Goal: Transaction & Acquisition: Purchase product/service

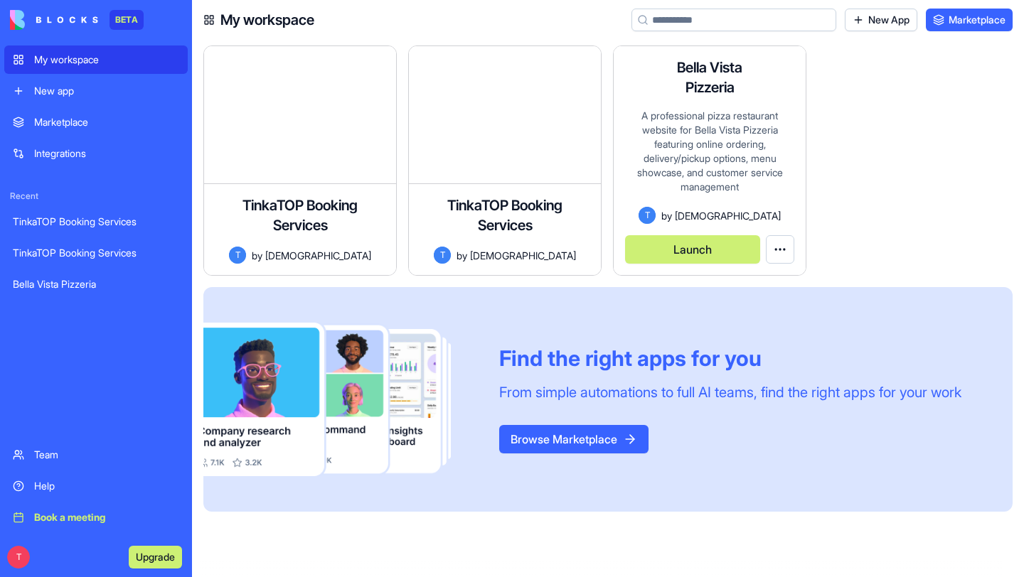
click at [709, 115] on div "A professional pizza restaurant website for Bella Vista Pizzeria featuring onli…" at bounding box center [709, 158] width 169 height 98
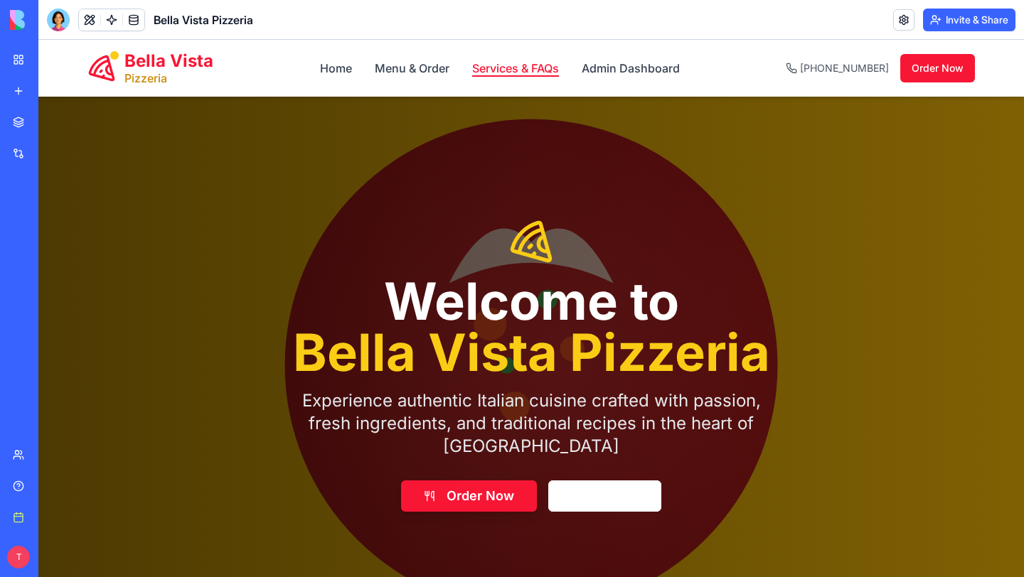
click at [488, 66] on link "Services & FAQs" at bounding box center [515, 68] width 87 height 17
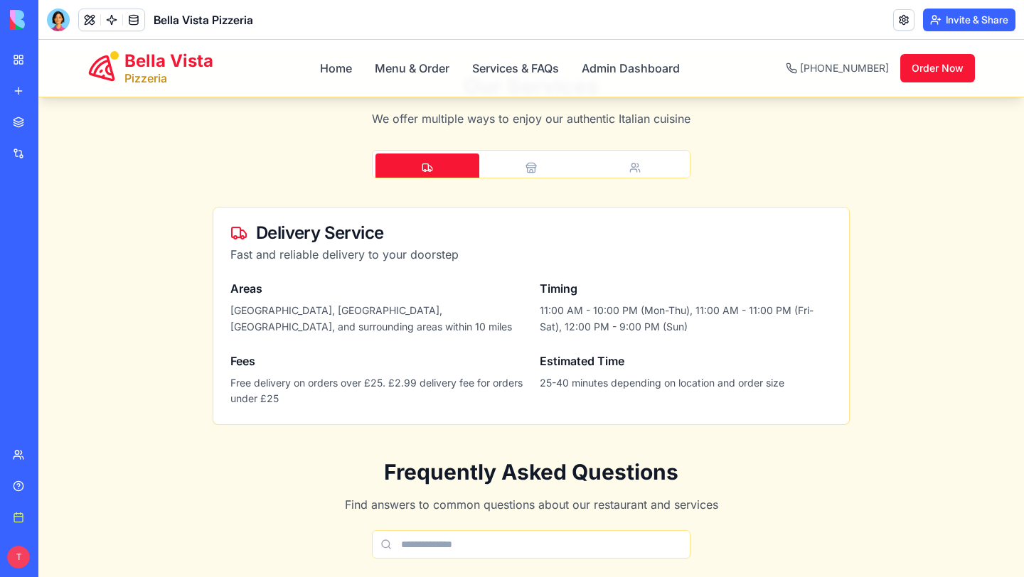
scroll to position [149, 0]
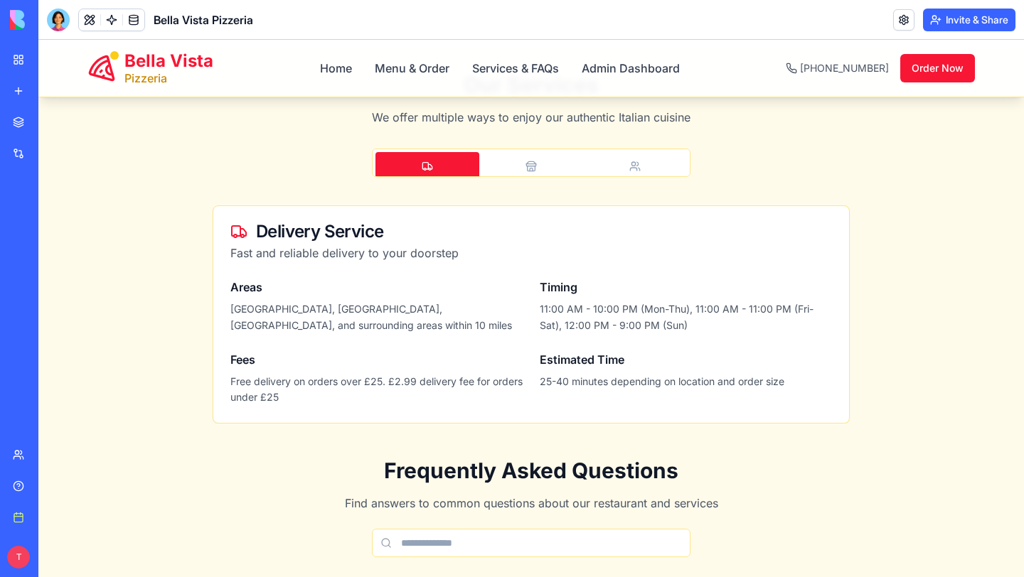
click at [524, 172] on button "Pickup" at bounding box center [531, 173] width 104 height 43
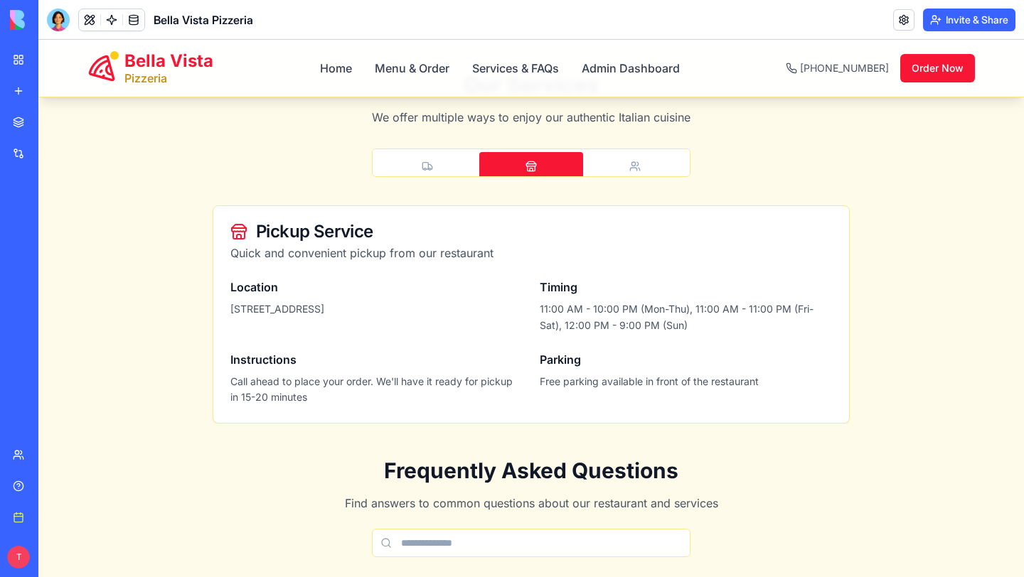
click at [655, 164] on button "Catering" at bounding box center [635, 173] width 104 height 43
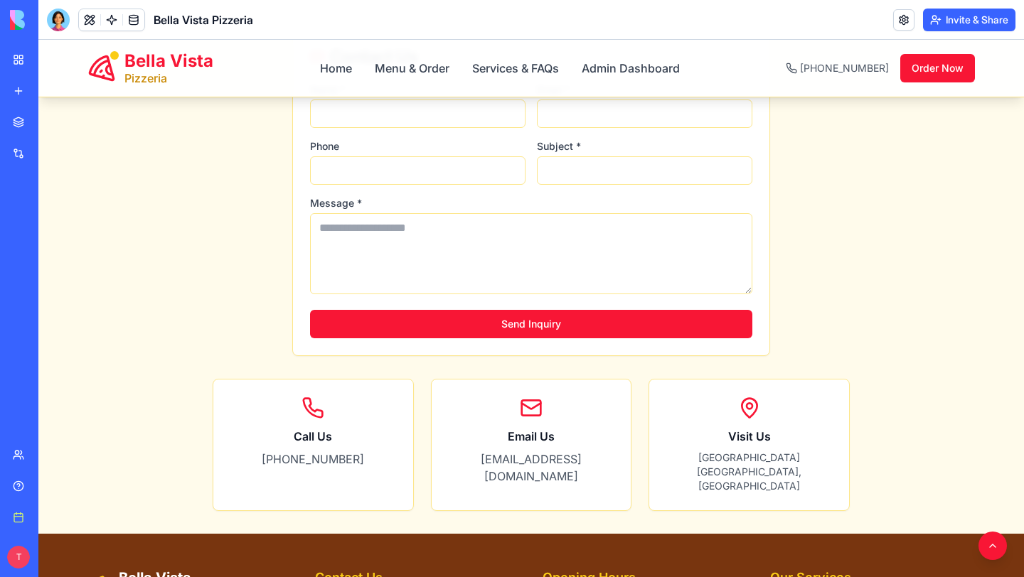
scroll to position [1795, 0]
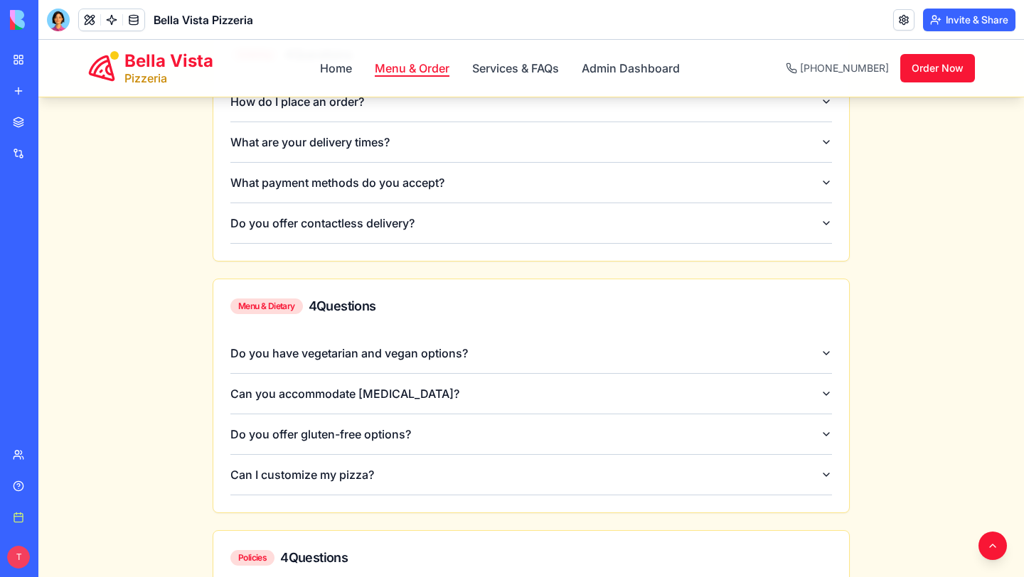
click at [402, 70] on link "Menu & Order" at bounding box center [412, 68] width 75 height 17
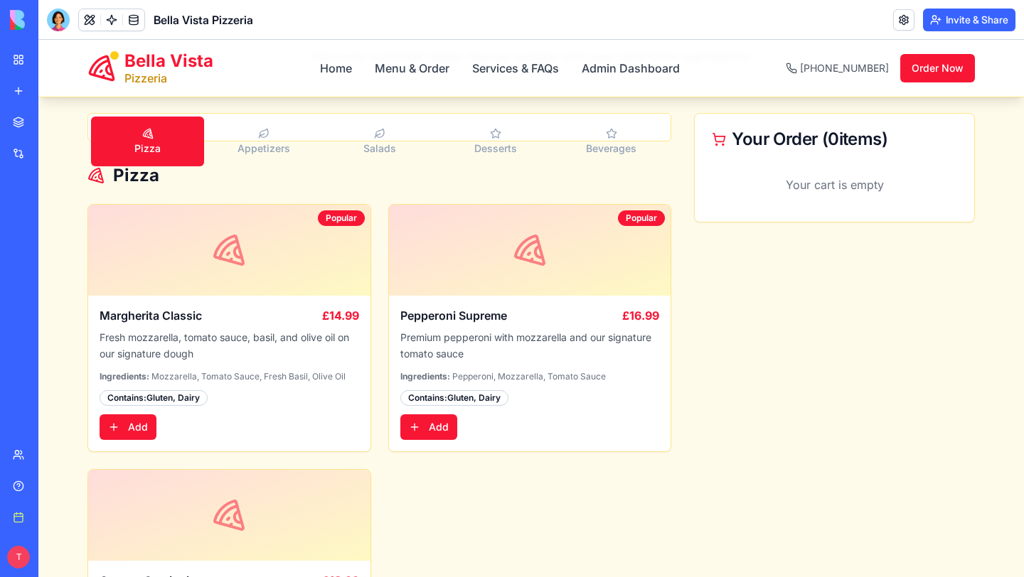
scroll to position [109, 0]
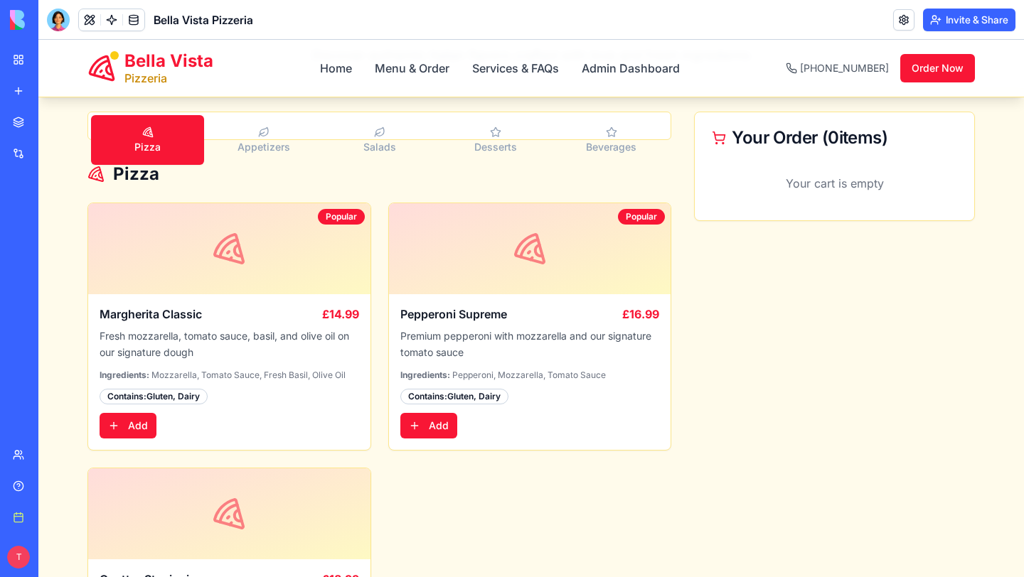
click at [283, 144] on span "Appetizers" at bounding box center [263, 147] width 53 height 13
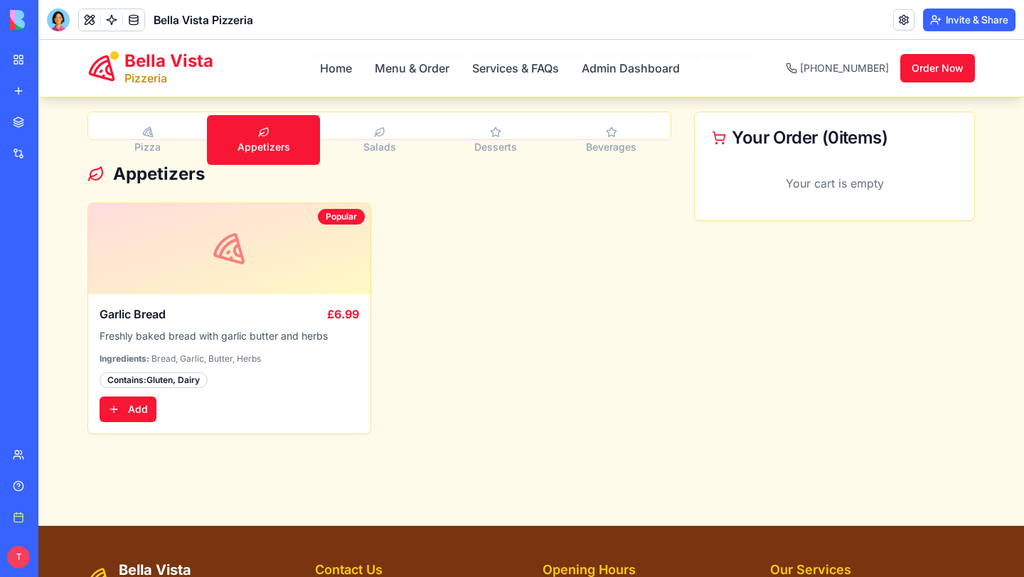
click at [421, 132] on button "Salads" at bounding box center [379, 140] width 113 height 50
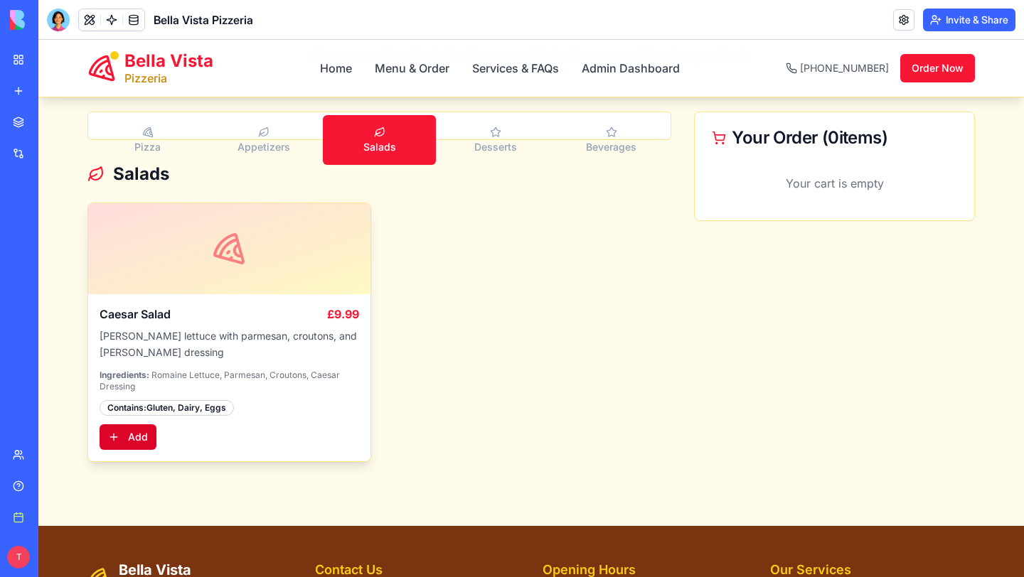
click at [138, 438] on button "Add" at bounding box center [128, 437] width 57 height 26
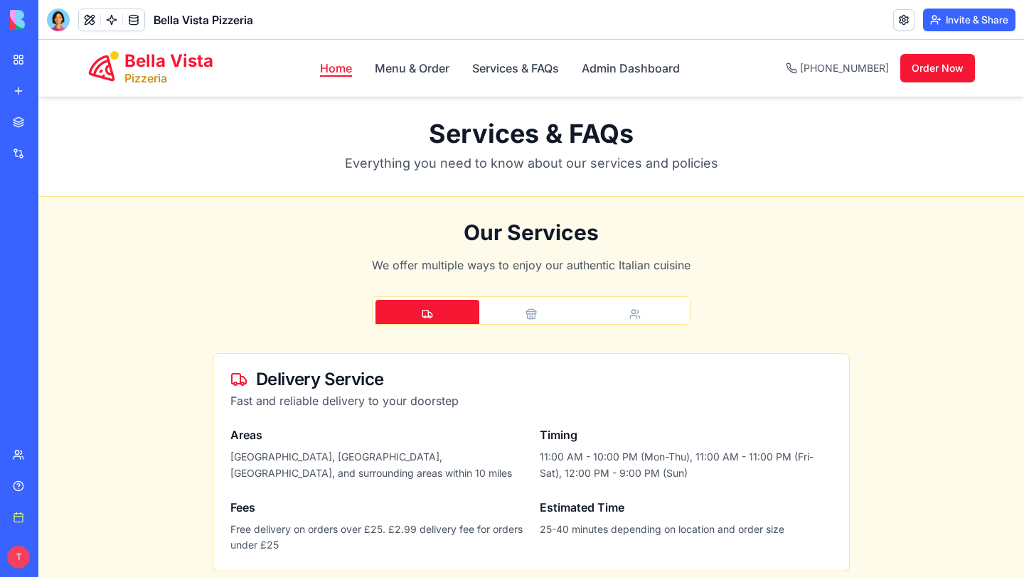
click at [339, 72] on link "Home" at bounding box center [336, 68] width 32 height 17
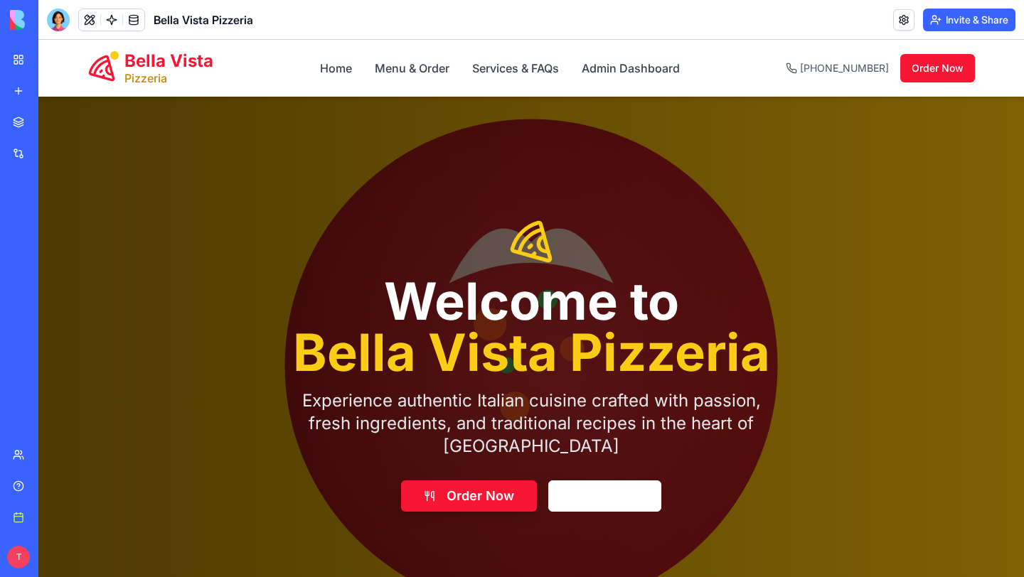
click at [55, 23] on div at bounding box center [58, 20] width 23 height 23
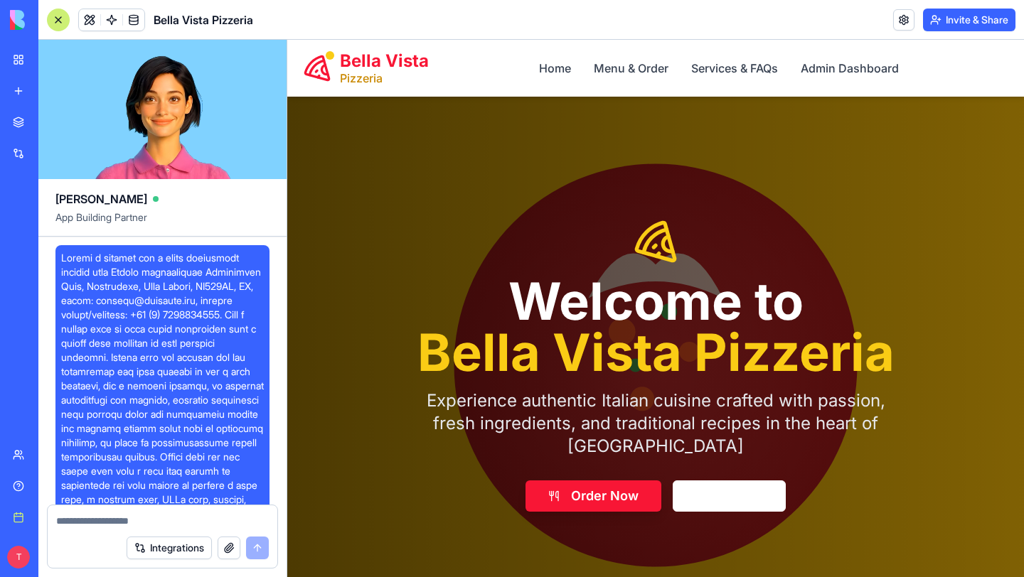
scroll to position [2689, 0]
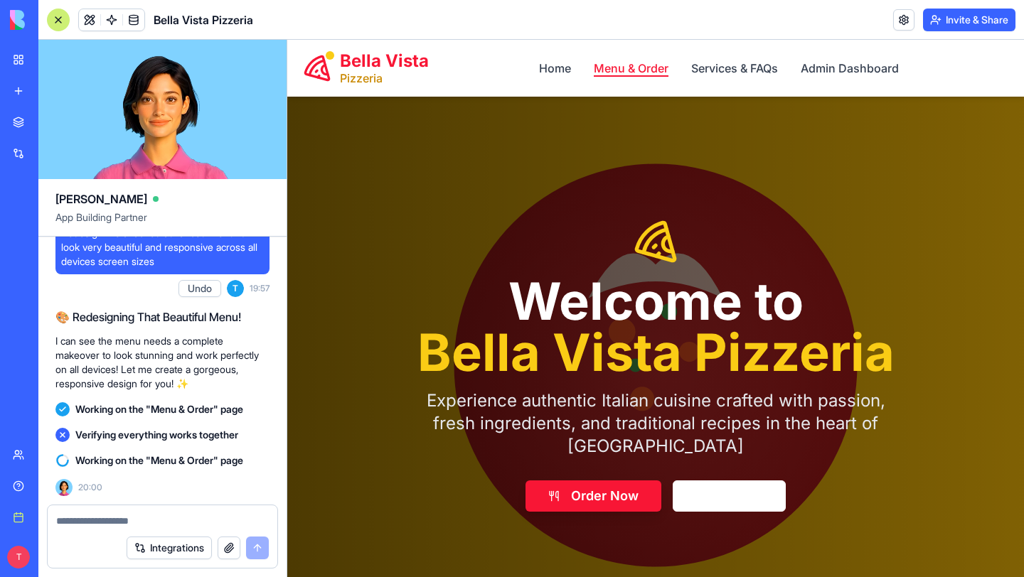
click at [614, 62] on link "Menu & Order" at bounding box center [631, 68] width 75 height 17
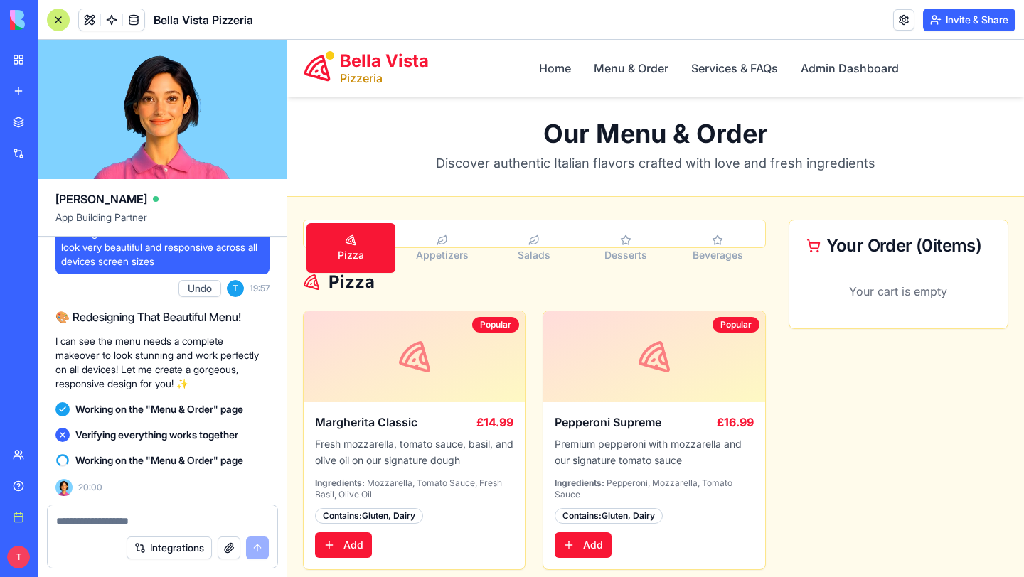
click at [55, 16] on div at bounding box center [58, 20] width 23 height 23
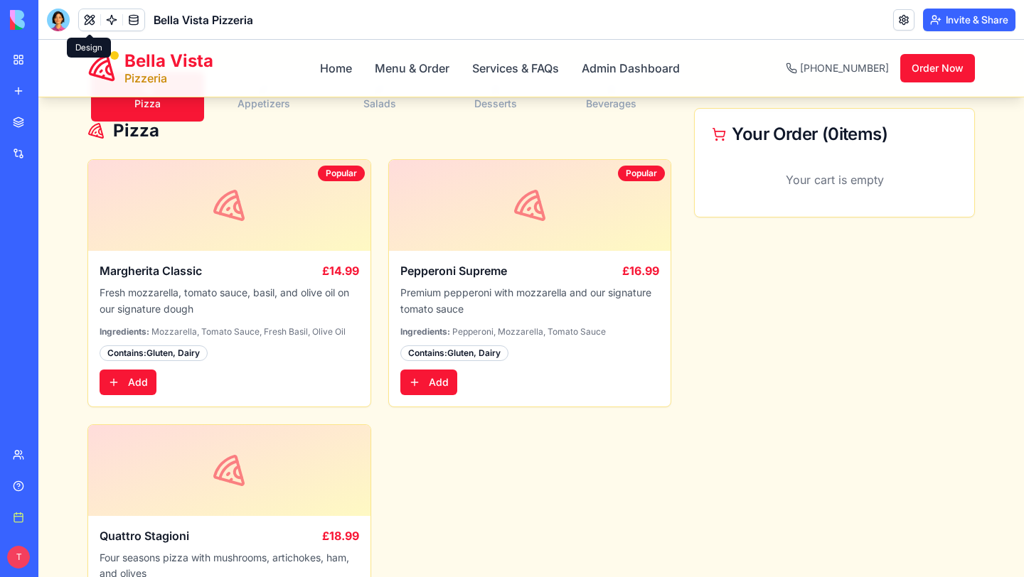
scroll to position [163, 0]
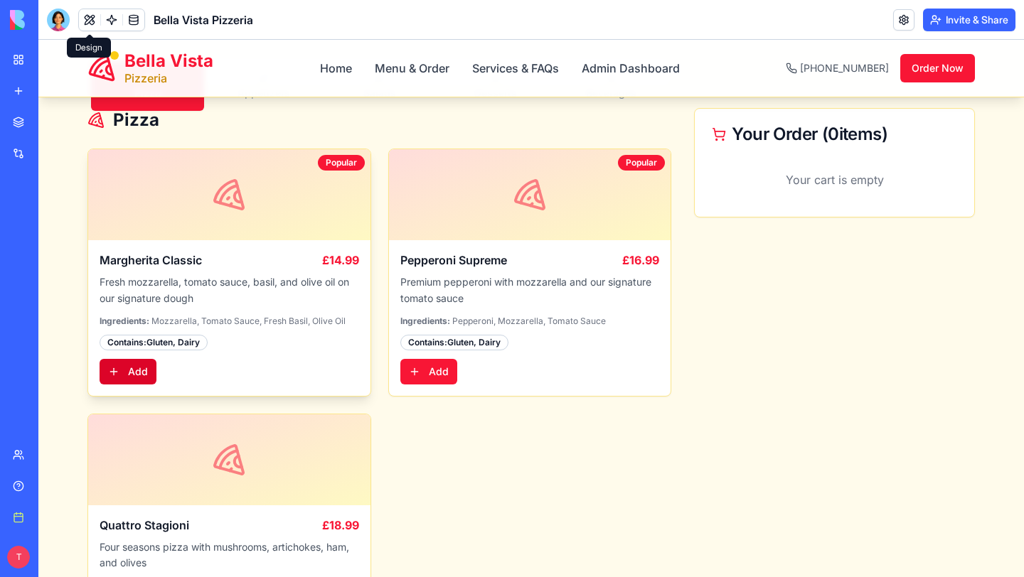
click at [131, 371] on button "Add" at bounding box center [128, 372] width 57 height 26
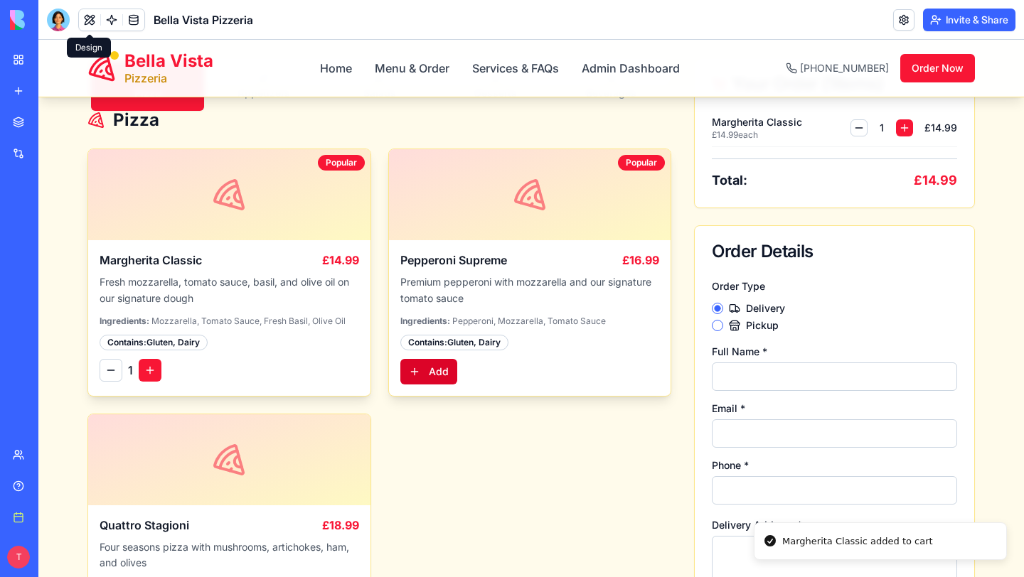
click at [427, 376] on button "Add" at bounding box center [428, 372] width 57 height 26
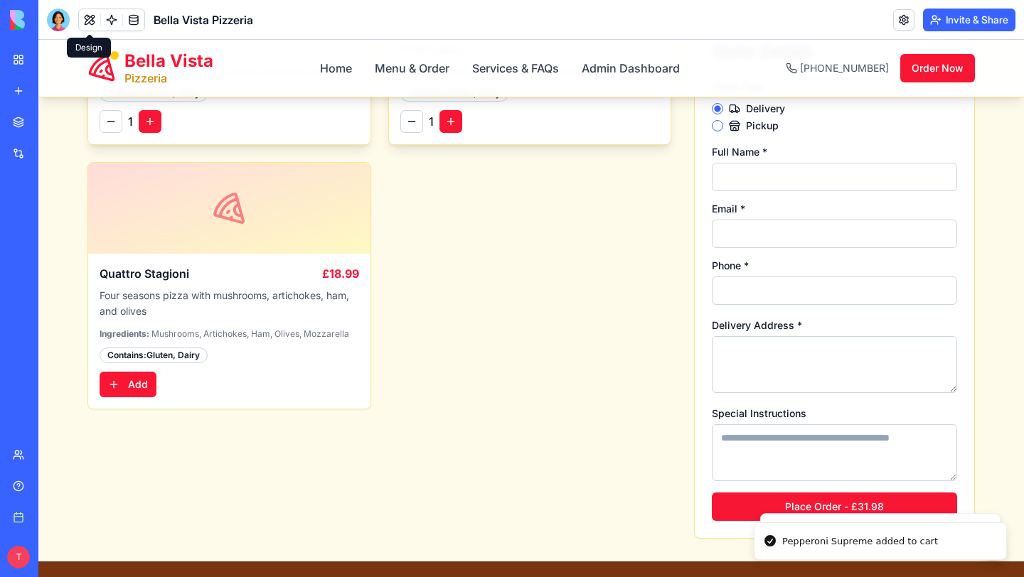
scroll to position [417, 0]
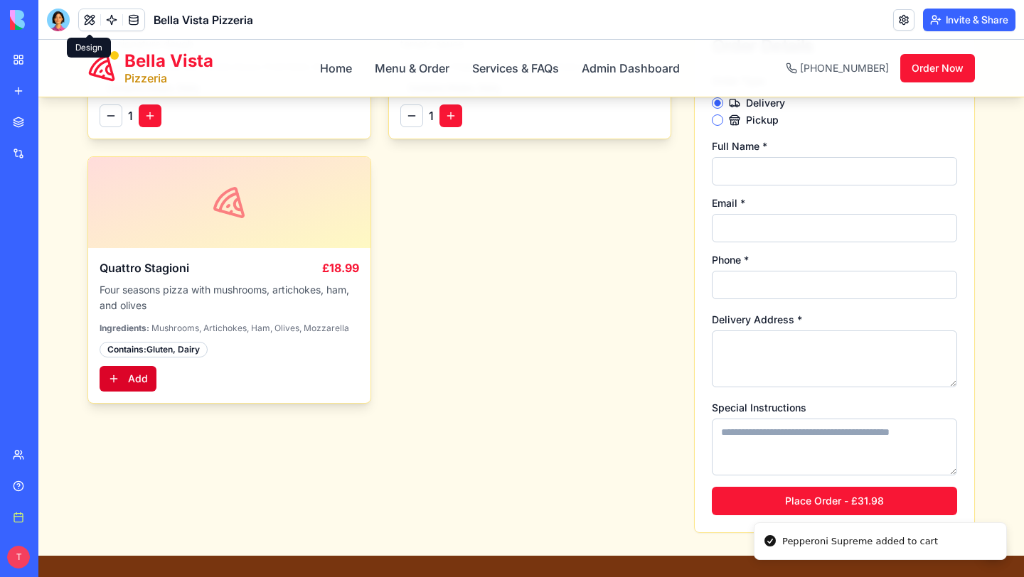
click at [143, 378] on button "Add" at bounding box center [128, 379] width 57 height 26
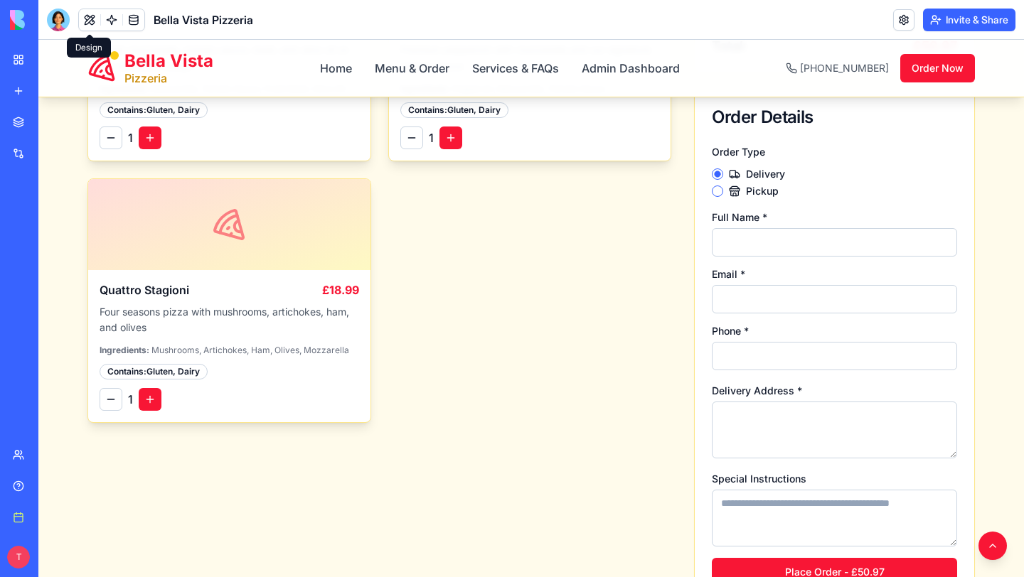
scroll to position [403, 0]
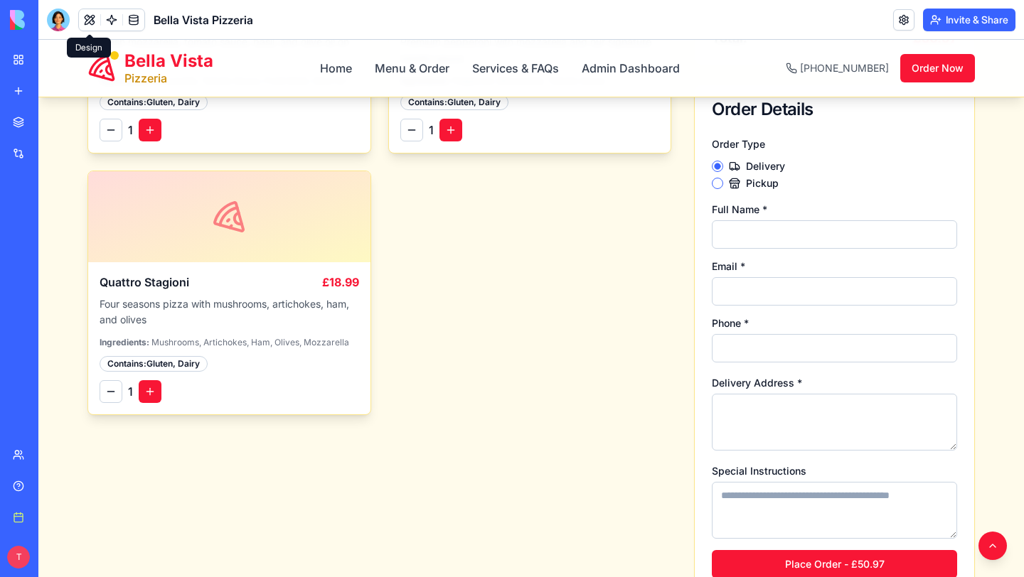
click at [779, 225] on input "Full Name *" at bounding box center [834, 234] width 245 height 28
type input "**********"
type textarea "**********"
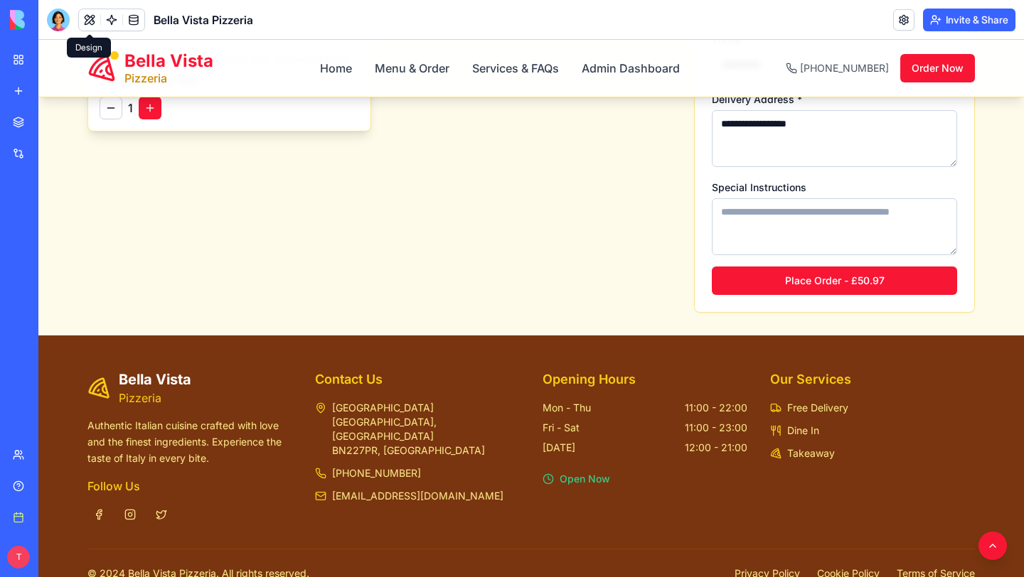
scroll to position [696, 0]
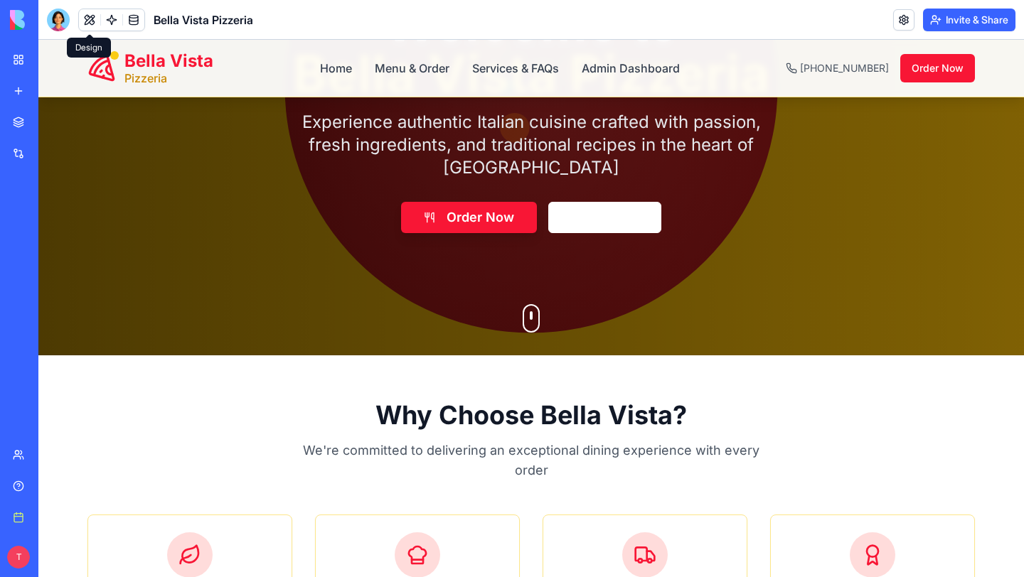
scroll to position [280, 0]
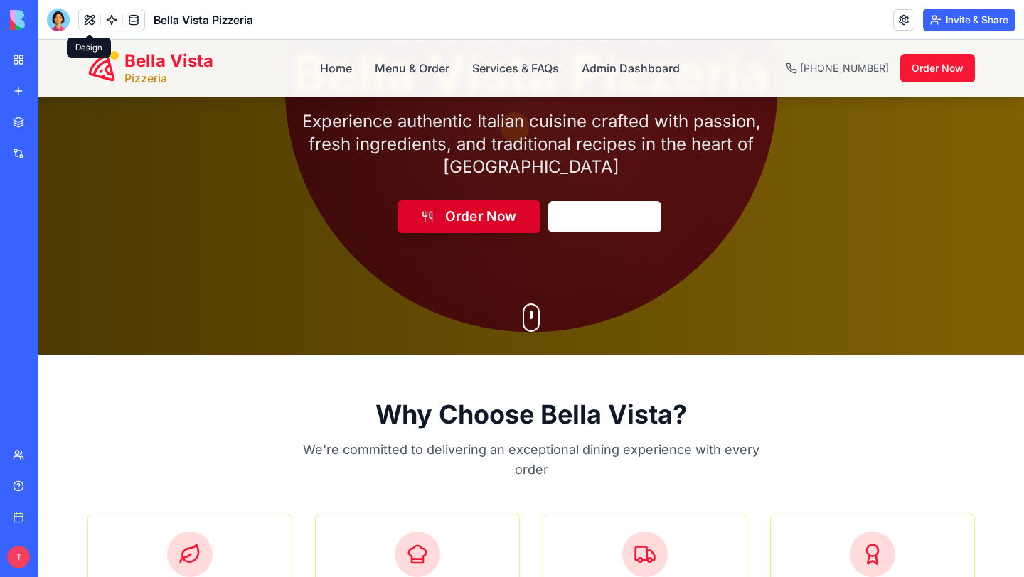
click at [486, 206] on link "Order Now" at bounding box center [468, 216] width 143 height 33
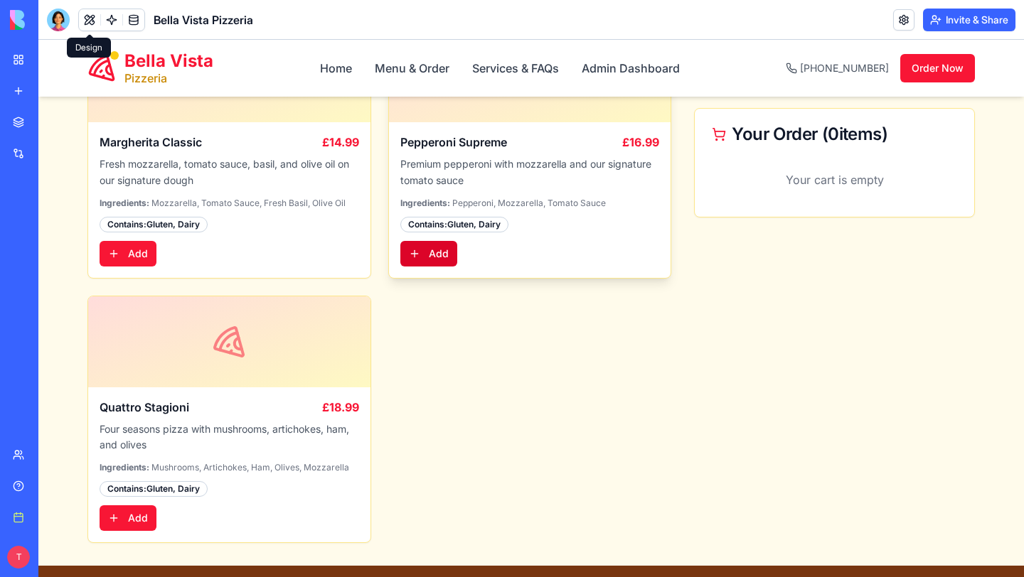
click at [427, 250] on button "Add" at bounding box center [428, 254] width 57 height 26
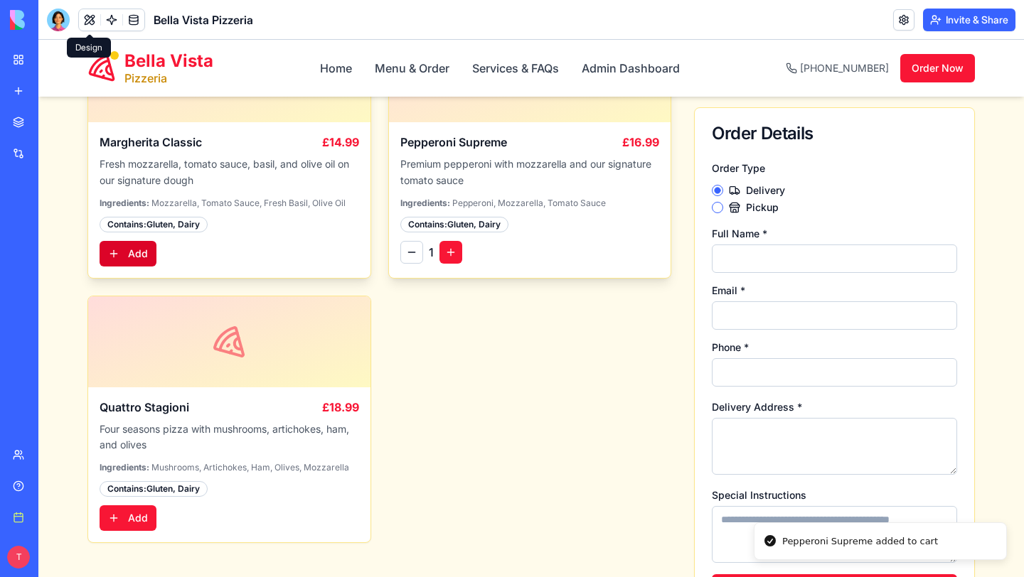
click at [146, 257] on button "Add" at bounding box center [128, 254] width 57 height 26
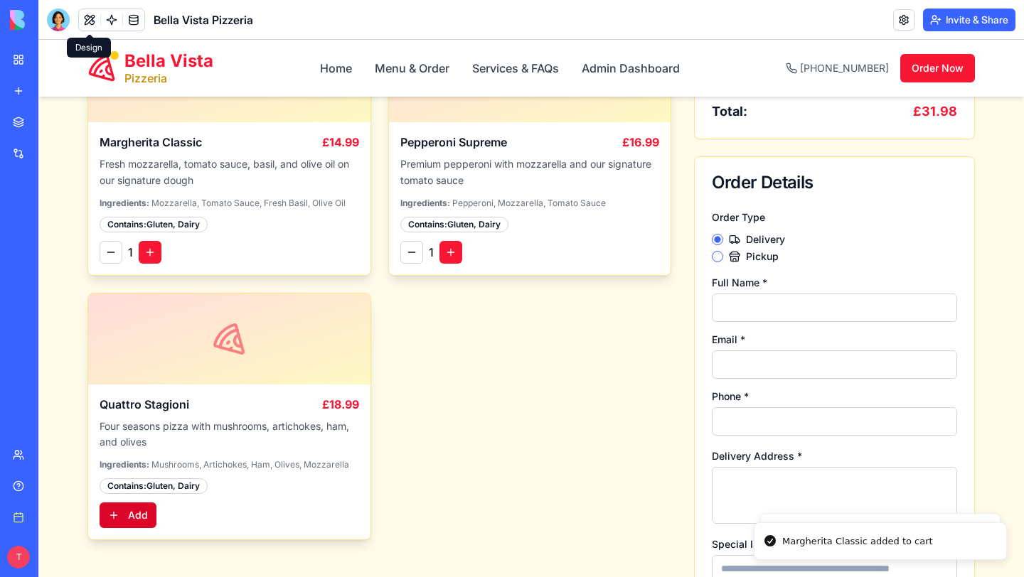
click at [141, 525] on button "Add" at bounding box center [128, 516] width 57 height 26
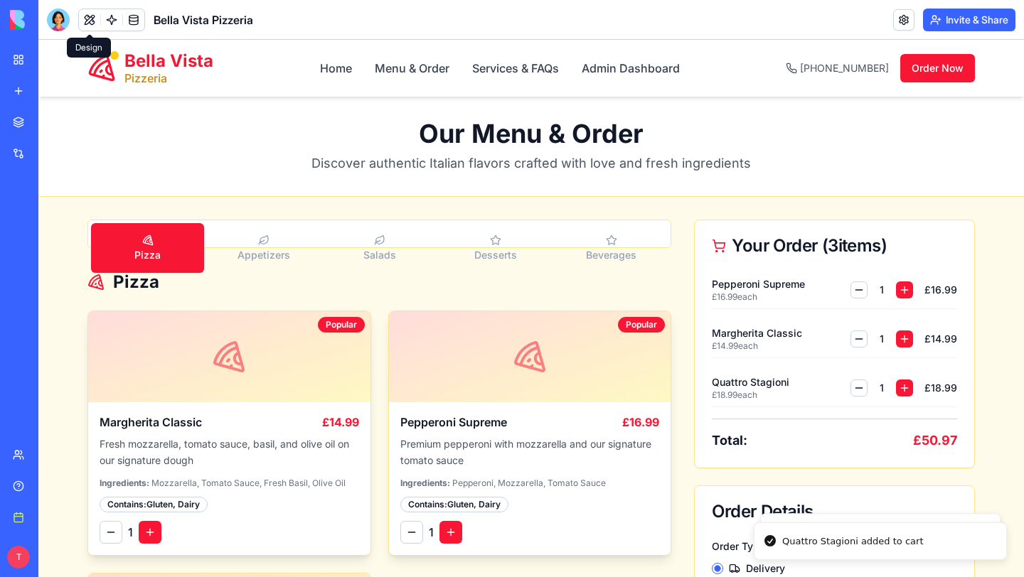
click at [296, 240] on button "Appetizers" at bounding box center [263, 248] width 113 height 50
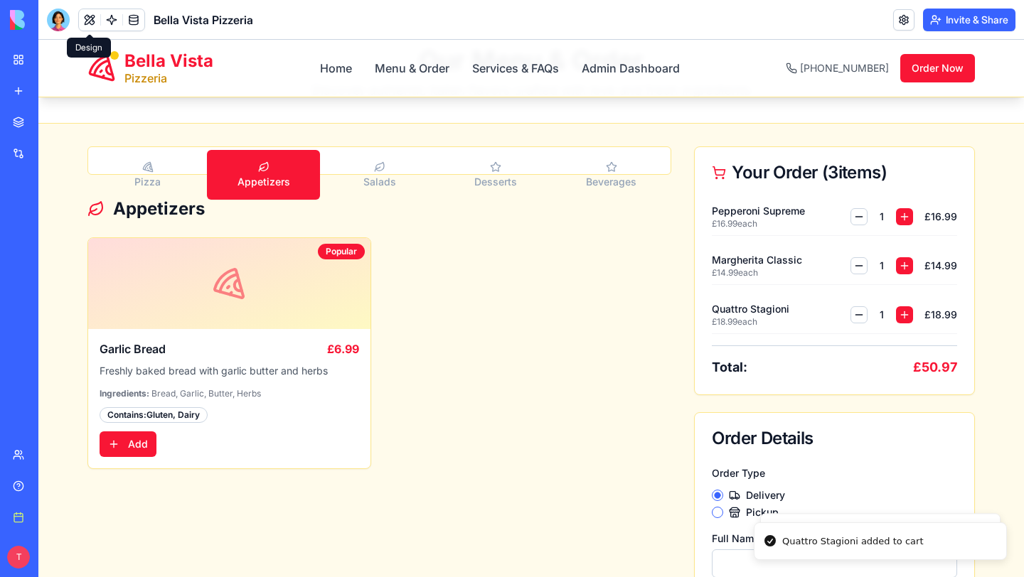
scroll to position [94, 0]
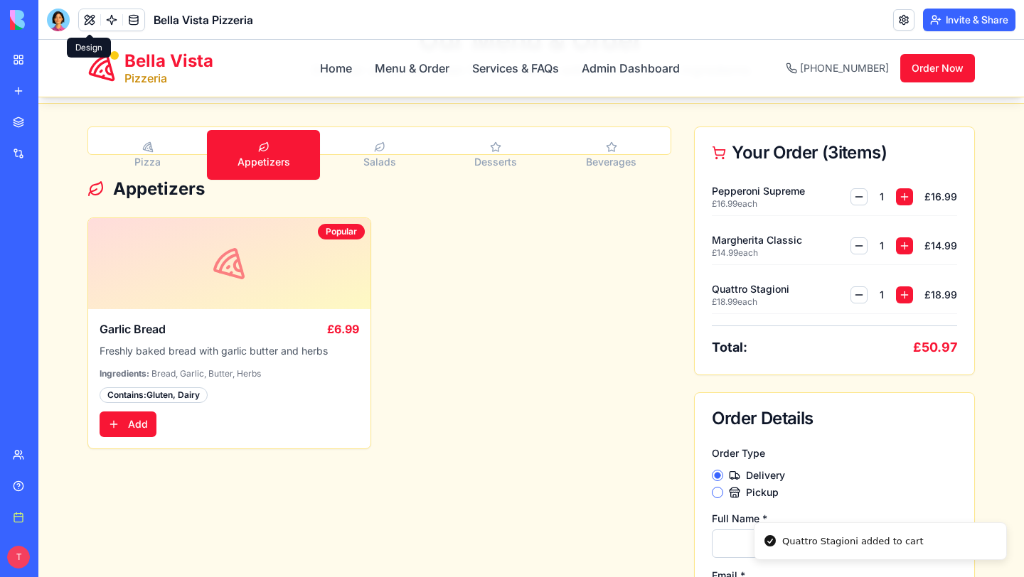
click at [368, 141] on button "Salads" at bounding box center [379, 155] width 113 height 50
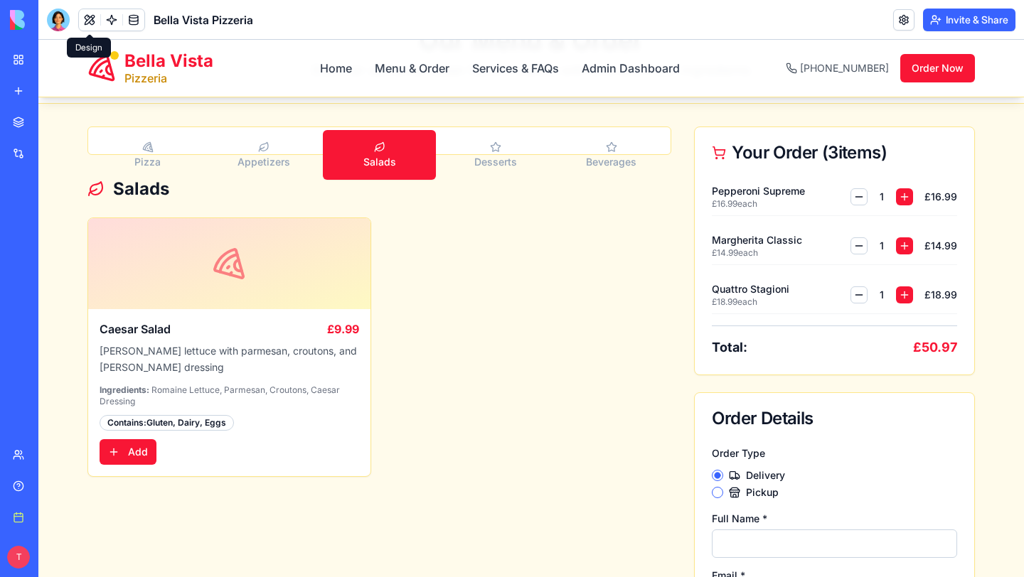
click at [484, 141] on button "Desserts" at bounding box center [495, 155] width 113 height 50
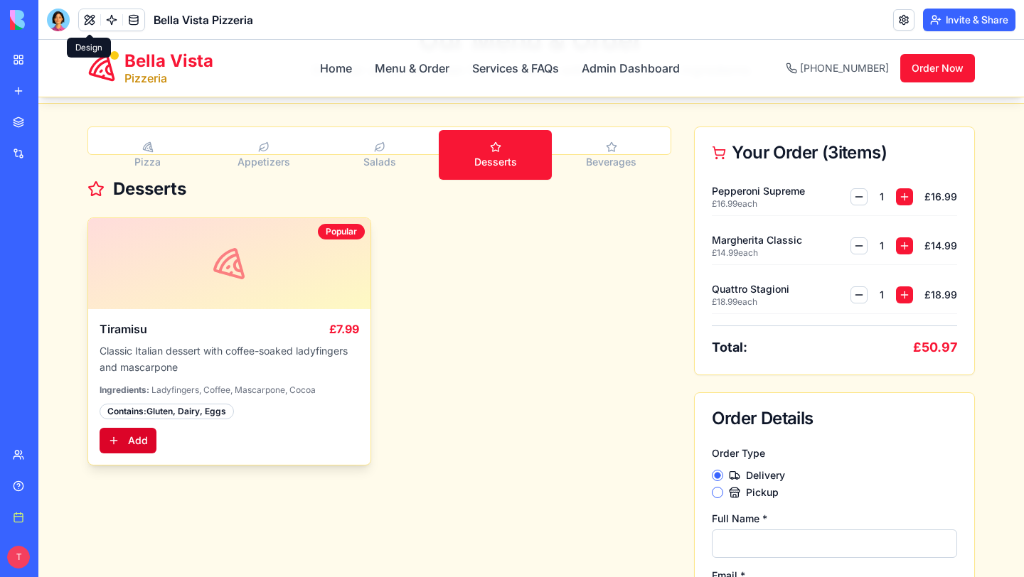
click at [117, 448] on button "Add" at bounding box center [128, 441] width 57 height 26
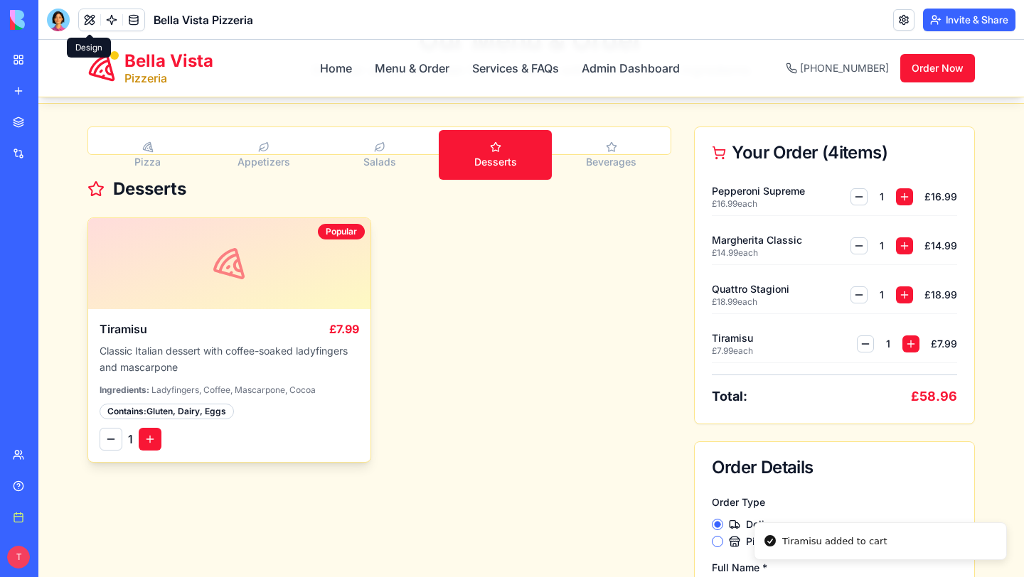
click at [616, 151] on icon "button" at bounding box center [611, 146] width 11 height 11
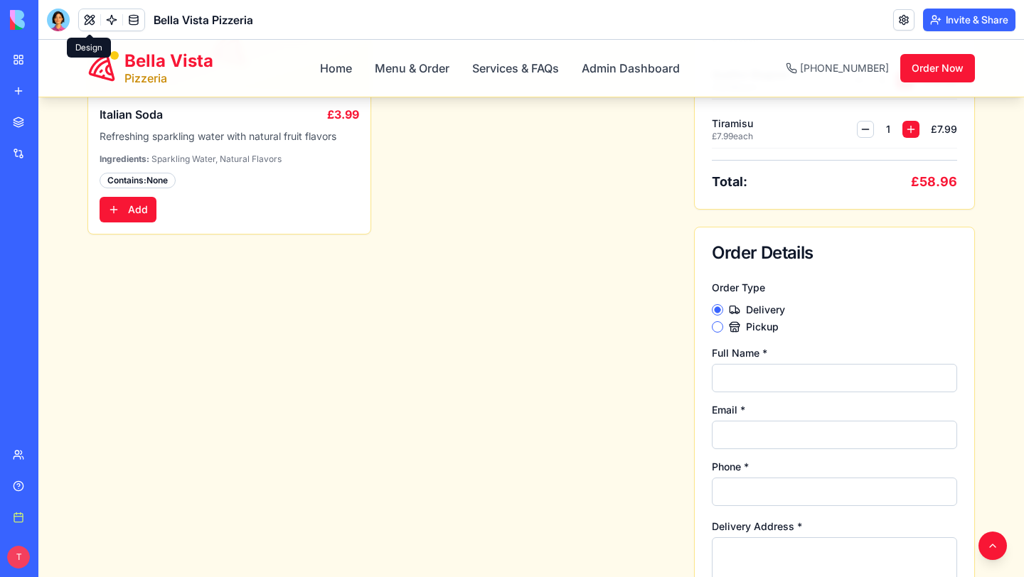
scroll to position [319, 0]
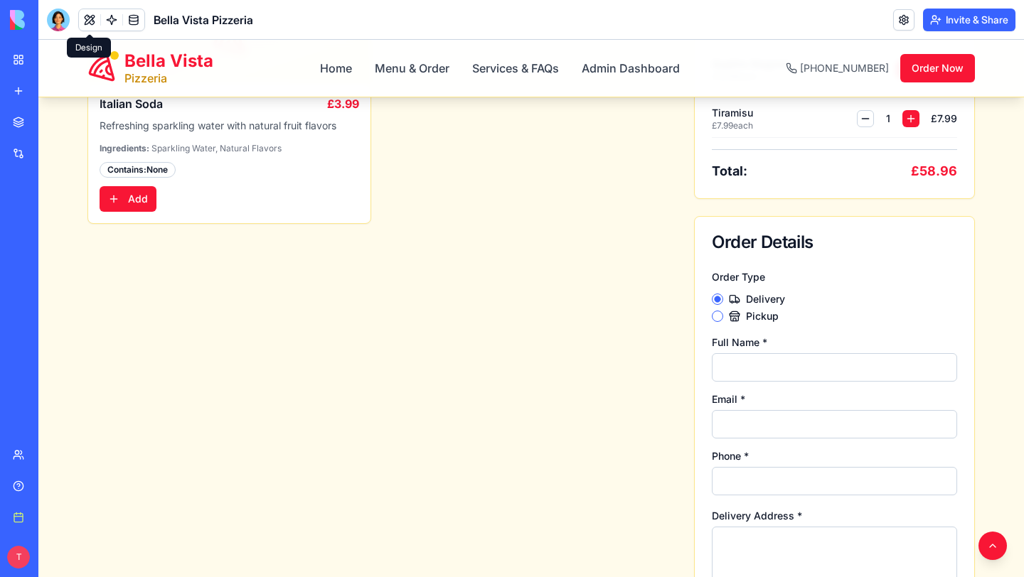
click at [763, 374] on input "Full Name *" at bounding box center [834, 367] width 245 height 28
type input "**********"
type textarea "**********"
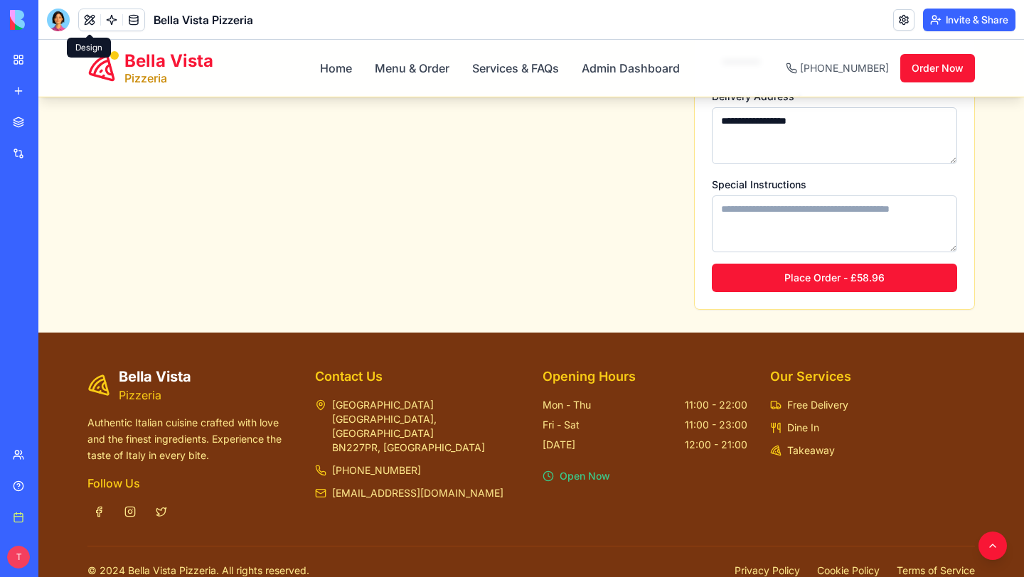
scroll to position [773, 0]
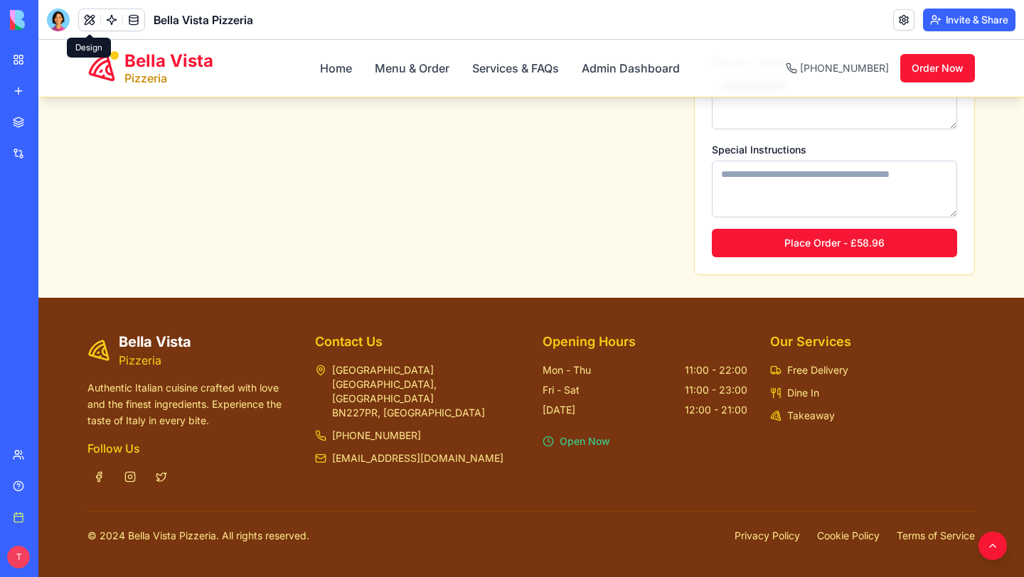
click at [830, 257] on div "**********" at bounding box center [834, 44] width 279 height 461
click at [824, 246] on button "Place Order - £58.96" at bounding box center [834, 243] width 245 height 28
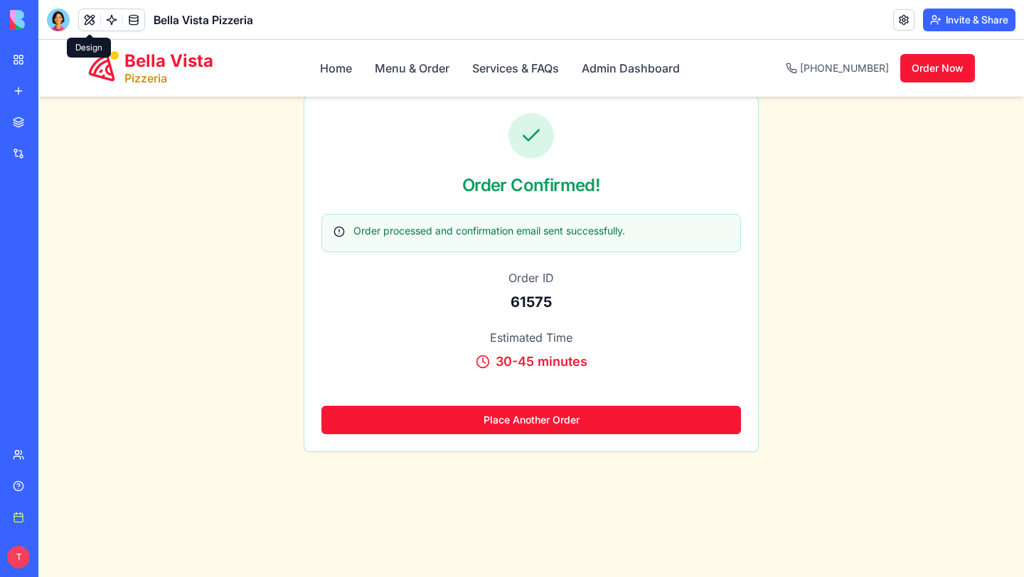
scroll to position [0, 0]
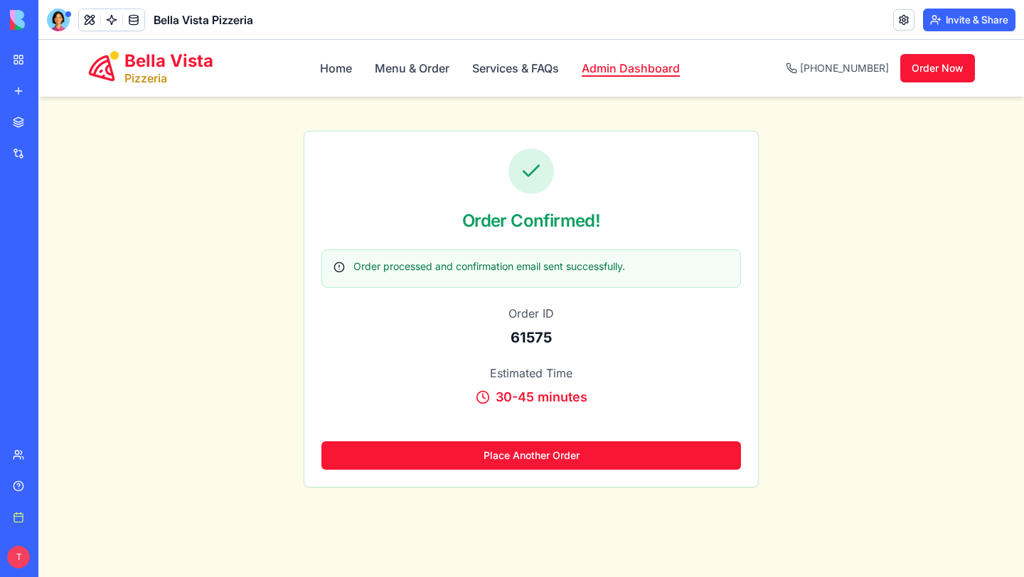
click at [599, 68] on link "Admin Dashboard" at bounding box center [630, 68] width 98 height 17
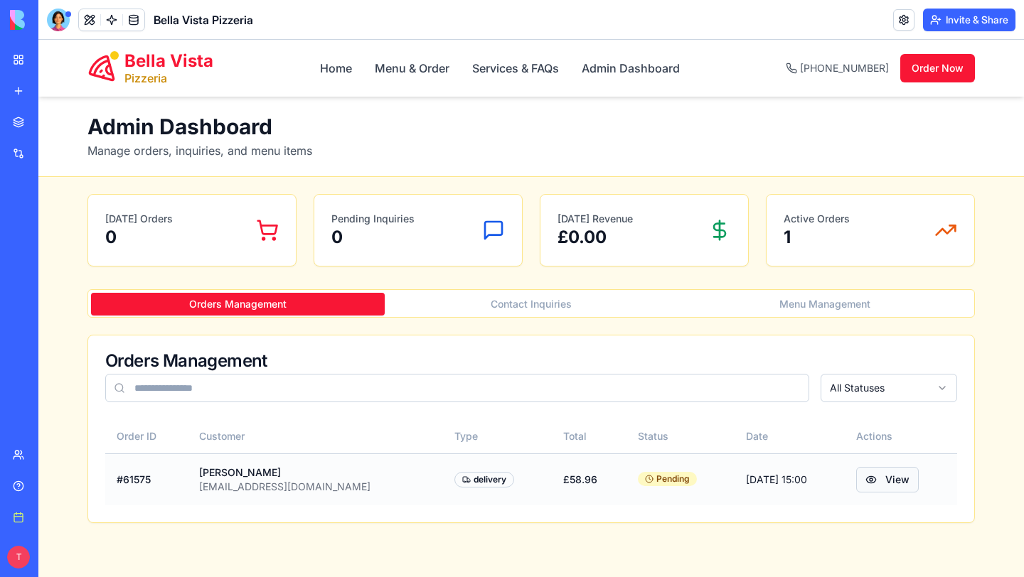
click at [862, 485] on button "View" at bounding box center [887, 480] width 63 height 26
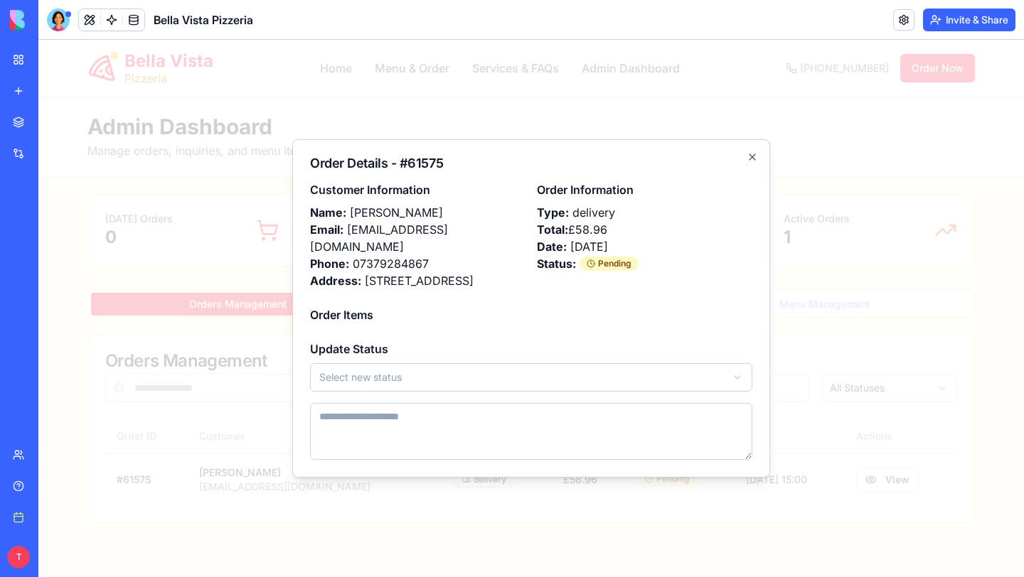
click at [659, 364] on body "Bella Vista Pizzeria Home Menu & Order Services & FAQs Admin Dashboard +44 (0) …" at bounding box center [530, 477] width 985 height 874
click at [761, 300] on div "Order Details - # 61575 Customer Information Name: Solomon Adi Email: solomonad…" at bounding box center [531, 308] width 478 height 338
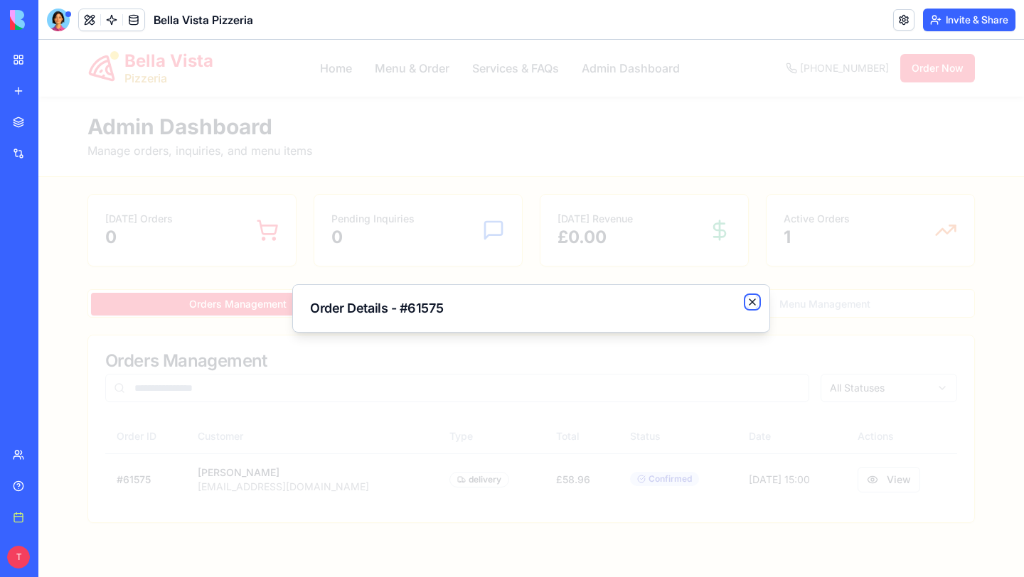
click at [750, 299] on icon "button" at bounding box center [751, 301] width 11 height 11
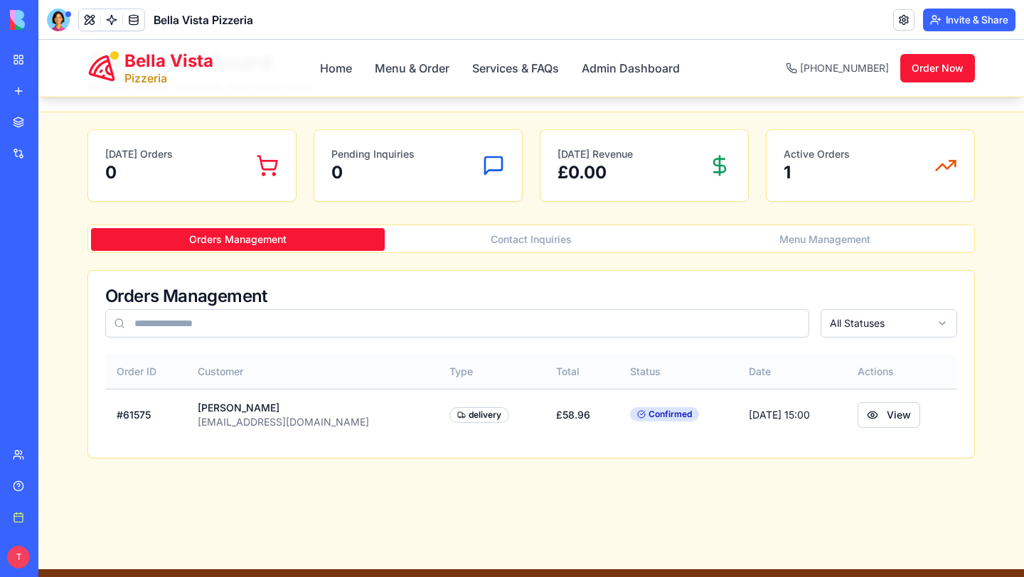
scroll to position [73, 0]
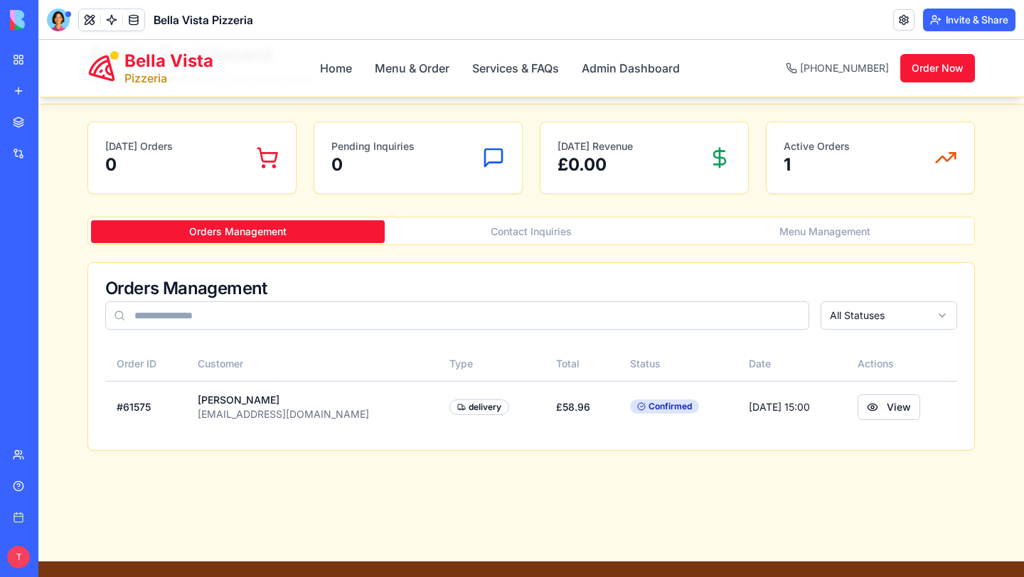
click at [542, 231] on button "Contact Inquiries" at bounding box center [532, 231] width 294 height 23
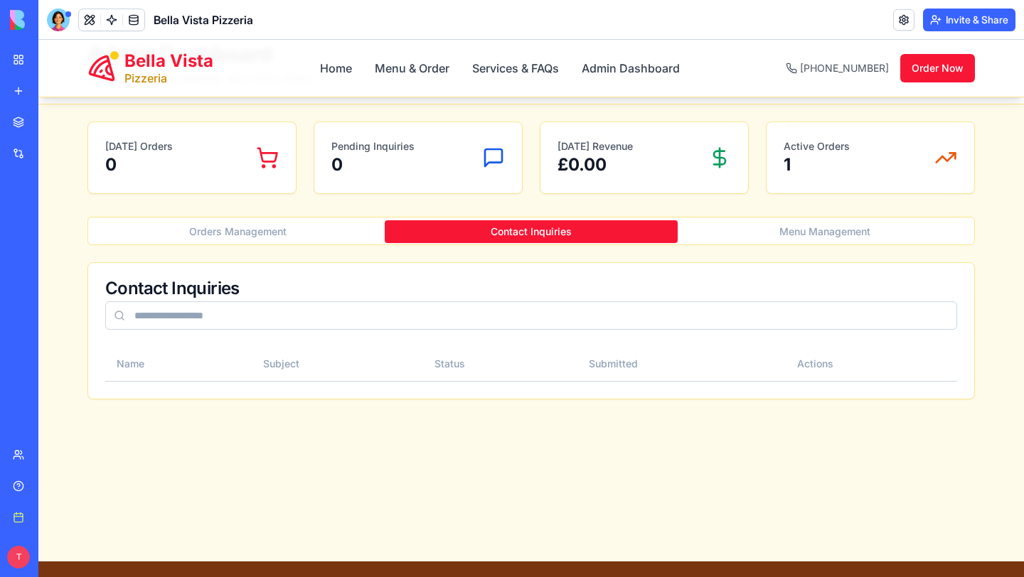
click at [781, 235] on button "Menu Management" at bounding box center [824, 231] width 294 height 23
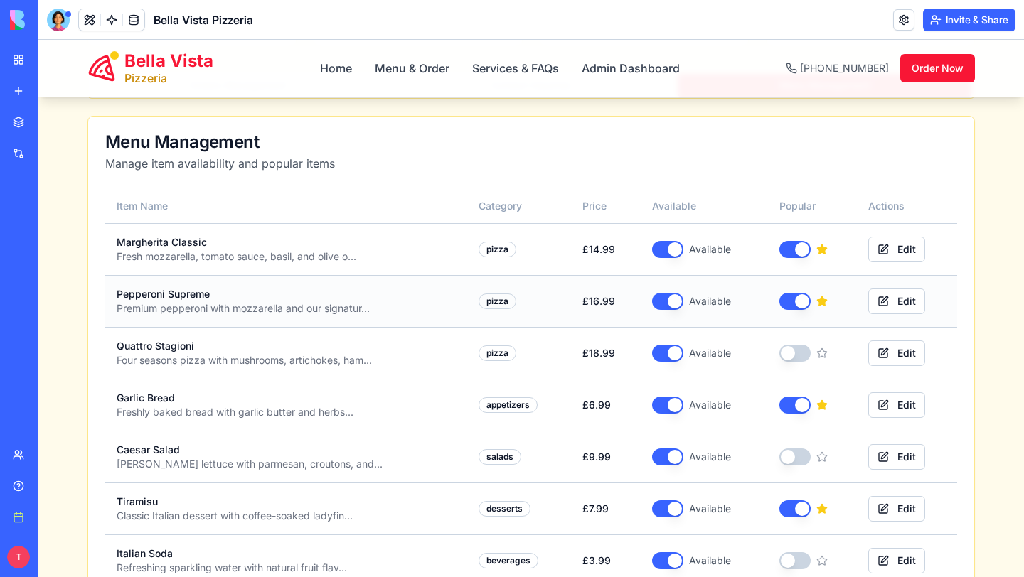
scroll to position [235, 0]
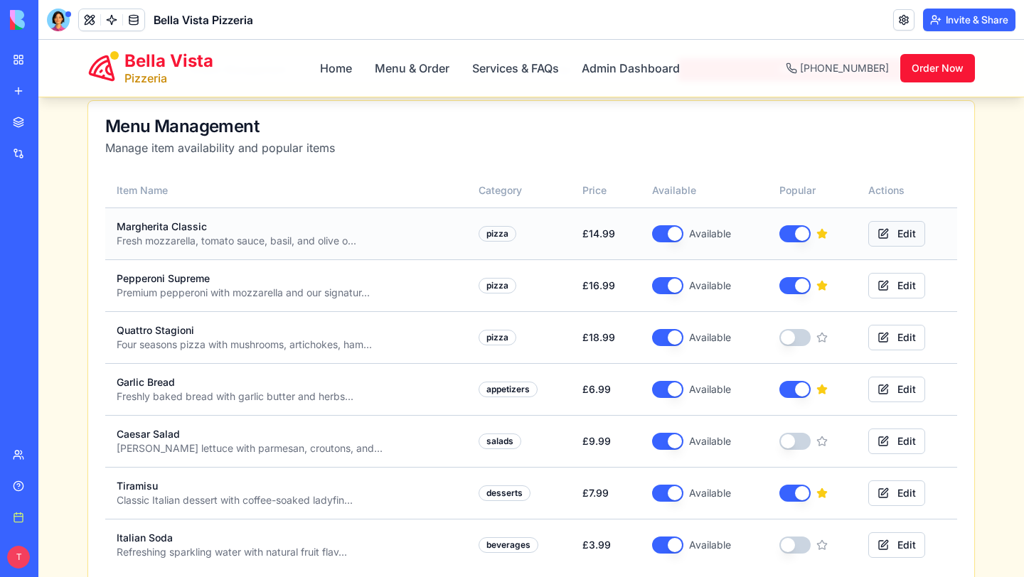
click at [893, 230] on button "Edit" at bounding box center [896, 234] width 57 height 26
click at [886, 233] on button "Edit" at bounding box center [896, 234] width 57 height 26
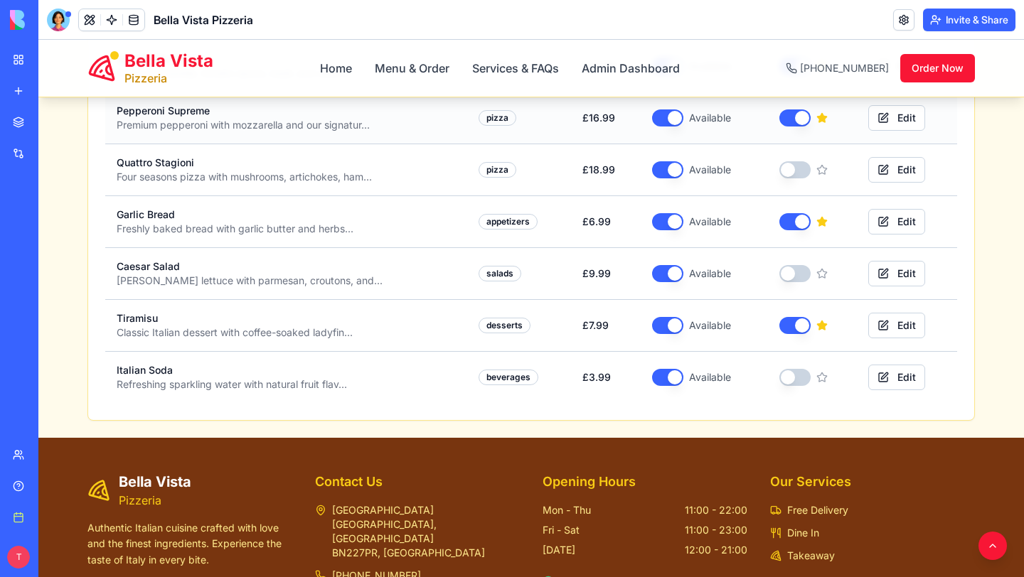
scroll to position [413, 0]
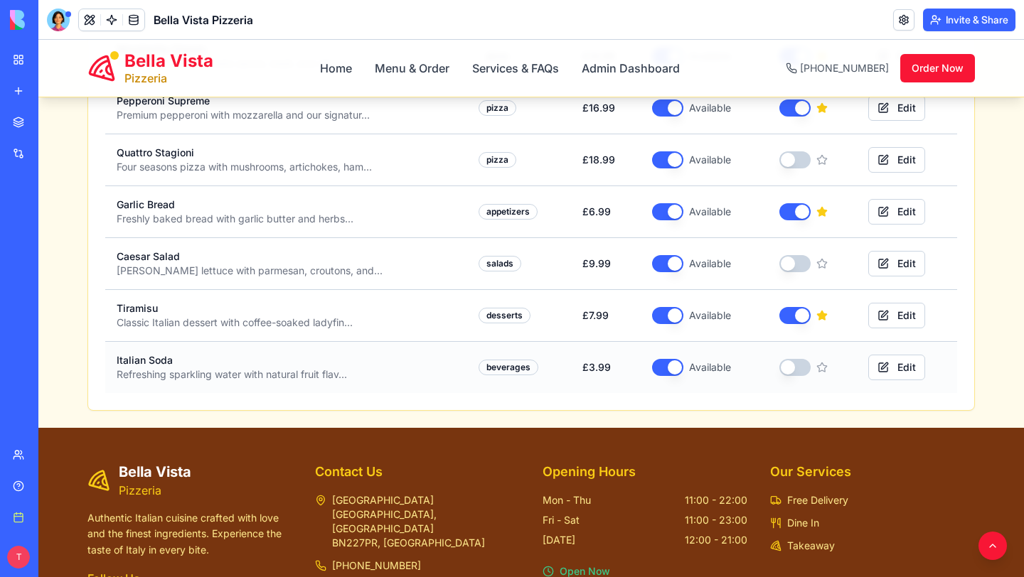
click at [791, 370] on button "button" at bounding box center [794, 367] width 31 height 17
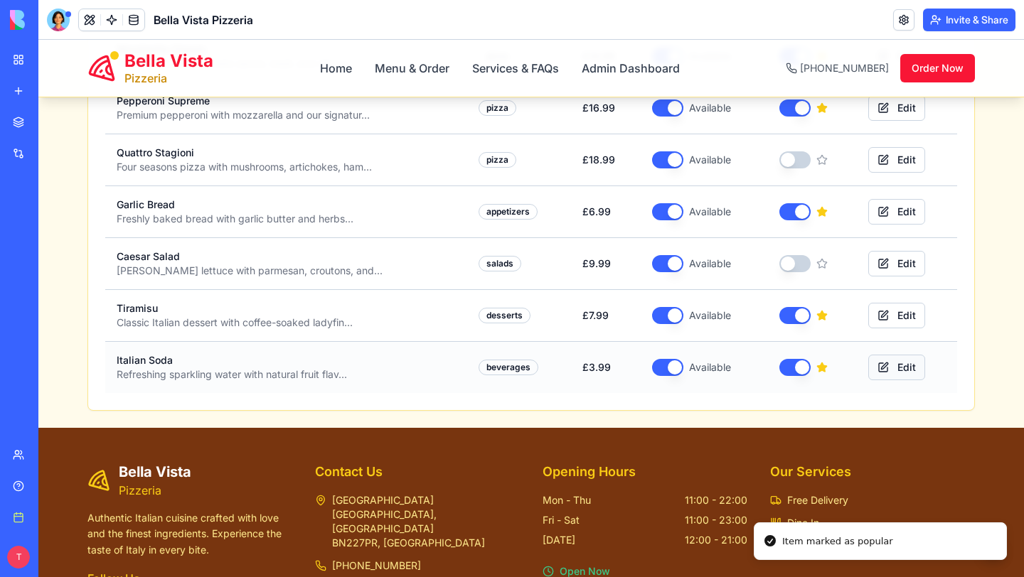
click at [899, 368] on button "Edit" at bounding box center [896, 368] width 57 height 26
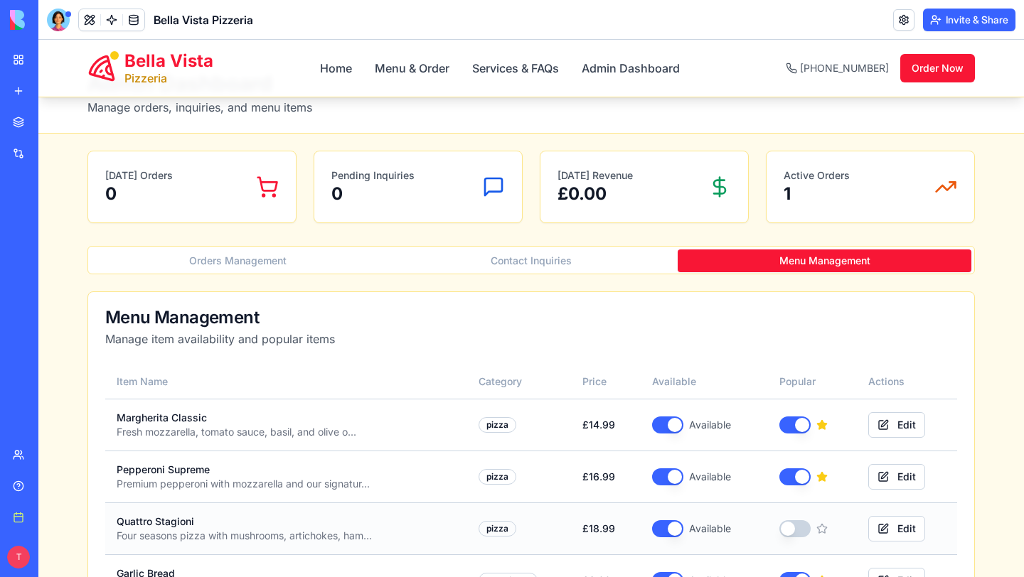
scroll to position [0, 0]
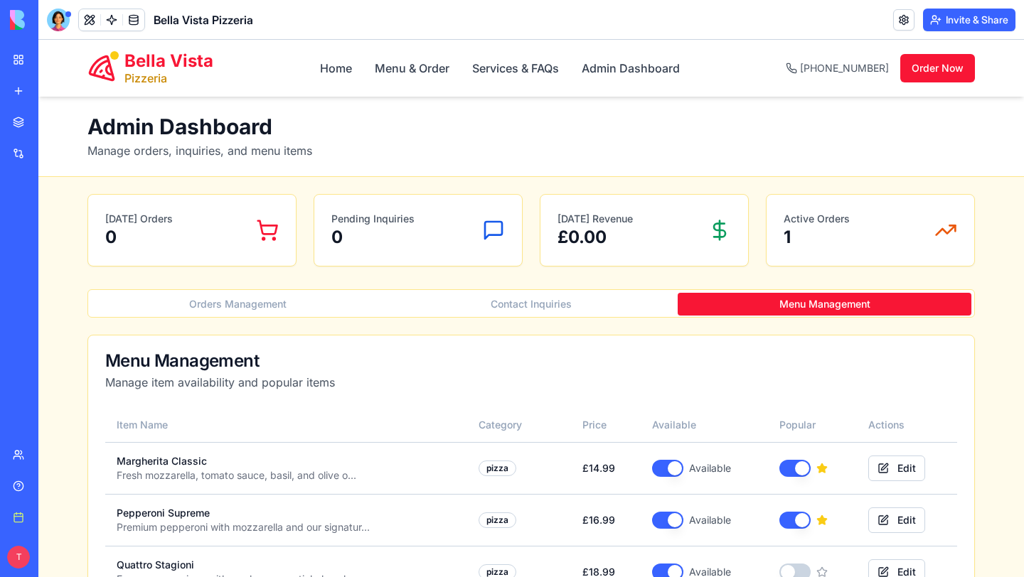
click at [227, 304] on button "Orders Management" at bounding box center [238, 304] width 294 height 23
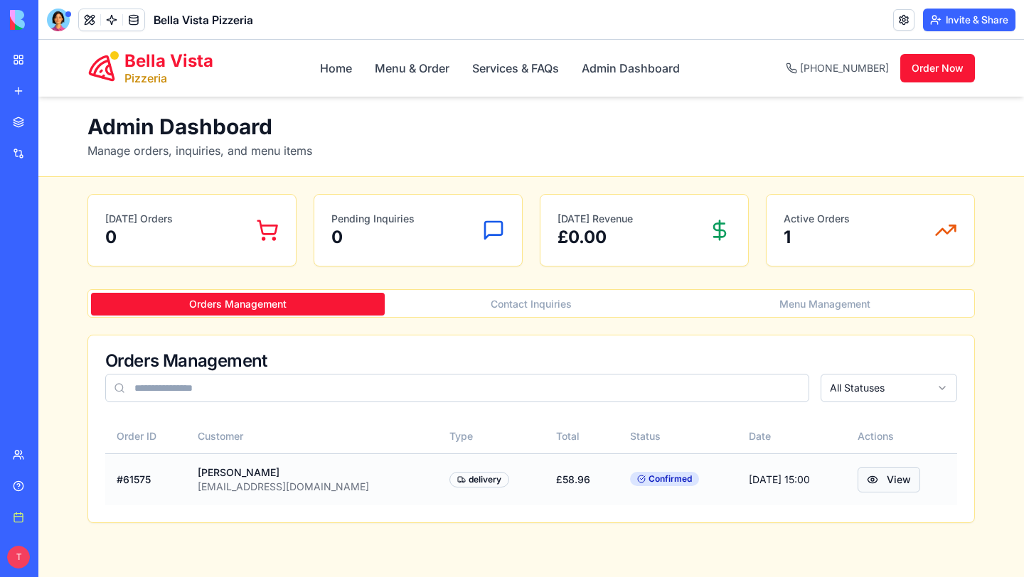
click at [872, 479] on button "View" at bounding box center [888, 480] width 63 height 26
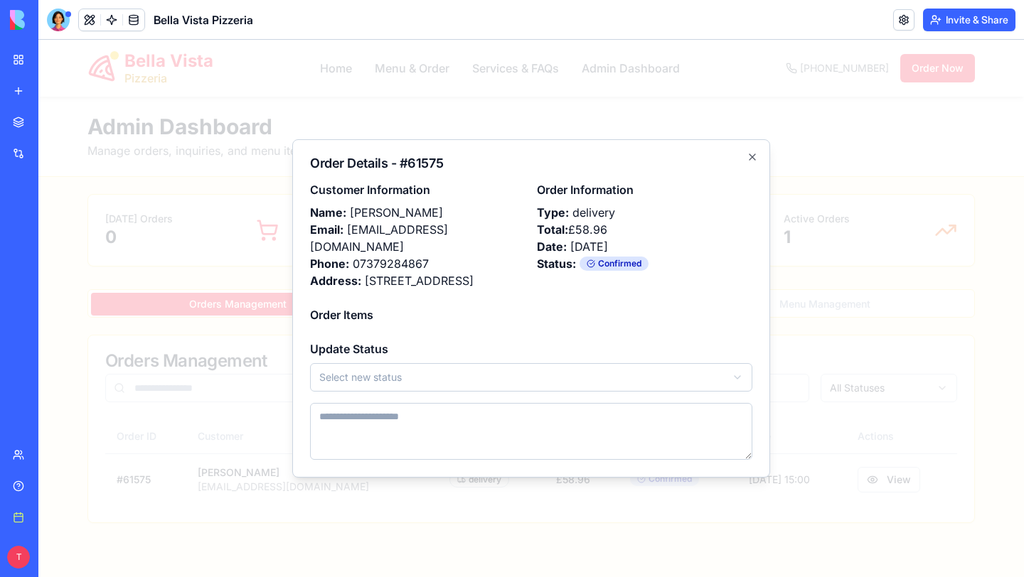
click at [444, 365] on body "Bella Vista Pizzeria Home Menu & Order Services & FAQs Admin Dashboard +44 (0) …" at bounding box center [530, 477] width 985 height 874
click at [696, 331] on div "Customer Information Name: Solomon Adi Email: solomonadi13@gmail.com Phone: 073…" at bounding box center [531, 320] width 442 height 279
click at [776, 299] on div at bounding box center [530, 308] width 985 height 537
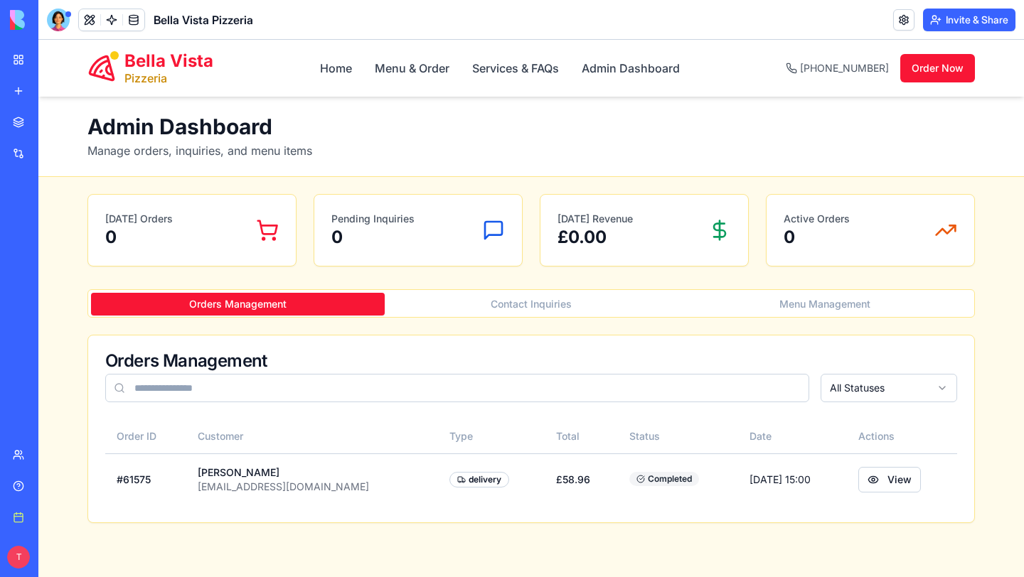
click at [559, 297] on button "Contact Inquiries" at bounding box center [532, 304] width 294 height 23
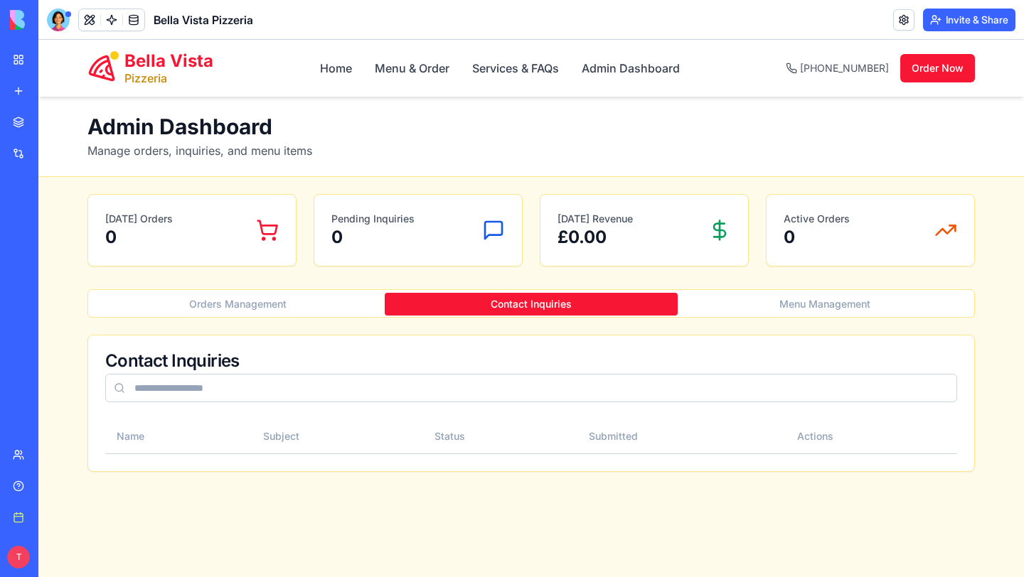
click at [695, 386] on input at bounding box center [531, 388] width 852 height 28
click at [800, 298] on button "Menu Management" at bounding box center [824, 304] width 294 height 23
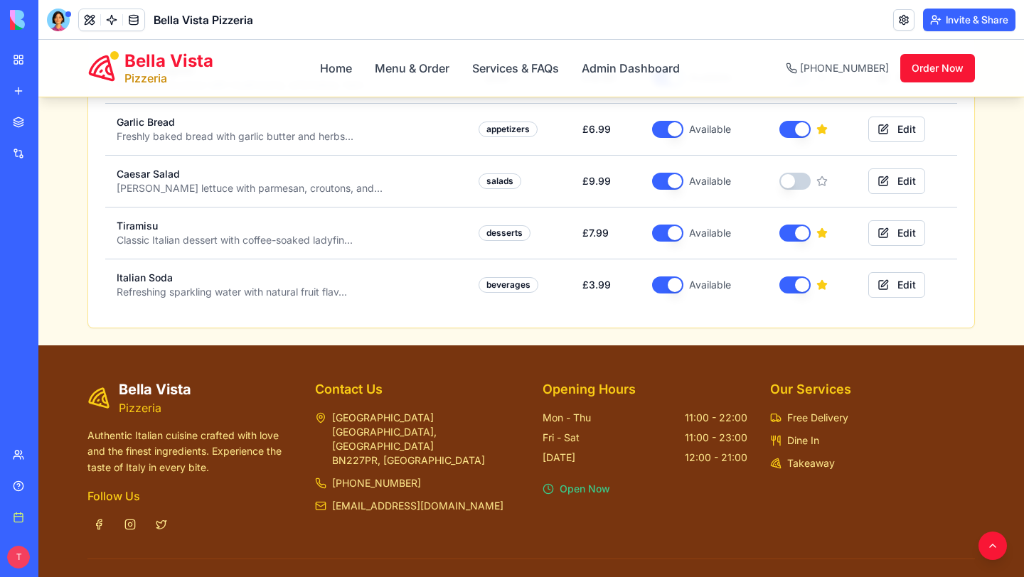
scroll to position [543, 0]
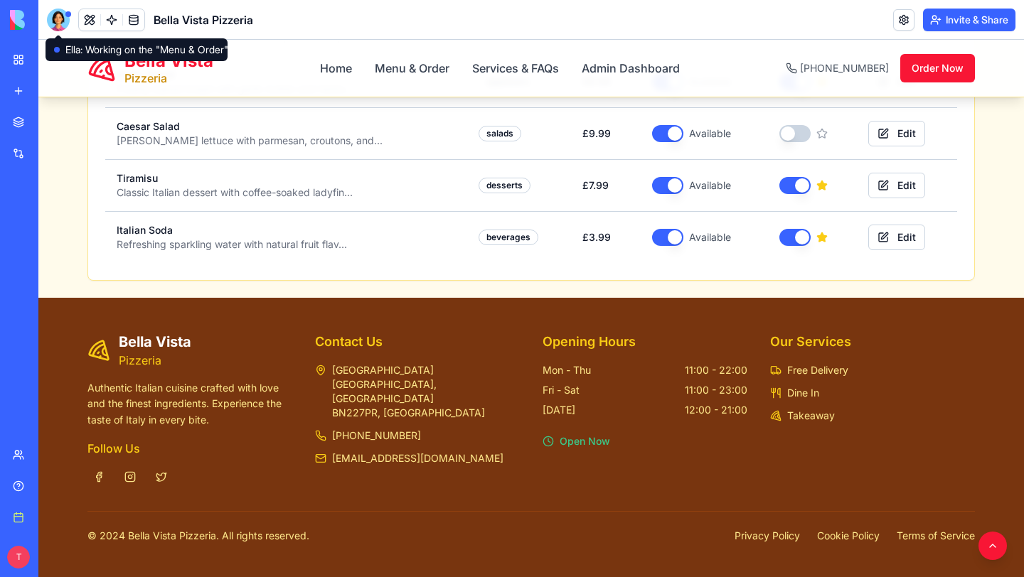
click at [63, 17] on div at bounding box center [58, 20] width 23 height 23
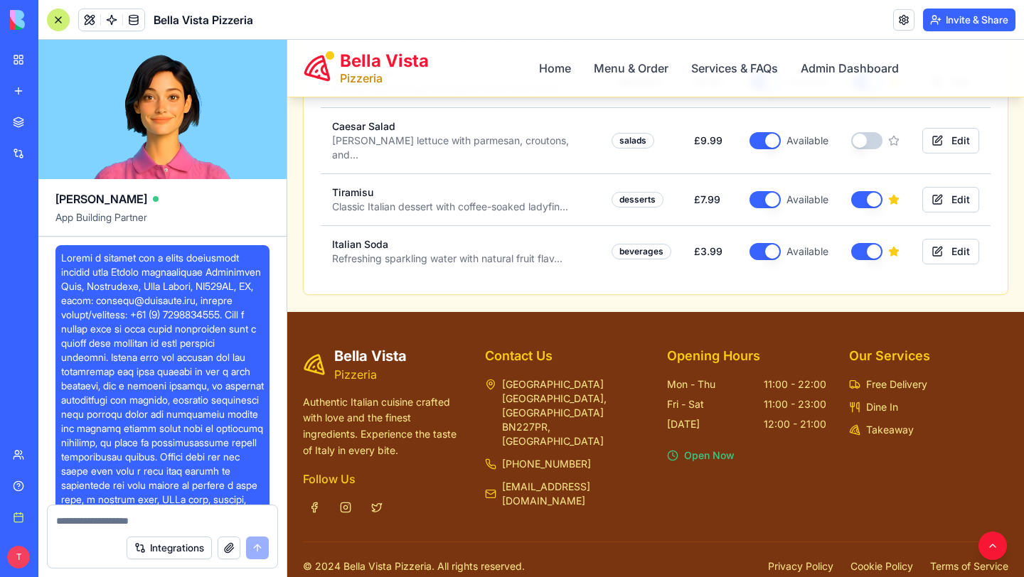
scroll to position [2715, 0]
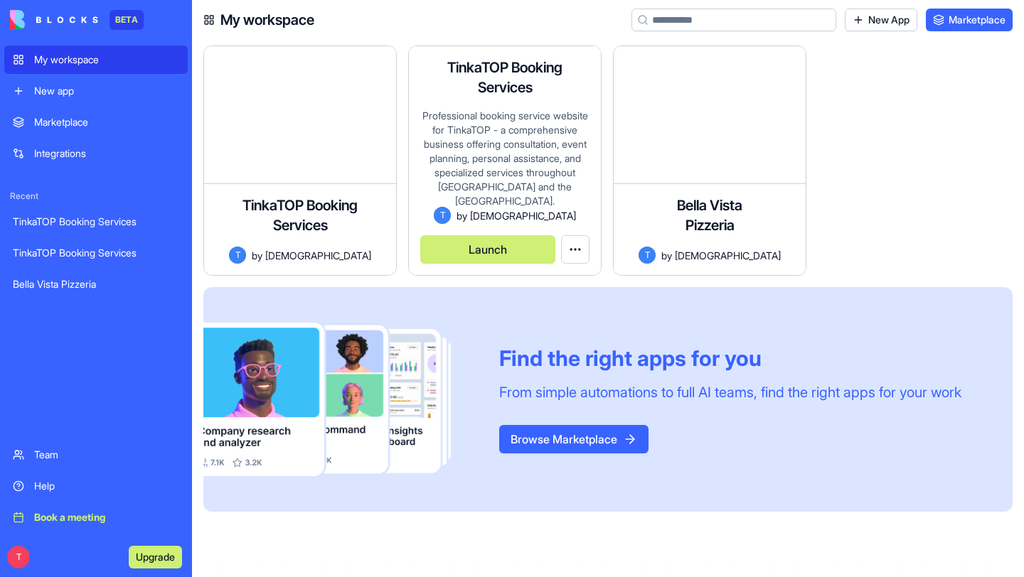
click at [542, 100] on div "TinkaTOP Booking Services Professional booking service website for TinkaTOP - a…" at bounding box center [505, 160] width 192 height 229
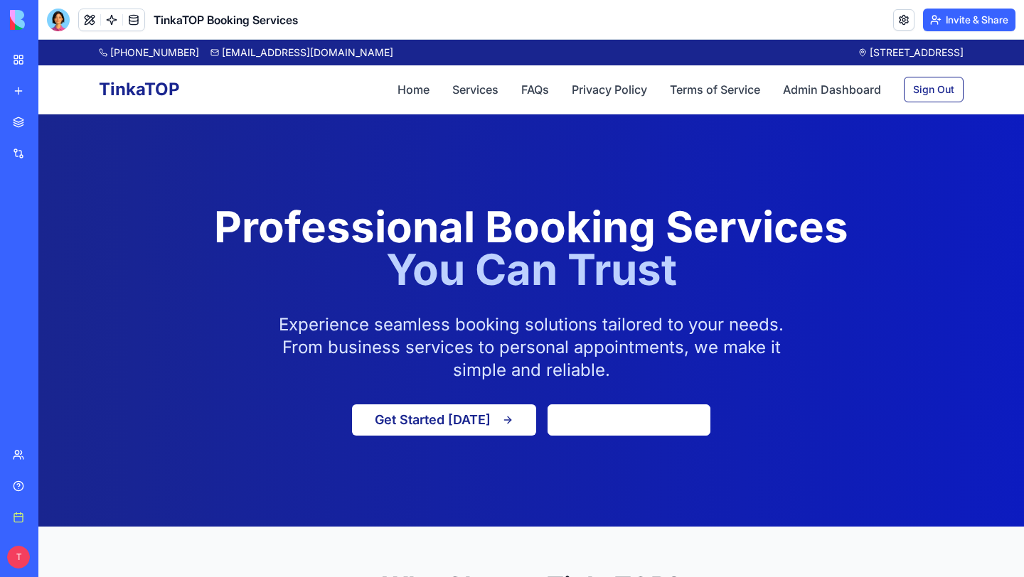
click at [466, 98] on nav "Home Services FAQs Privacy Policy Terms of Service Admin Dashboard Sign Out" at bounding box center [680, 90] width 566 height 26
click at [464, 90] on link "Services" at bounding box center [475, 89] width 46 height 17
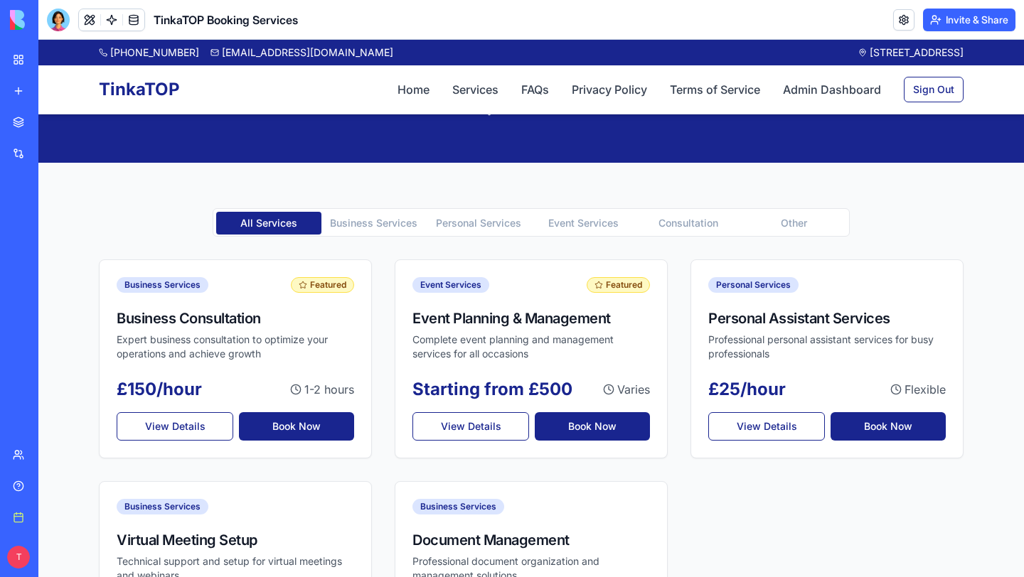
scroll to position [156, 0]
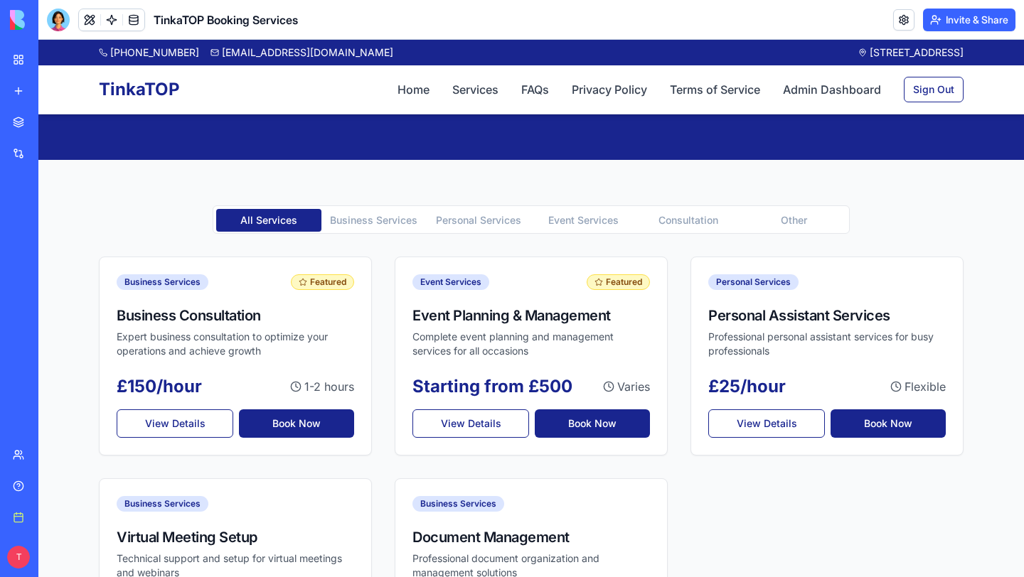
click at [375, 220] on Services "Business Services" at bounding box center [373, 220] width 105 height 23
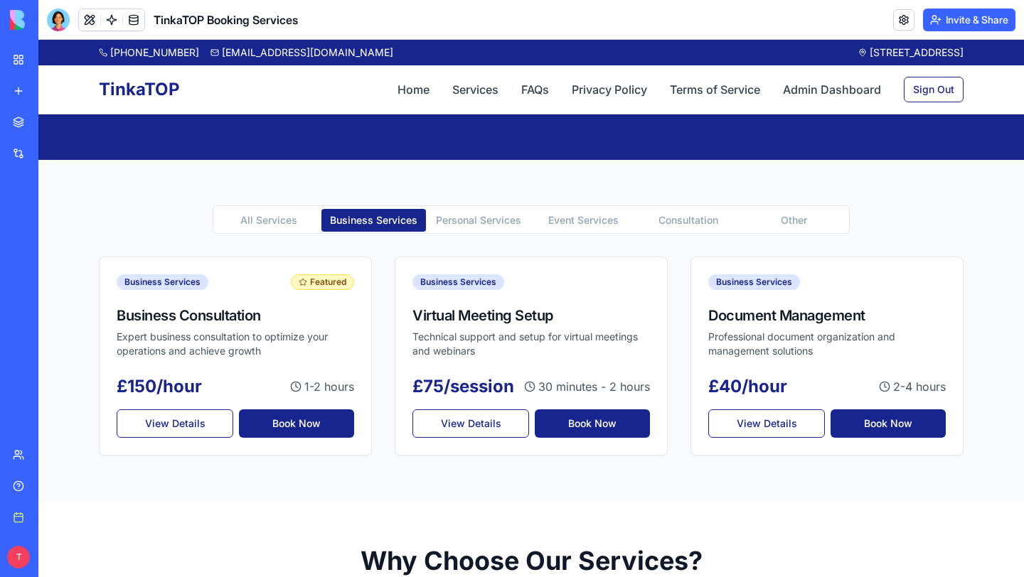
click at [481, 215] on Services "Personal Services" at bounding box center [478, 220] width 105 height 23
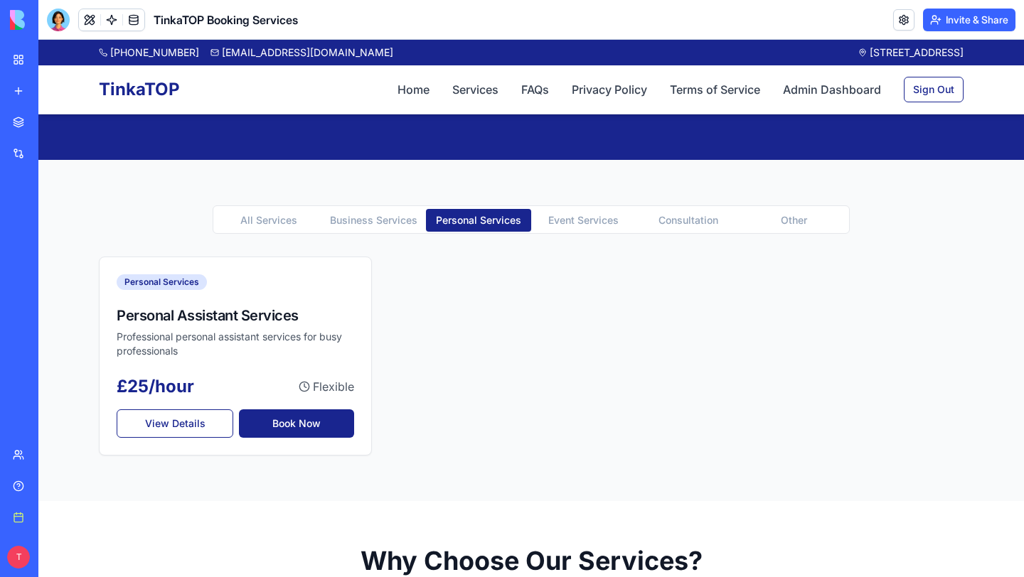
click at [572, 216] on Services "Event Services" at bounding box center [583, 220] width 105 height 23
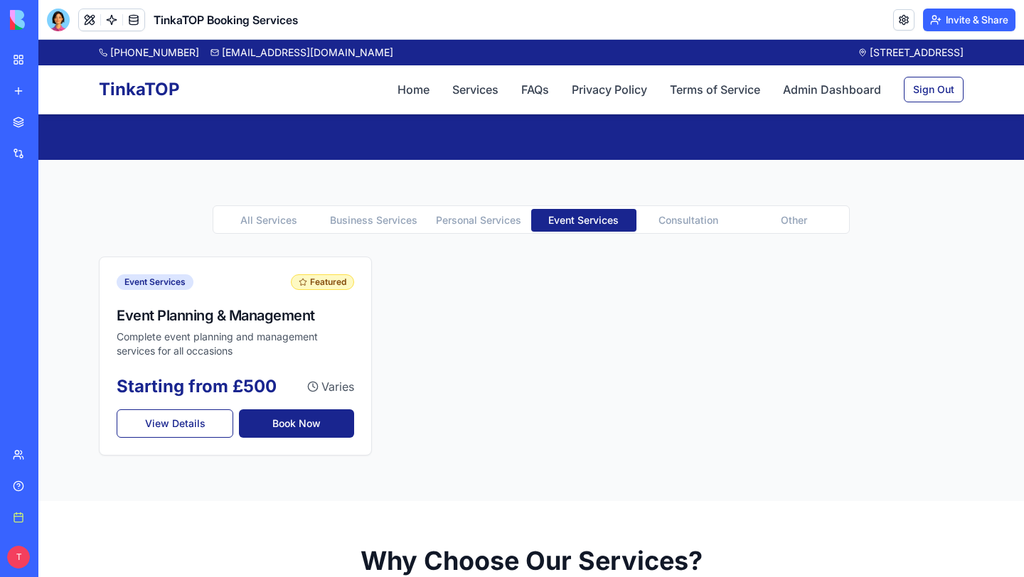
click at [678, 223] on button "Consultation" at bounding box center [688, 220] width 105 height 23
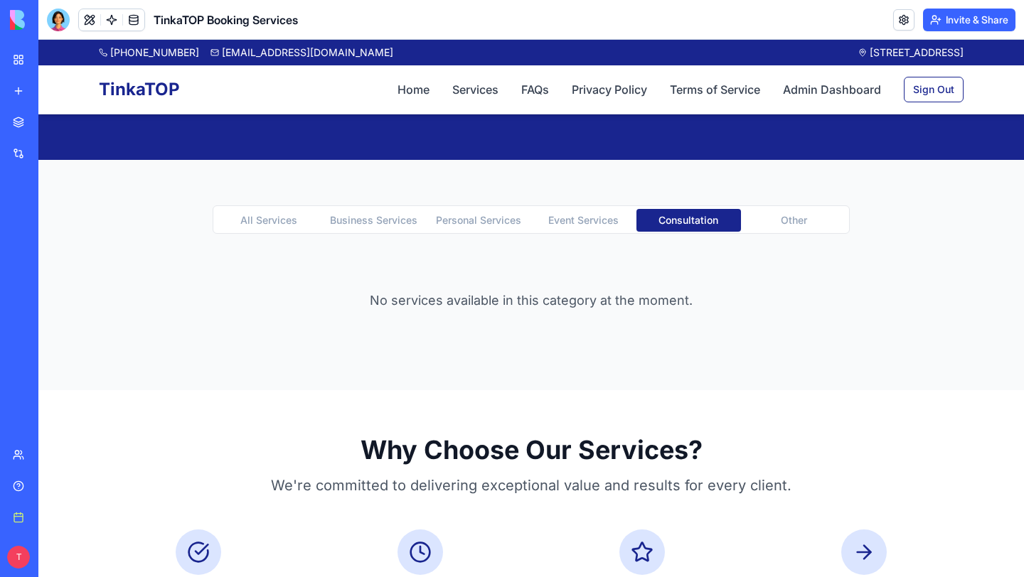
click at [798, 225] on button "Other" at bounding box center [793, 220] width 105 height 23
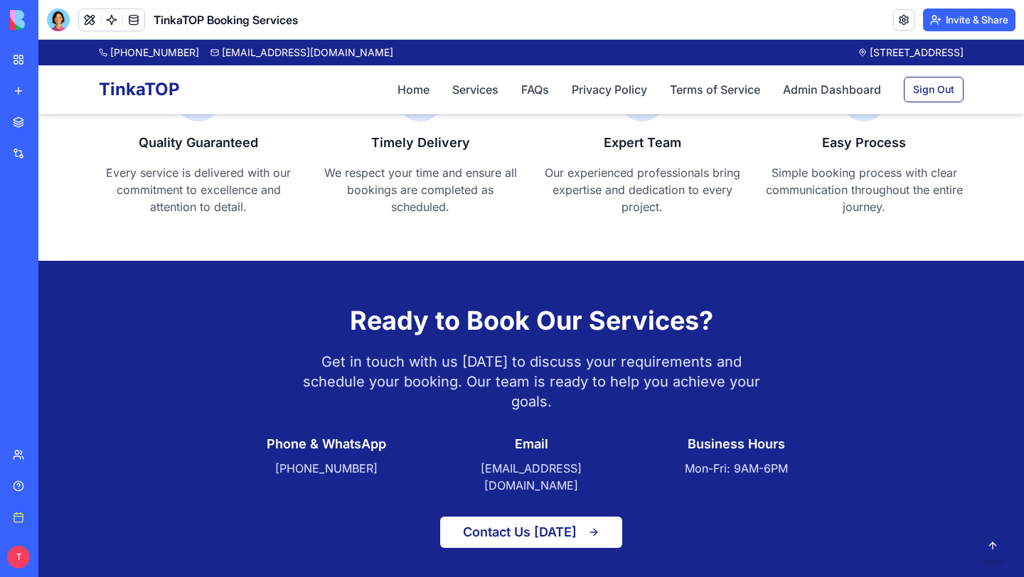
scroll to position [658, 0]
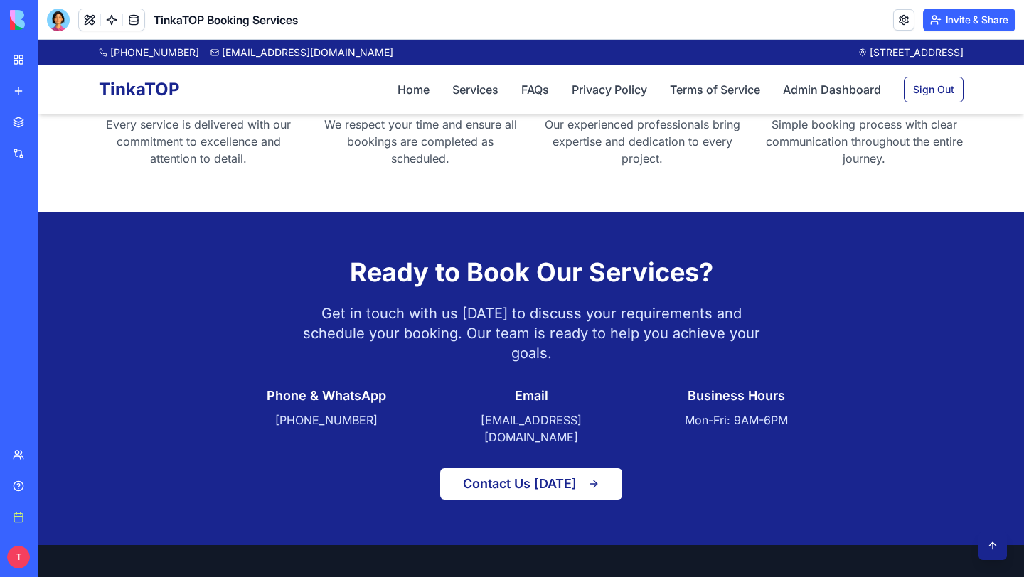
click at [53, 66] on div "My workspace" at bounding box center [43, 60] width 18 height 14
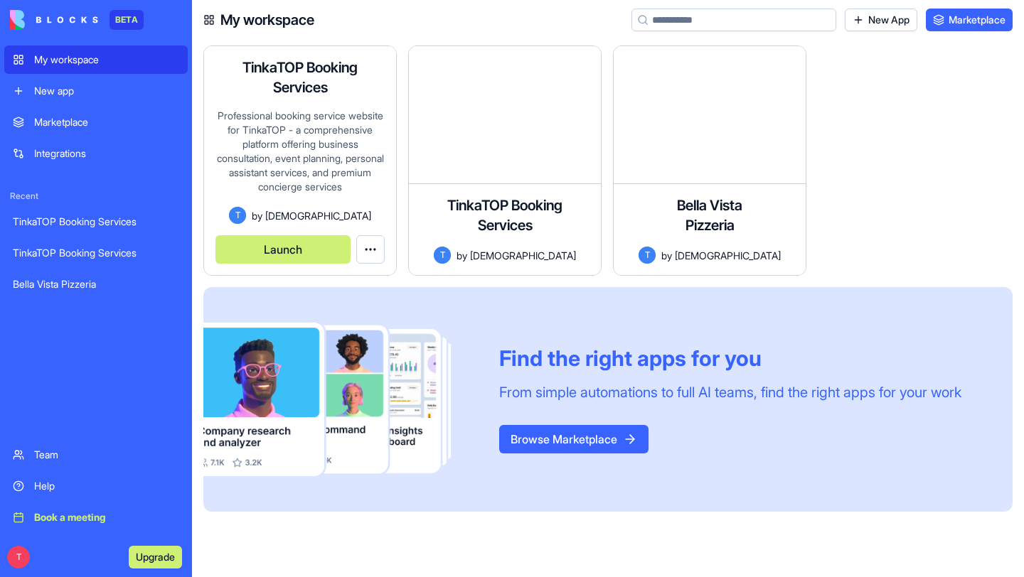
click at [302, 150] on div "Professional booking service website for TinkaTOP - a comprehensive platform of…" at bounding box center [299, 158] width 169 height 98
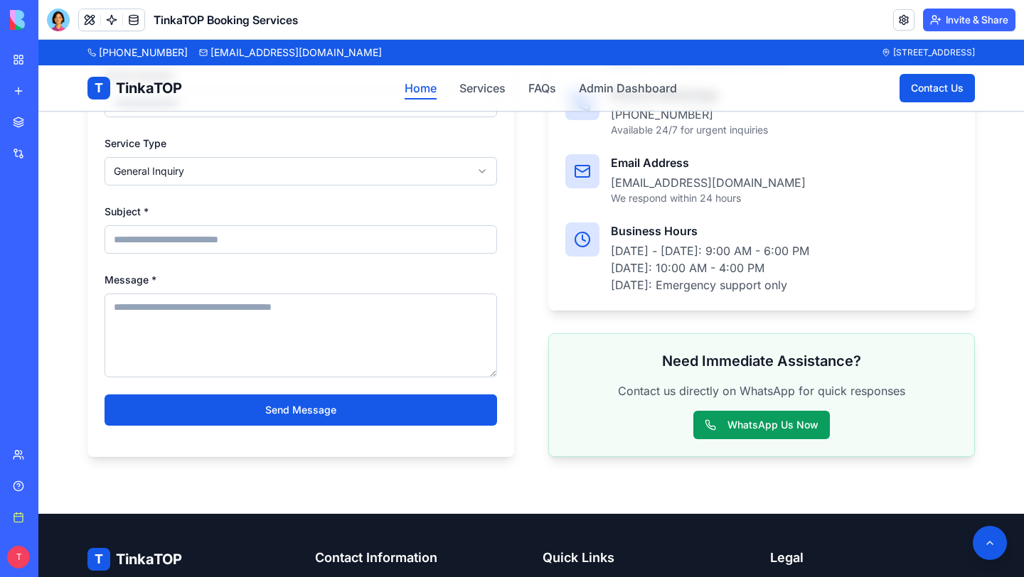
scroll to position [2267, 0]
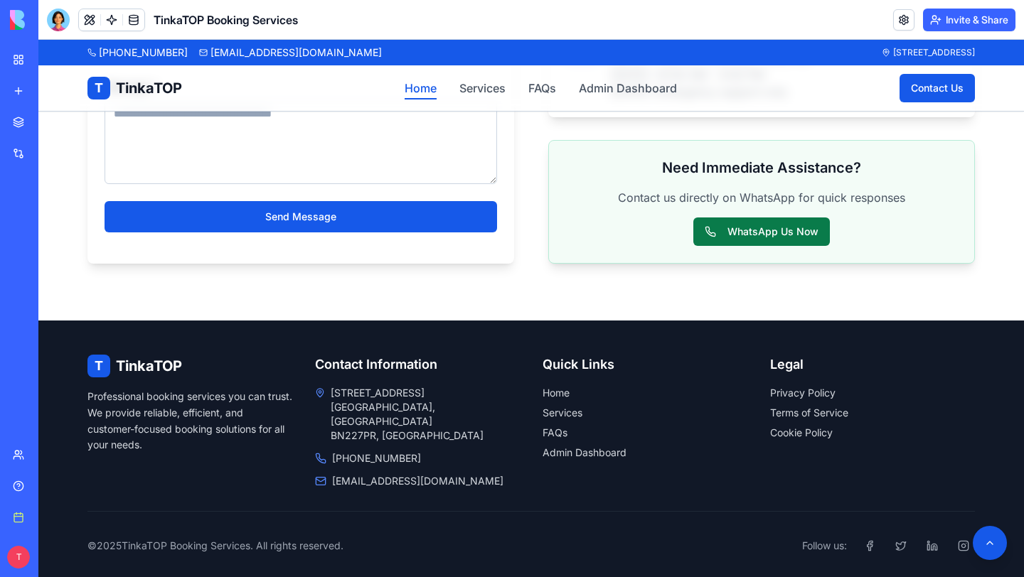
click at [733, 227] on button "WhatsApp Us Now" at bounding box center [761, 232] width 136 height 28
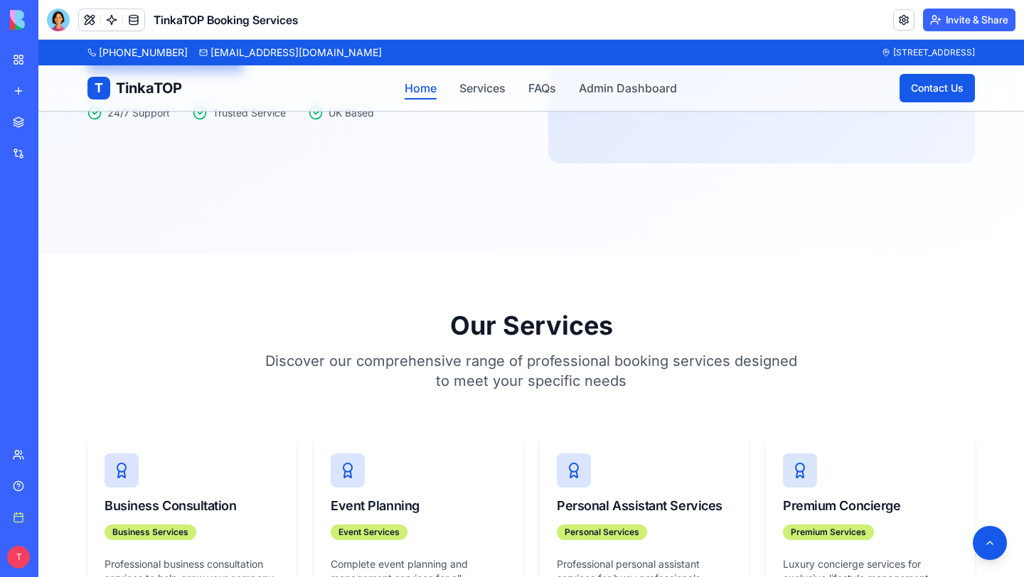
scroll to position [0, 0]
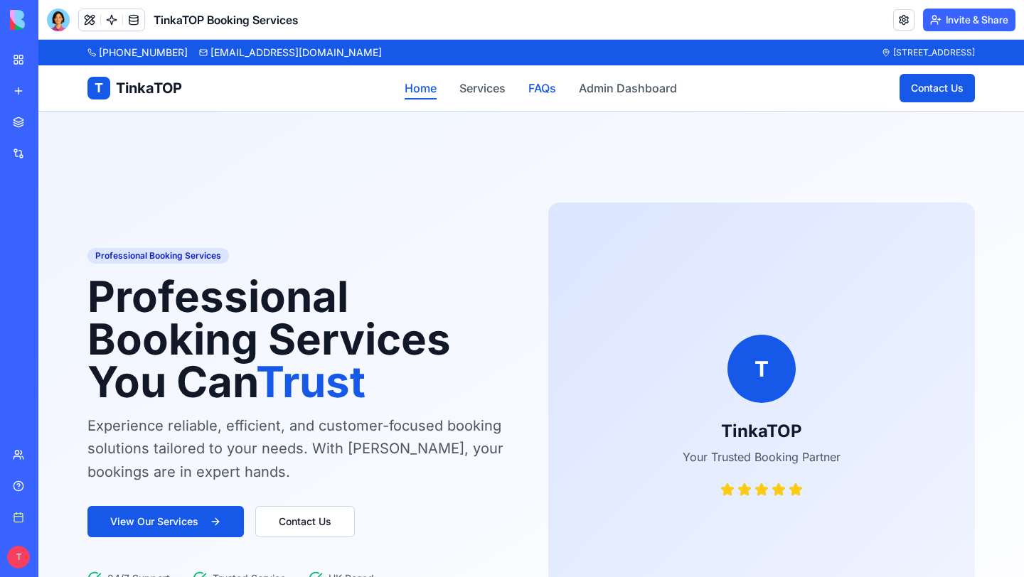
click at [533, 93] on link "FAQs" at bounding box center [542, 88] width 28 height 17
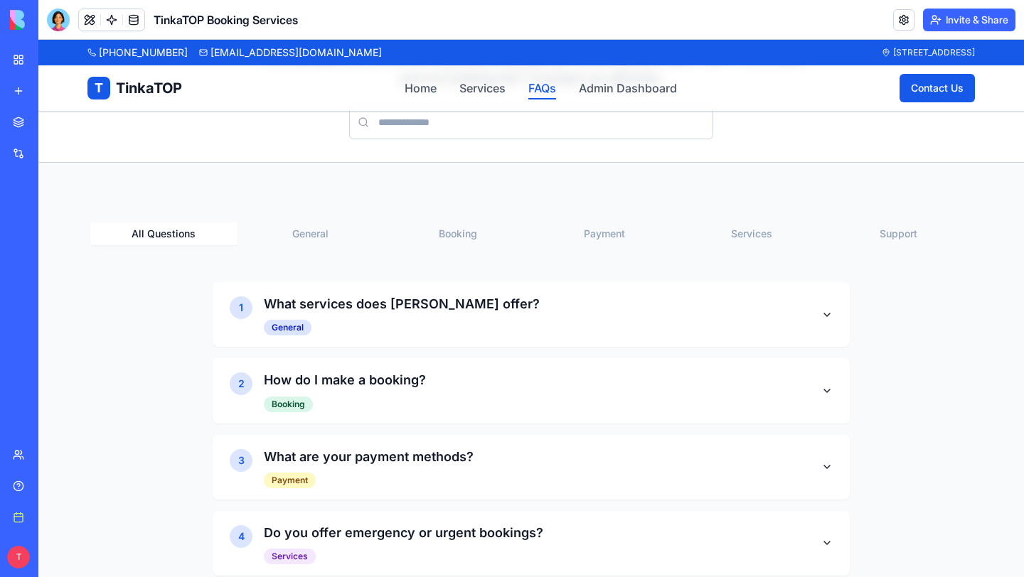
scroll to position [176, 0]
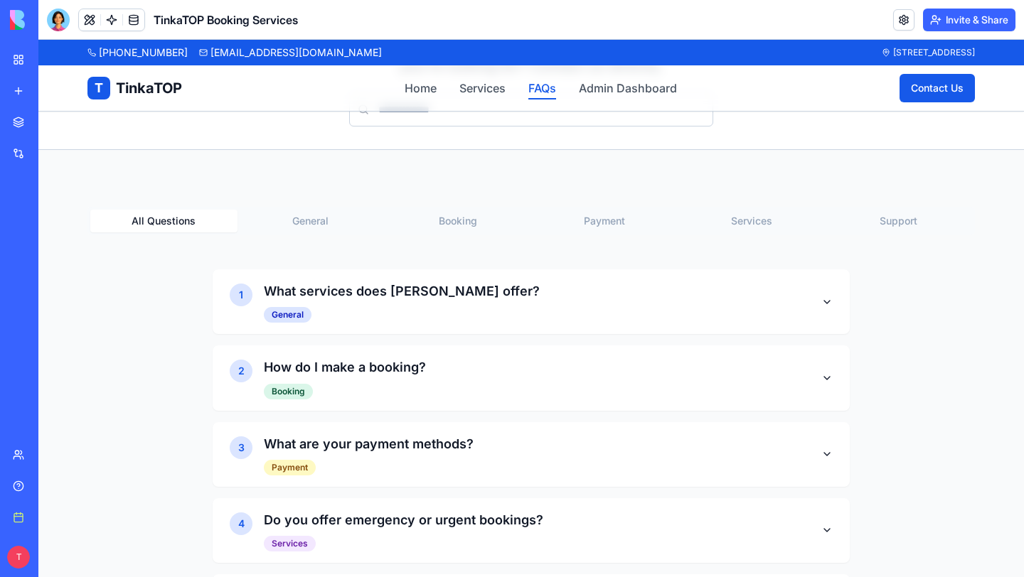
click at [333, 223] on button "General" at bounding box center [310, 221] width 147 height 23
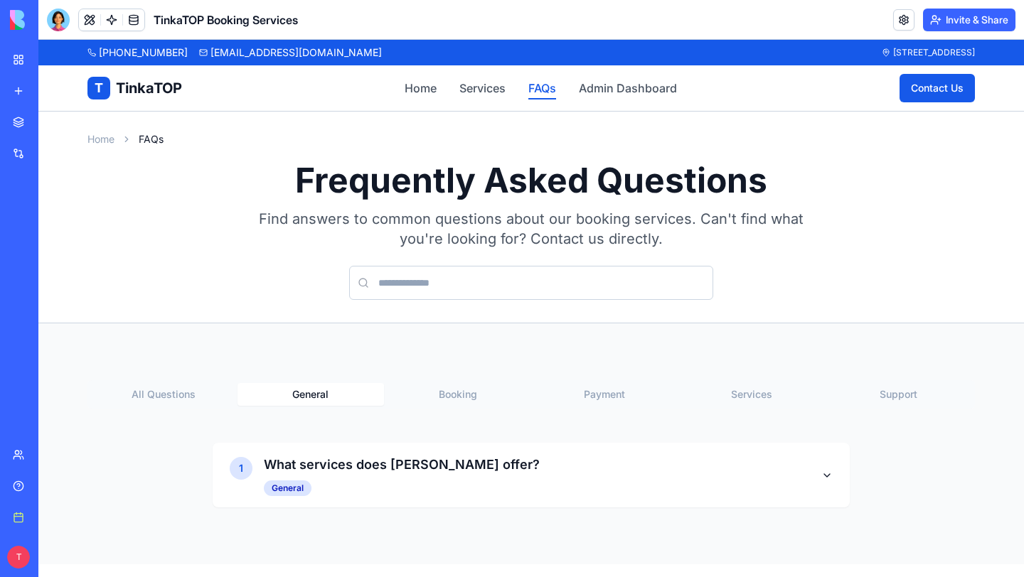
scroll to position [0, 0]
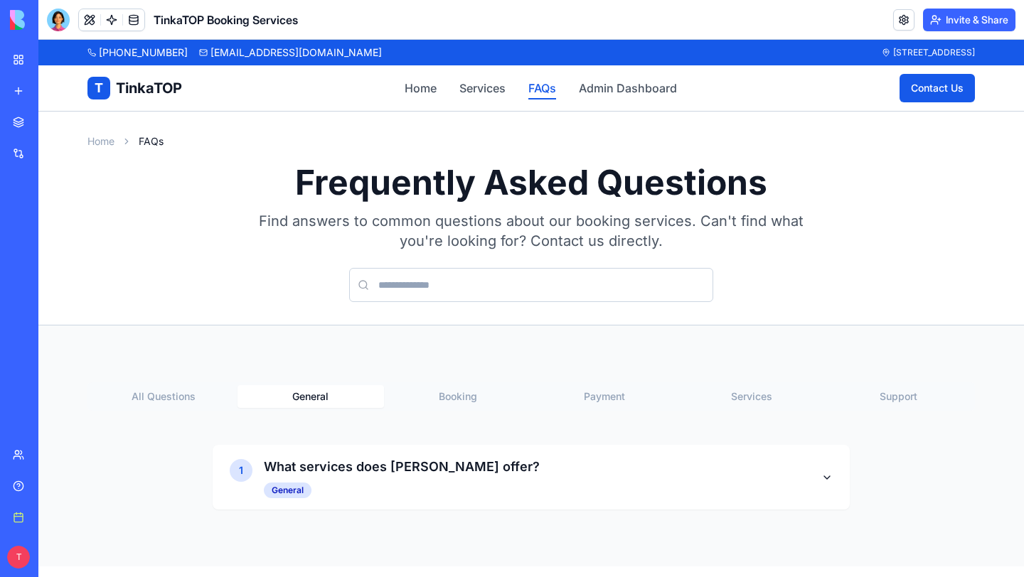
click at [448, 392] on button "Booking" at bounding box center [457, 396] width 147 height 23
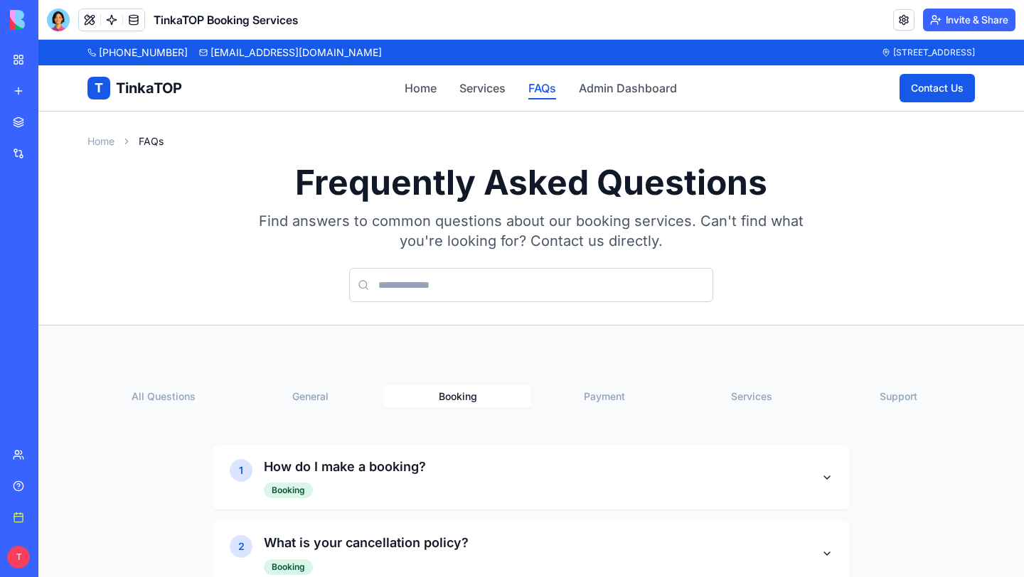
click at [563, 397] on button "Payment" at bounding box center [604, 396] width 147 height 23
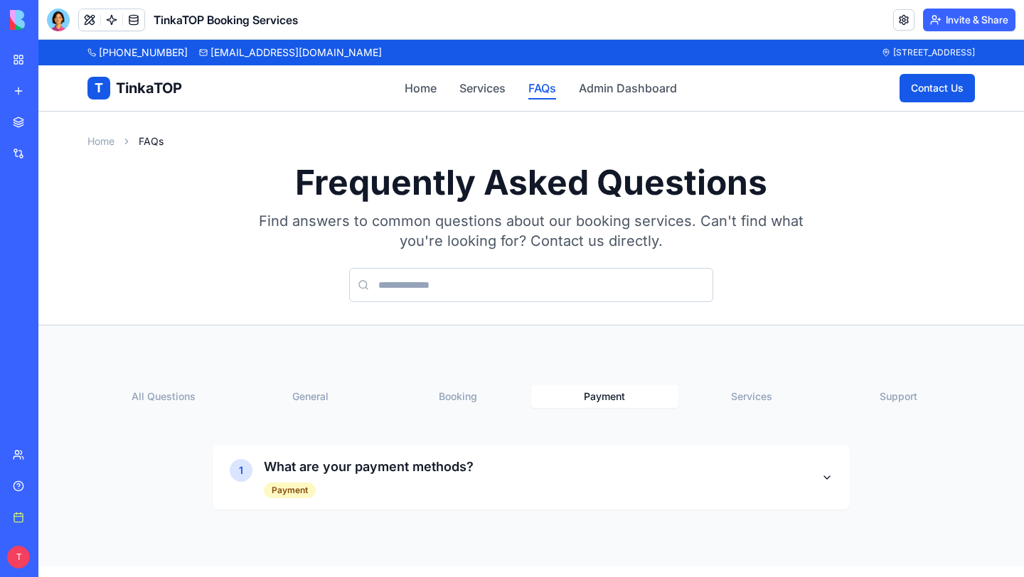
click at [727, 395] on button "Services" at bounding box center [751, 396] width 147 height 23
click at [887, 391] on button "Support" at bounding box center [898, 396] width 147 height 23
click at [621, 96] on link "Admin Dashboard" at bounding box center [628, 88] width 98 height 17
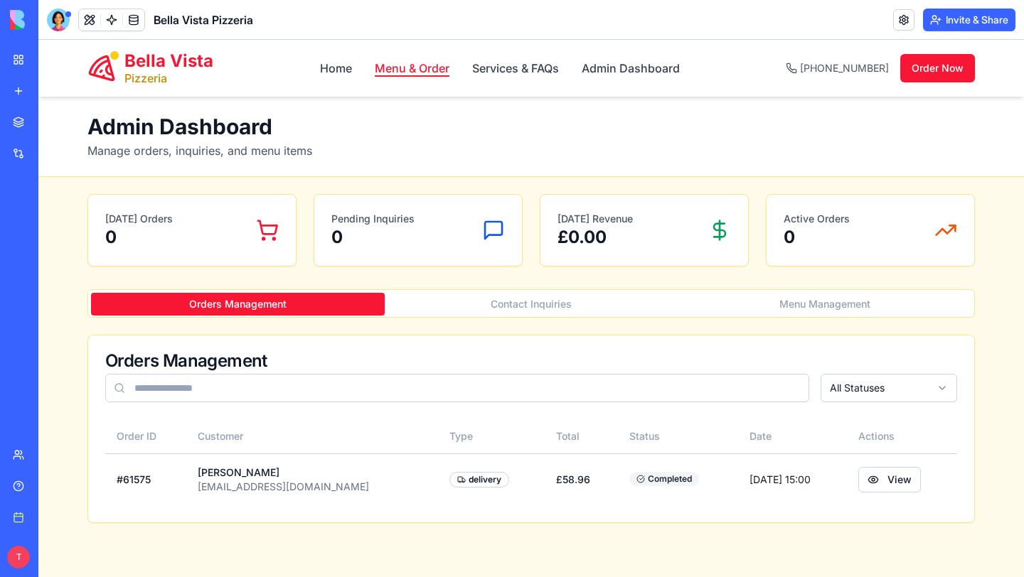
click at [387, 68] on link "Menu & Order" at bounding box center [412, 68] width 75 height 17
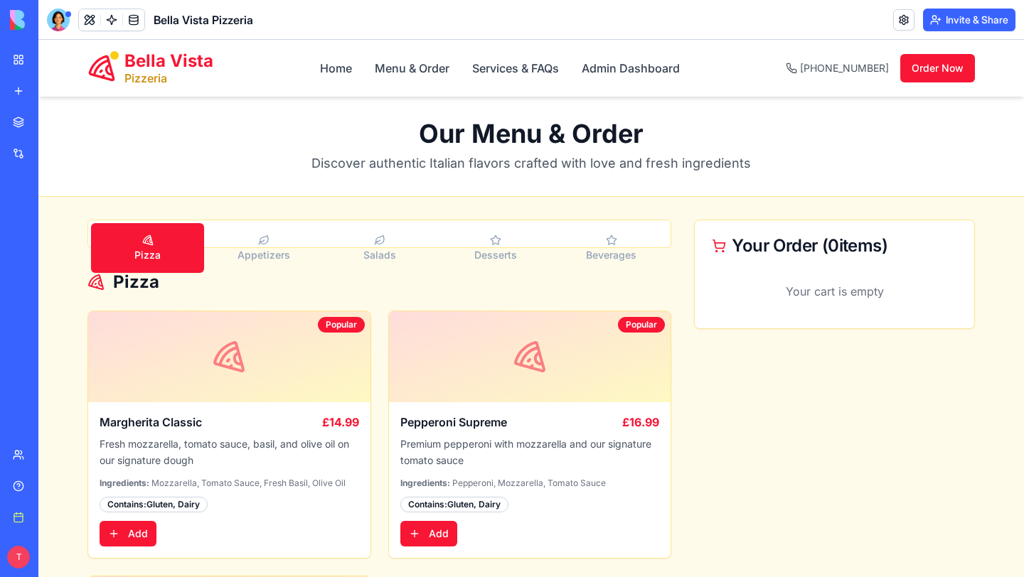
click at [272, 240] on button "Appetizers" at bounding box center [263, 248] width 113 height 50
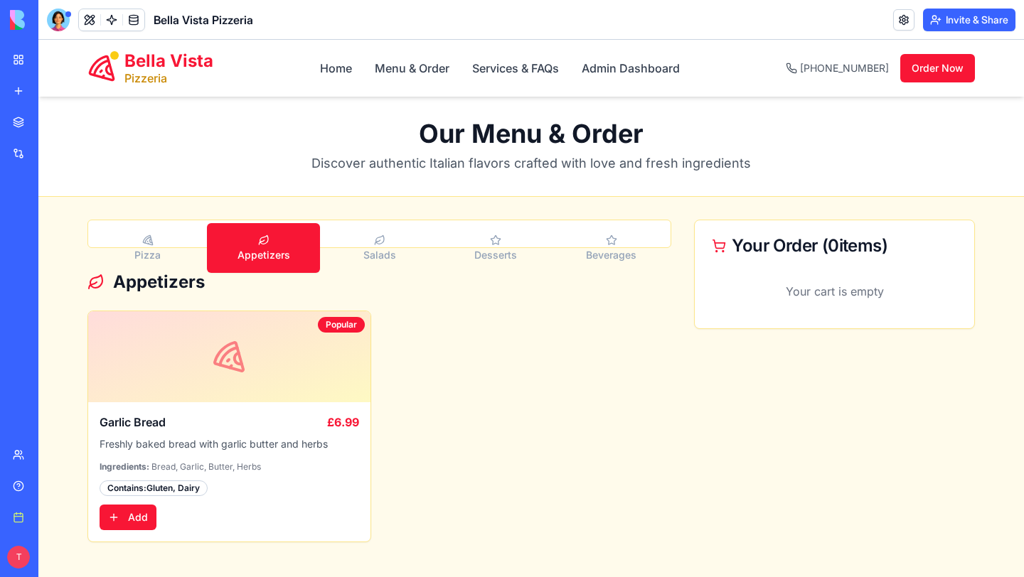
click at [406, 251] on button "Salads" at bounding box center [379, 248] width 113 height 50
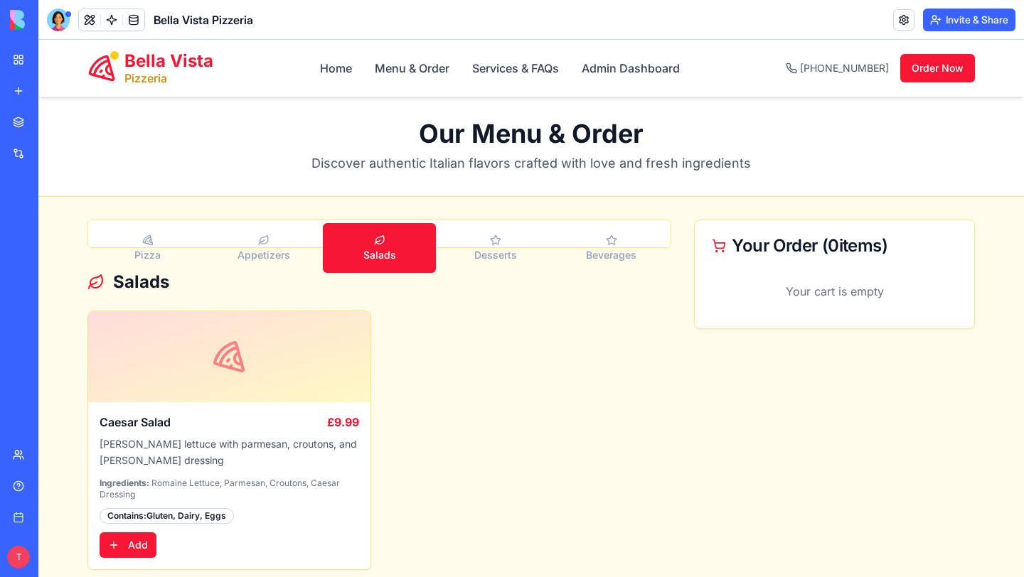
click at [493, 243] on icon "button" at bounding box center [495, 240] width 9 height 9
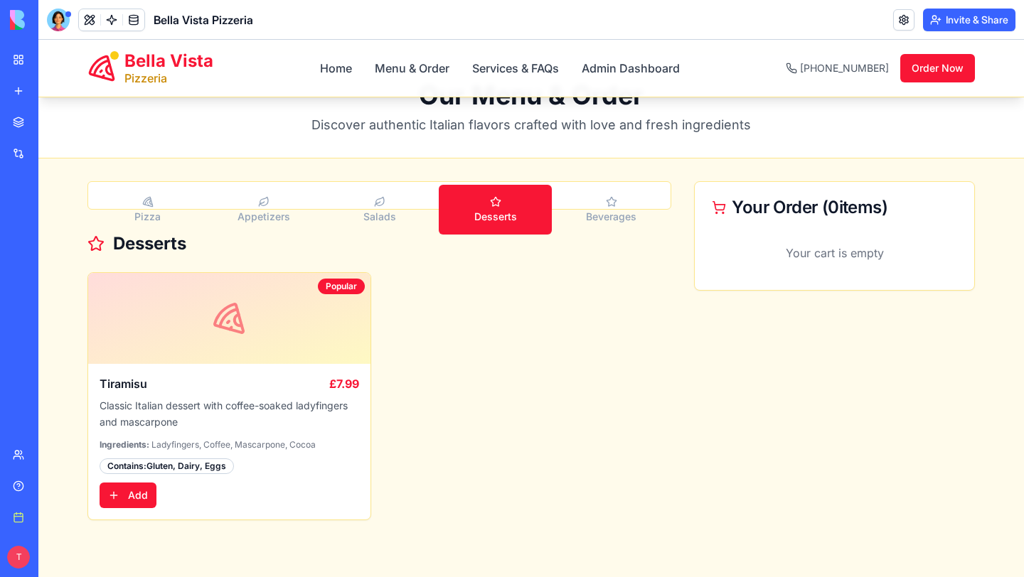
scroll to position [43, 0]
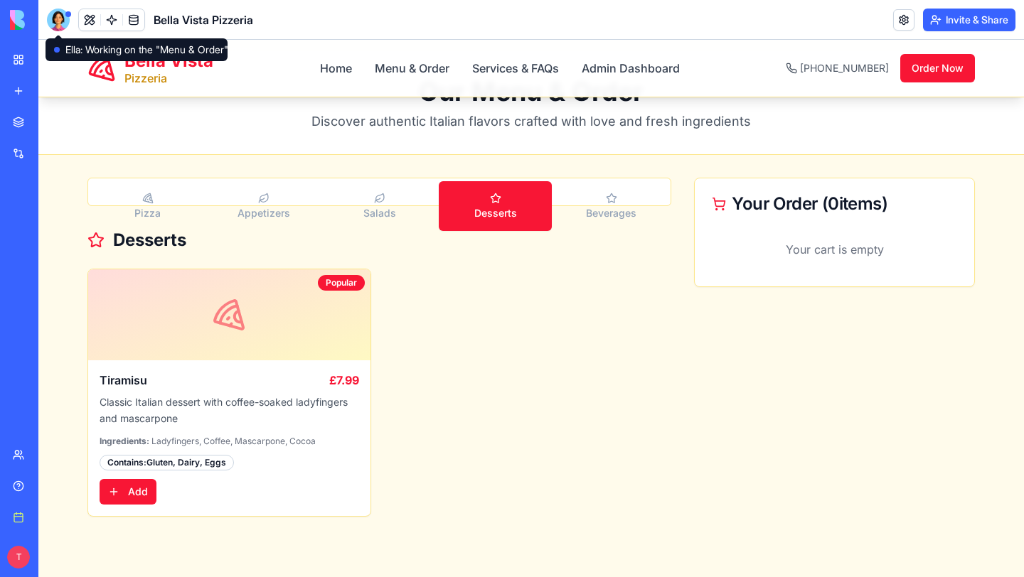
click at [59, 21] on div at bounding box center [58, 20] width 23 height 23
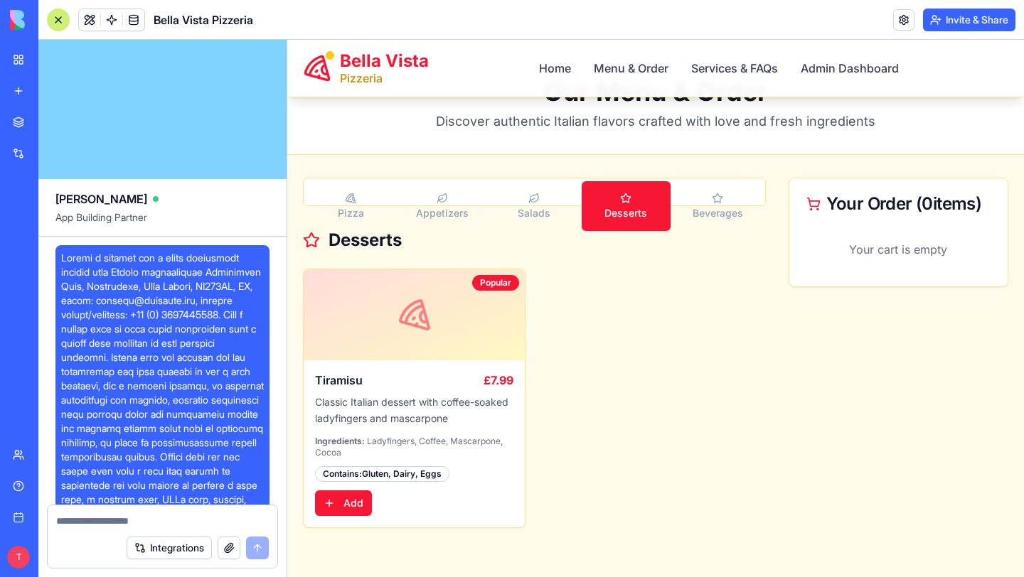
scroll to position [2766, 0]
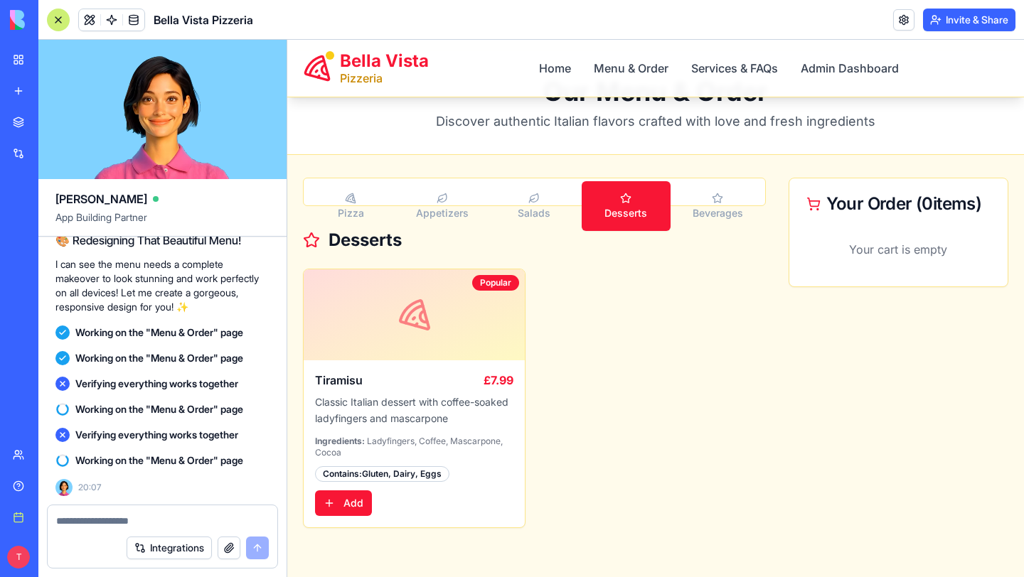
click at [231, 550] on button "button" at bounding box center [229, 548] width 23 height 23
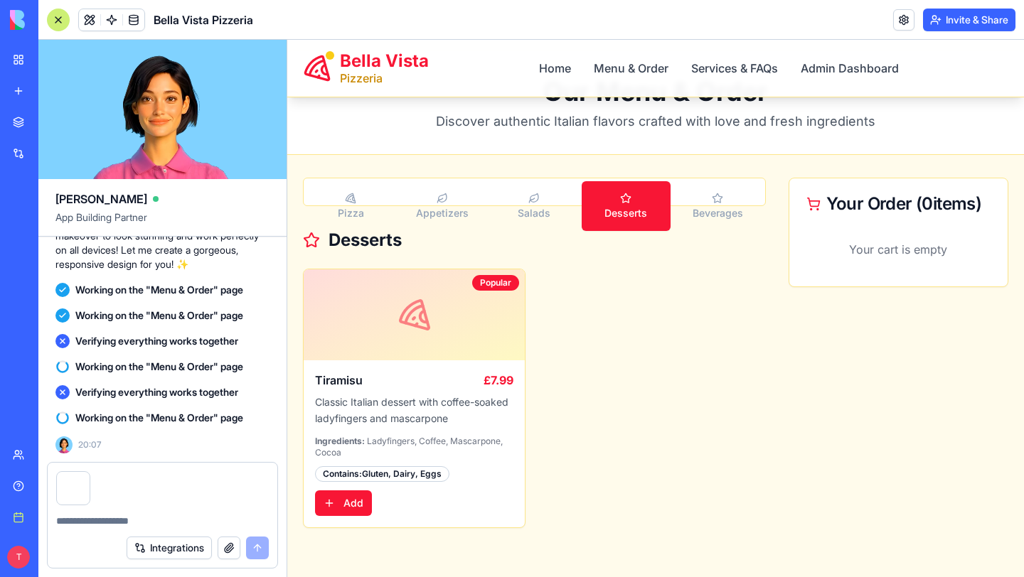
click at [122, 518] on textarea at bounding box center [162, 521] width 213 height 14
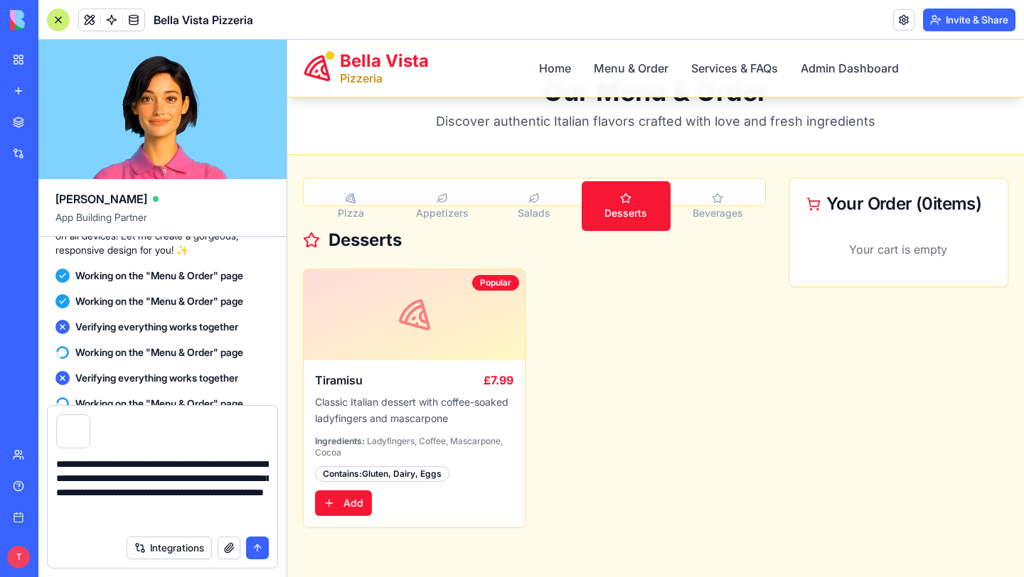
type textarea "**********"
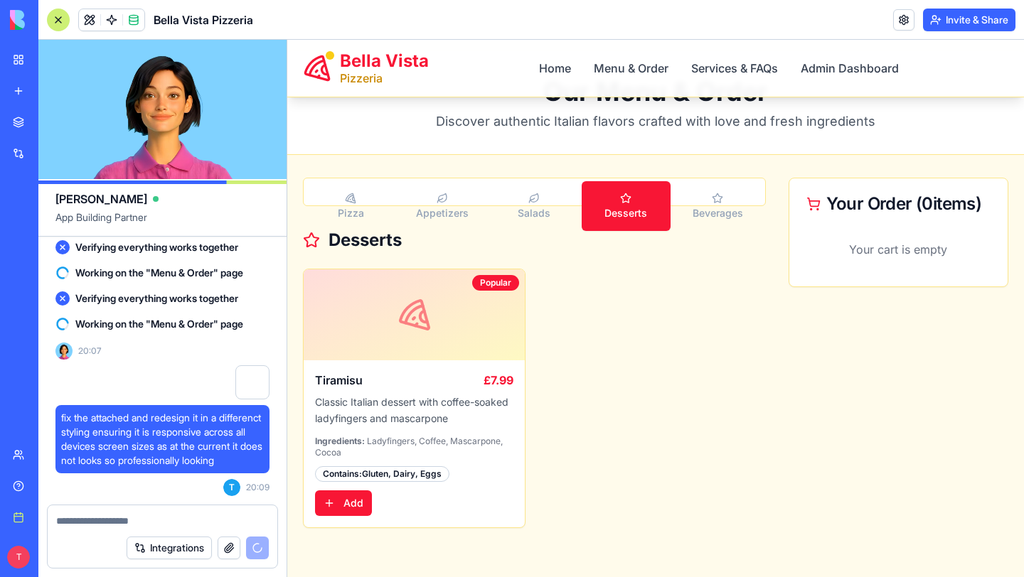
scroll to position [0, 0]
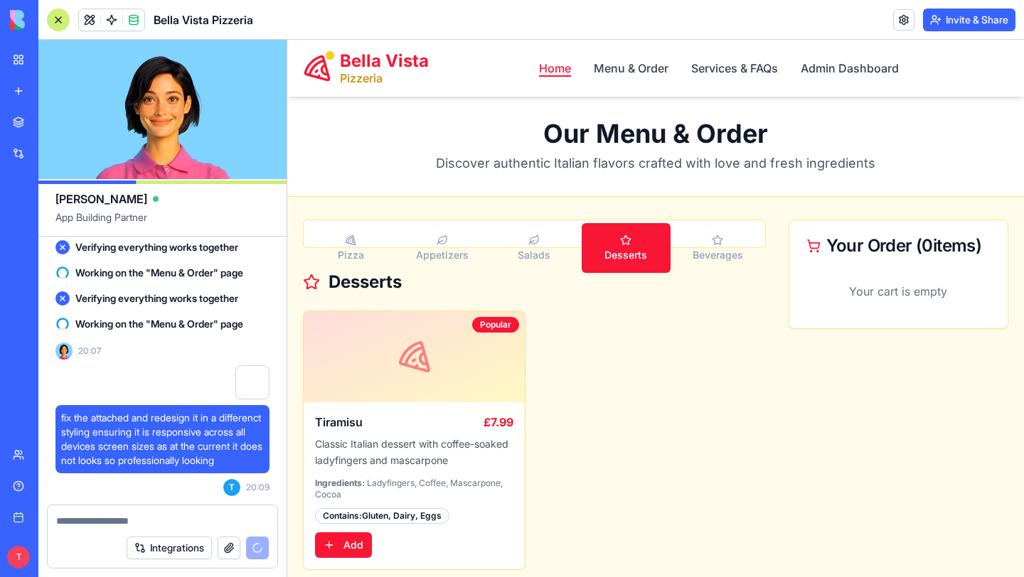
click at [550, 70] on link "Home" at bounding box center [555, 68] width 32 height 17
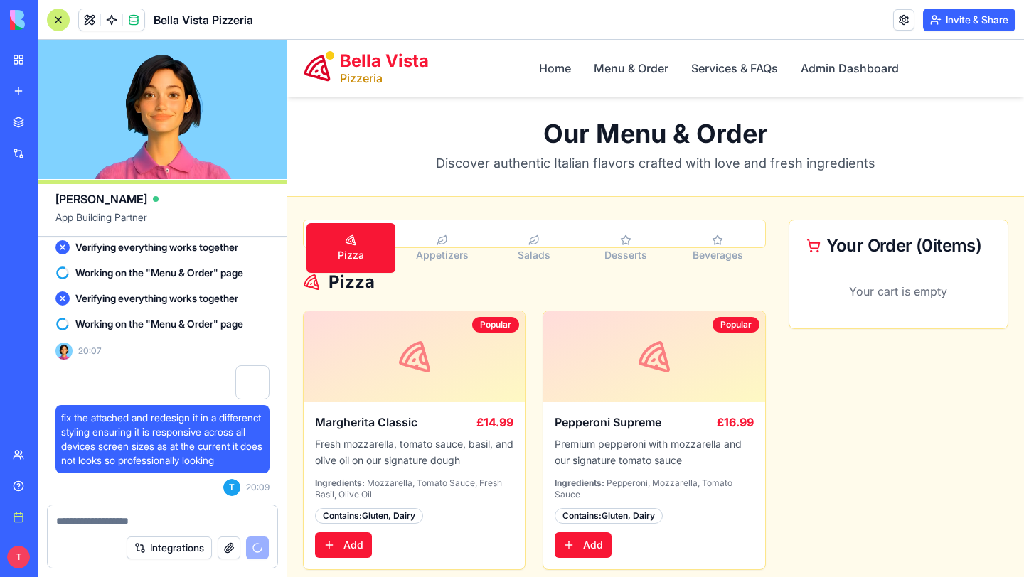
click at [367, 68] on span "Bella Vista" at bounding box center [384, 61] width 89 height 23
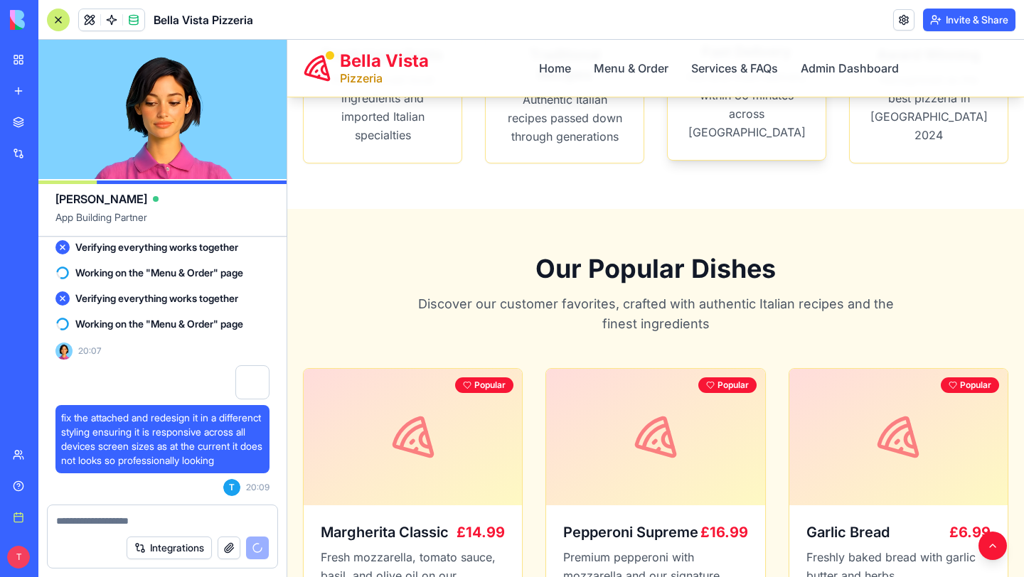
scroll to position [817, 0]
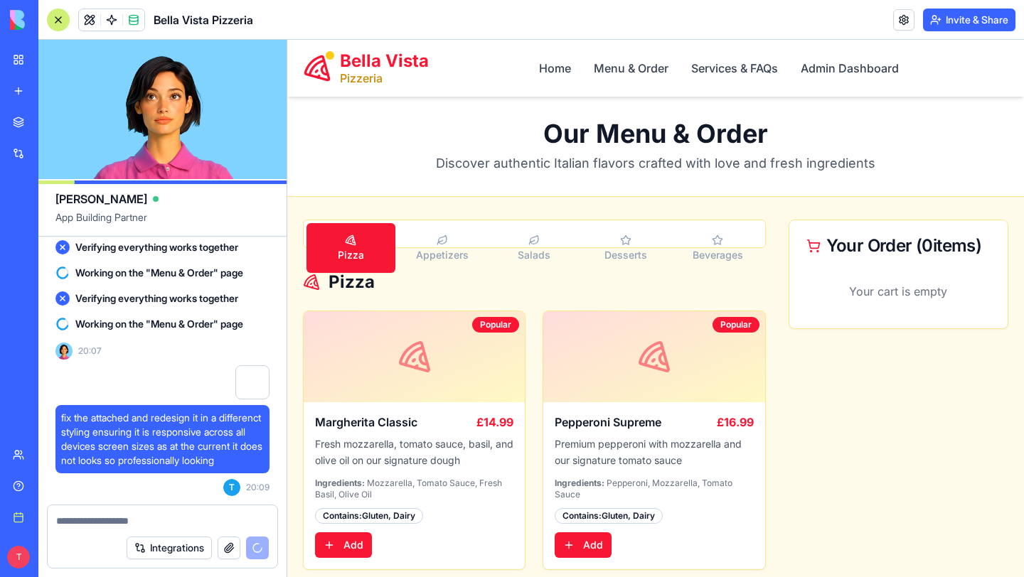
scroll to position [41, 0]
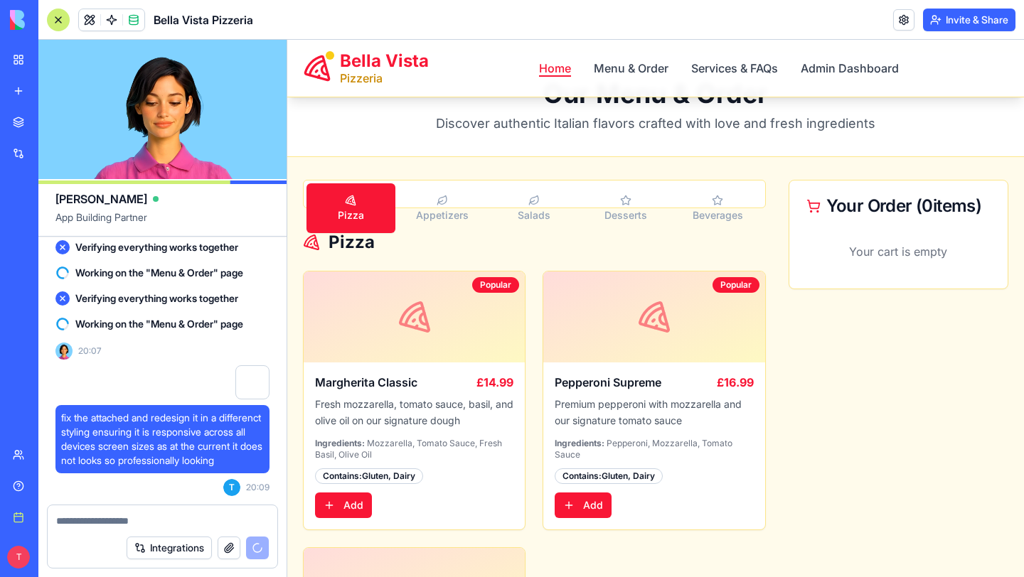
click at [552, 65] on link "Home" at bounding box center [555, 68] width 32 height 17
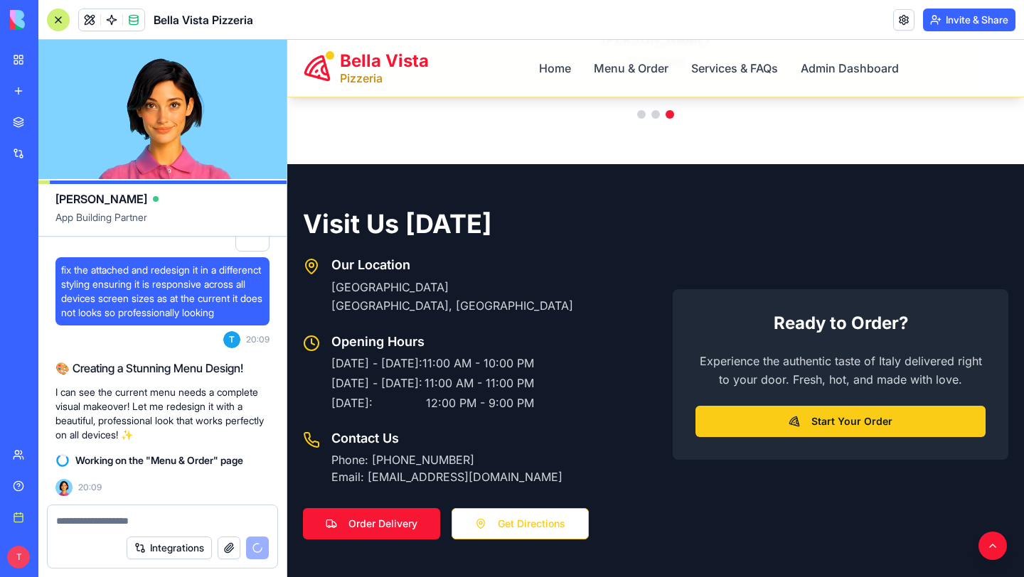
scroll to position [2197, 0]
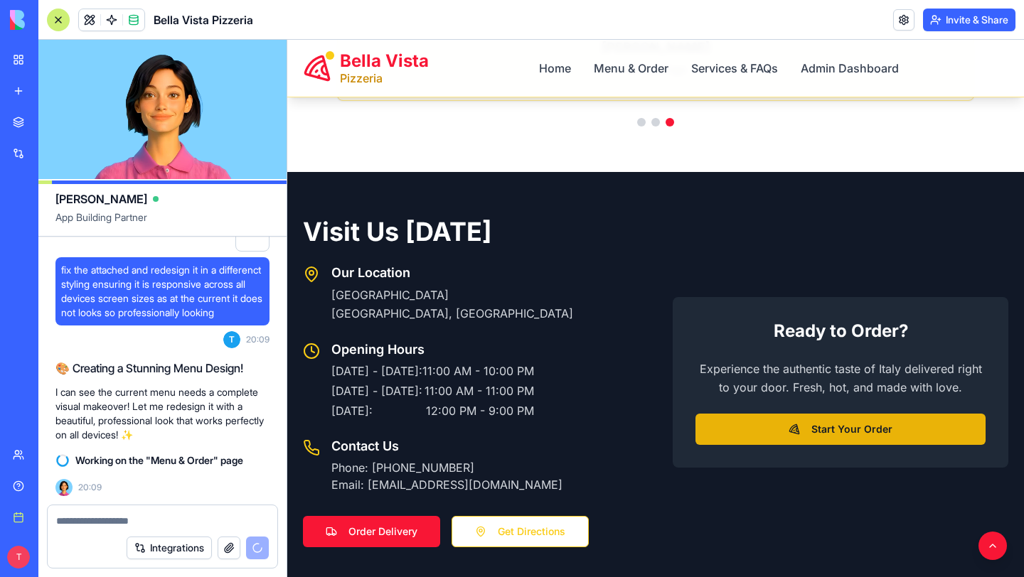
click at [808, 428] on link "Start Your Order" at bounding box center [840, 429] width 290 height 31
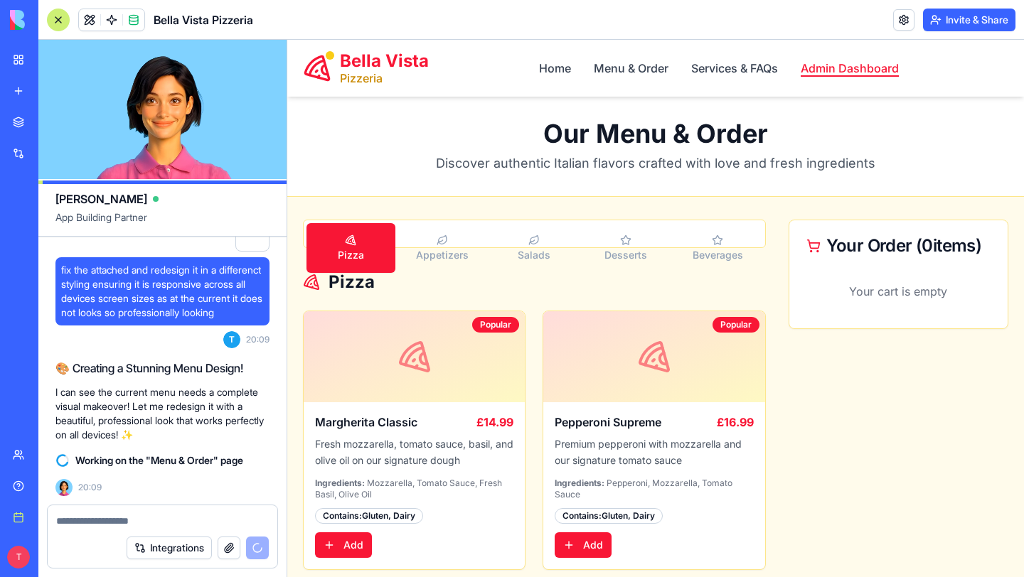
click at [830, 70] on link "Admin Dashboard" at bounding box center [849, 68] width 98 height 17
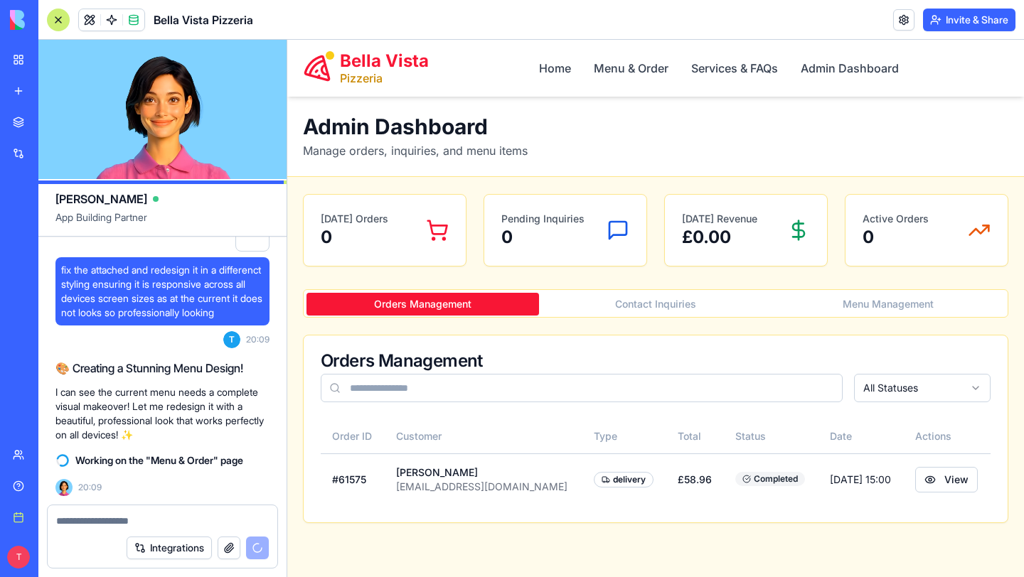
click at [632, 304] on button "Contact Inquiries" at bounding box center [655, 304] width 232 height 23
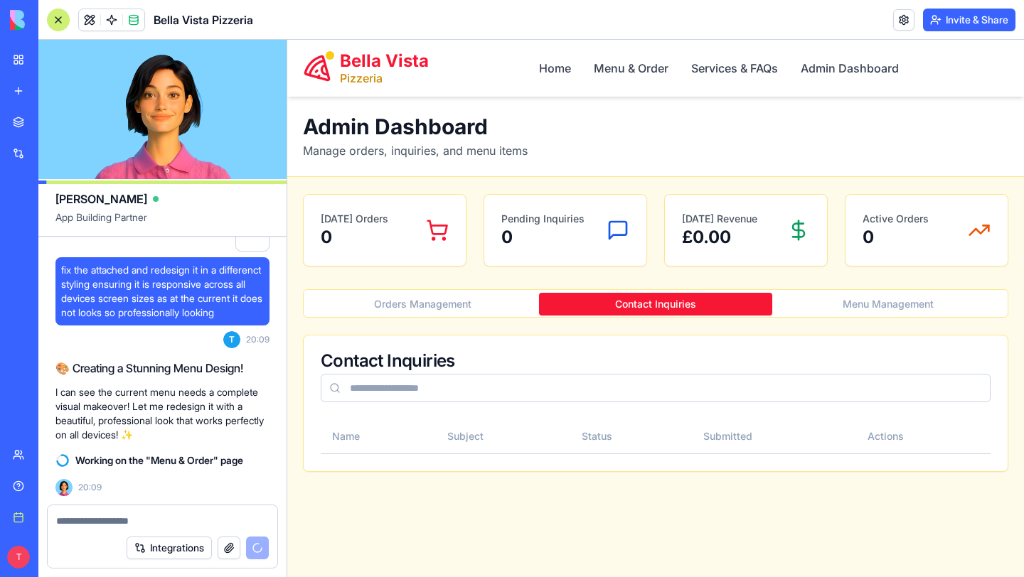
click at [822, 305] on button "Menu Management" at bounding box center [888, 304] width 232 height 23
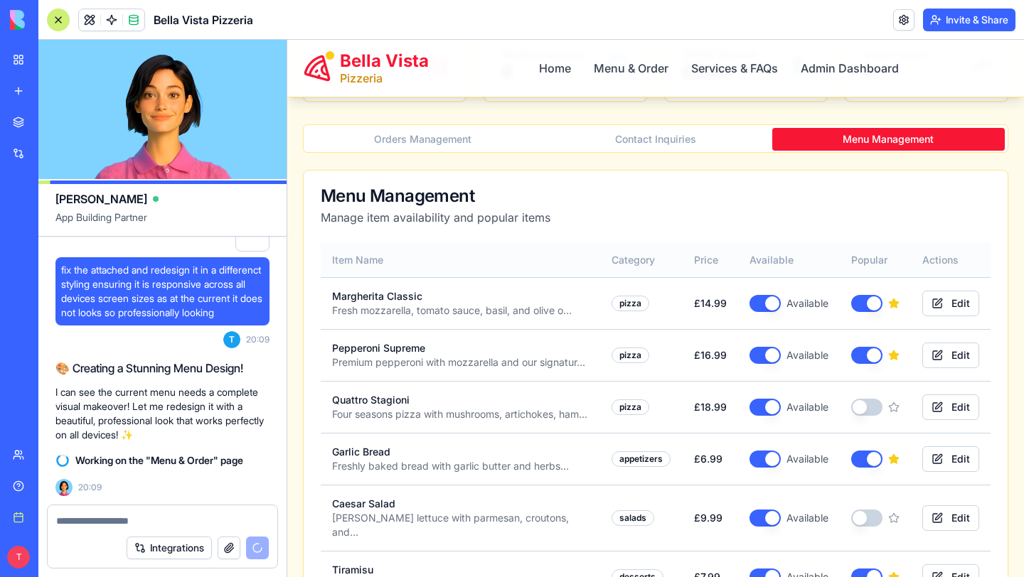
scroll to position [168, 0]
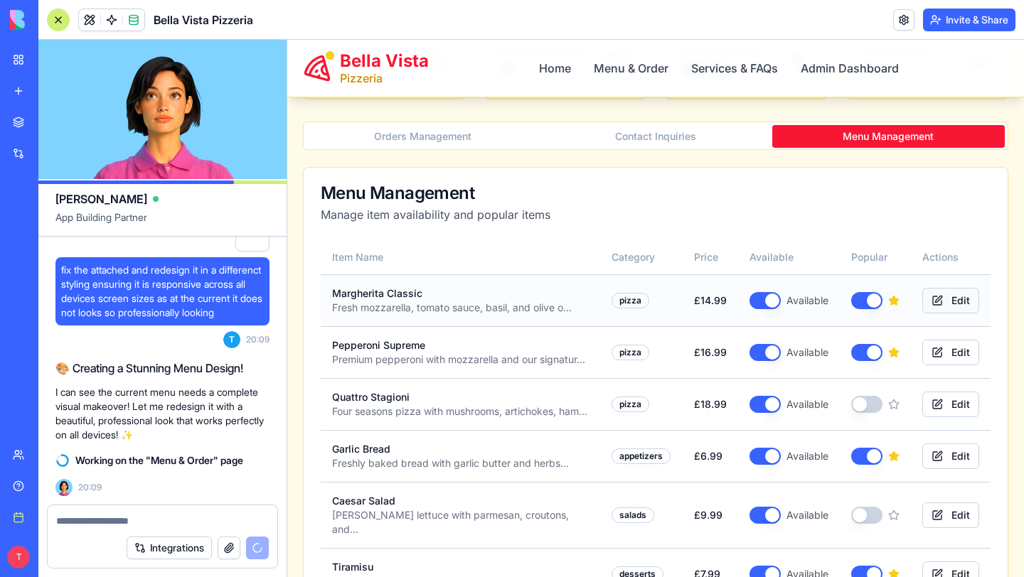
click at [952, 298] on button "Edit" at bounding box center [950, 301] width 57 height 26
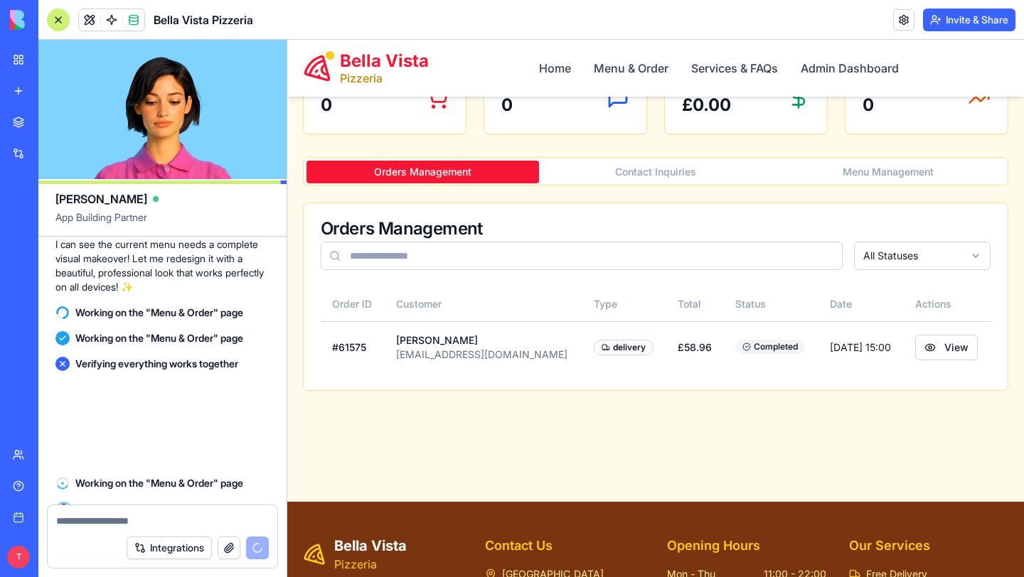
scroll to position [3158, 0]
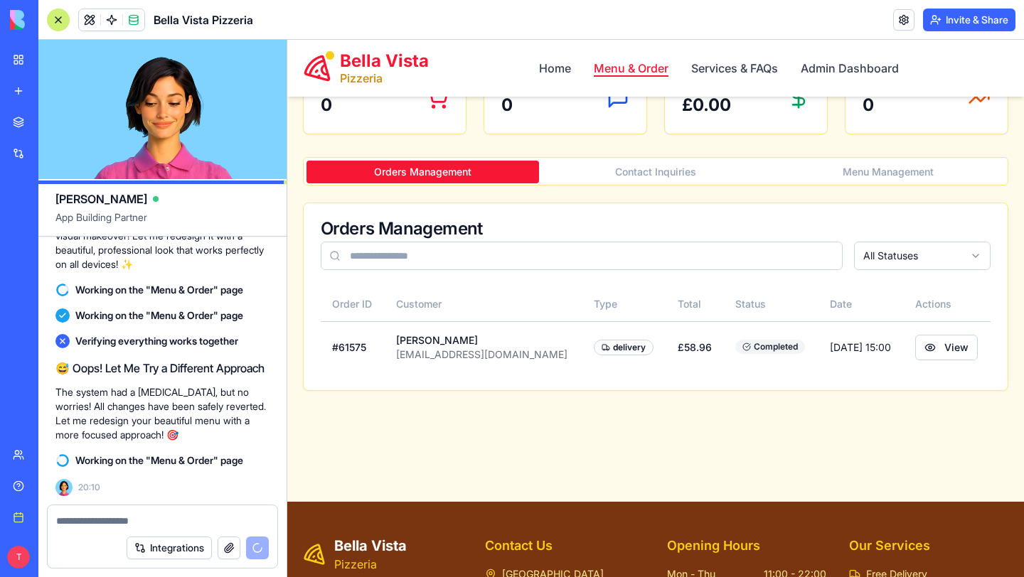
click at [609, 69] on link "Menu & Order" at bounding box center [631, 68] width 75 height 17
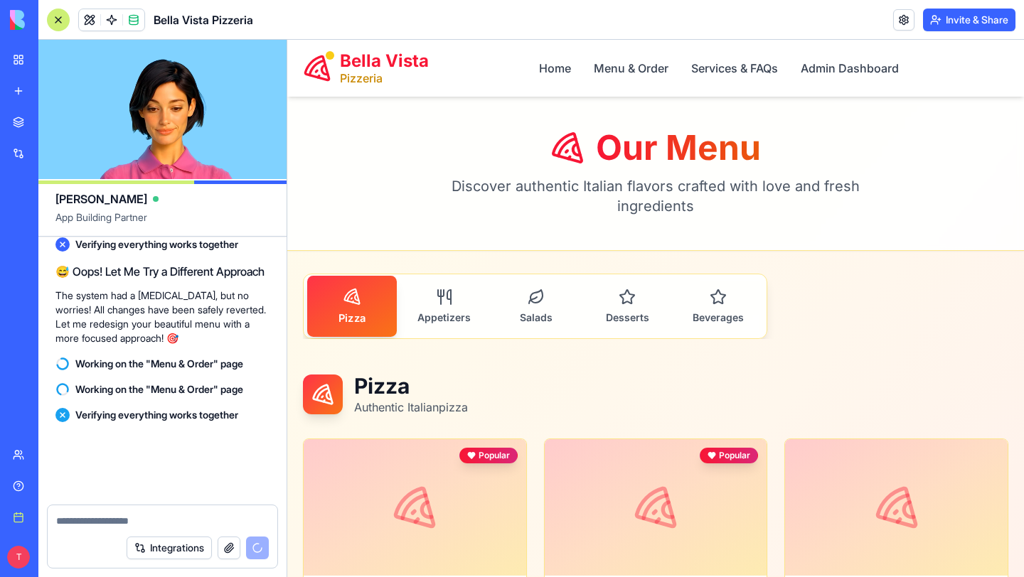
scroll to position [3508, 0]
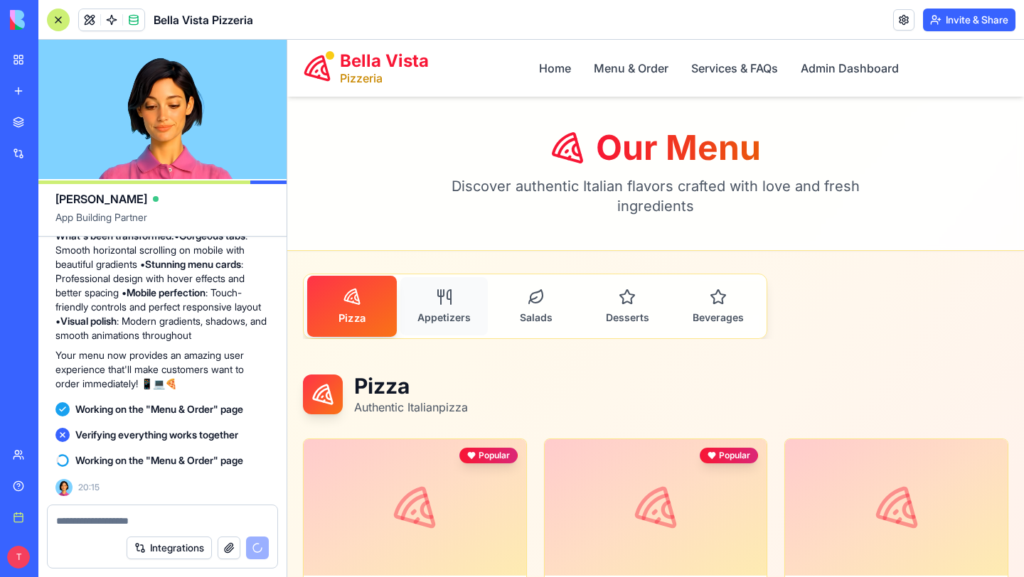
click at [424, 299] on button "Appetizers" at bounding box center [443, 306] width 87 height 58
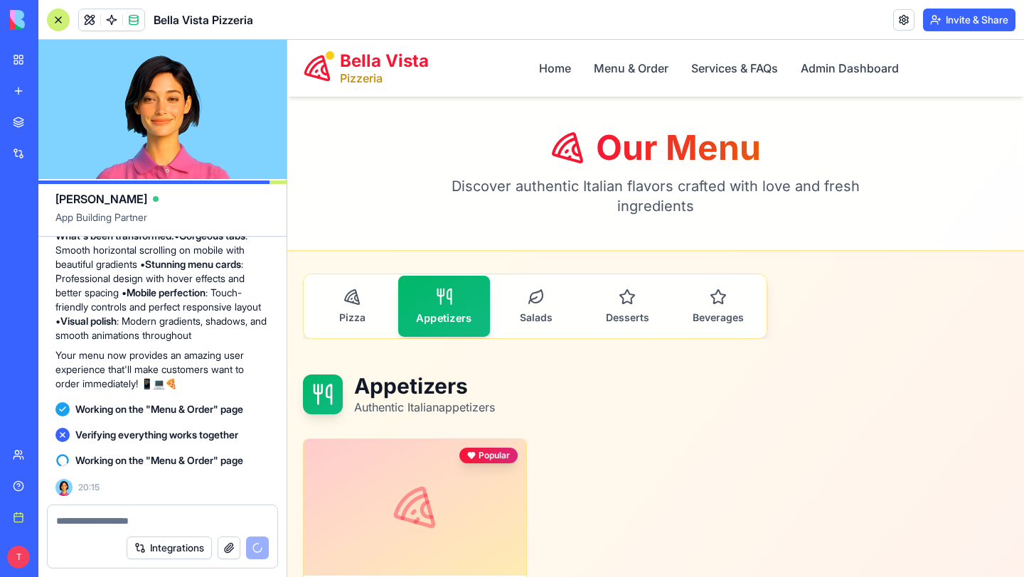
click at [581, 300] on div "Pizza Appetizers Salads Desserts Beverages" at bounding box center [535, 306] width 464 height 65
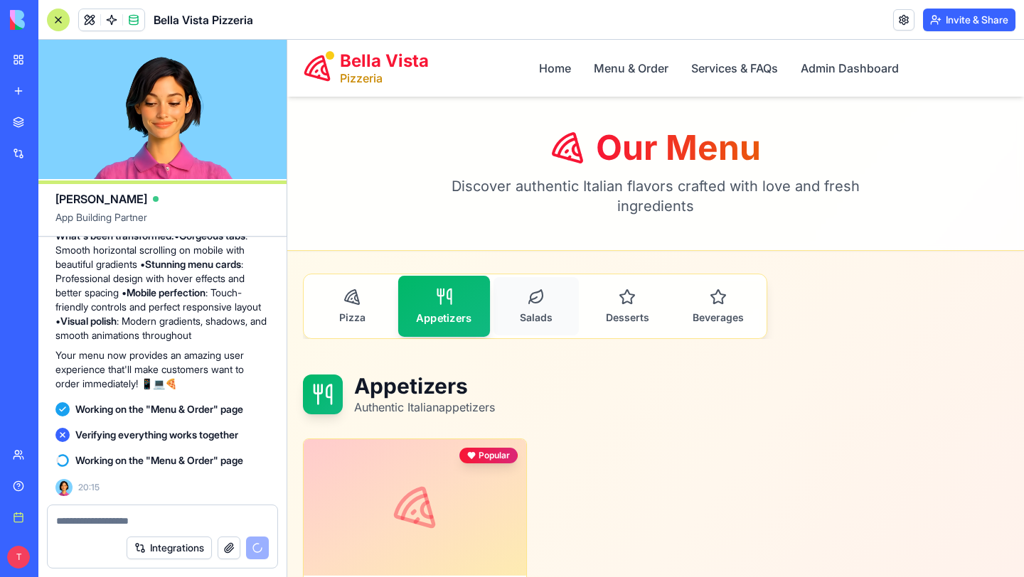
click at [537, 299] on icon "button" at bounding box center [535, 297] width 17 height 17
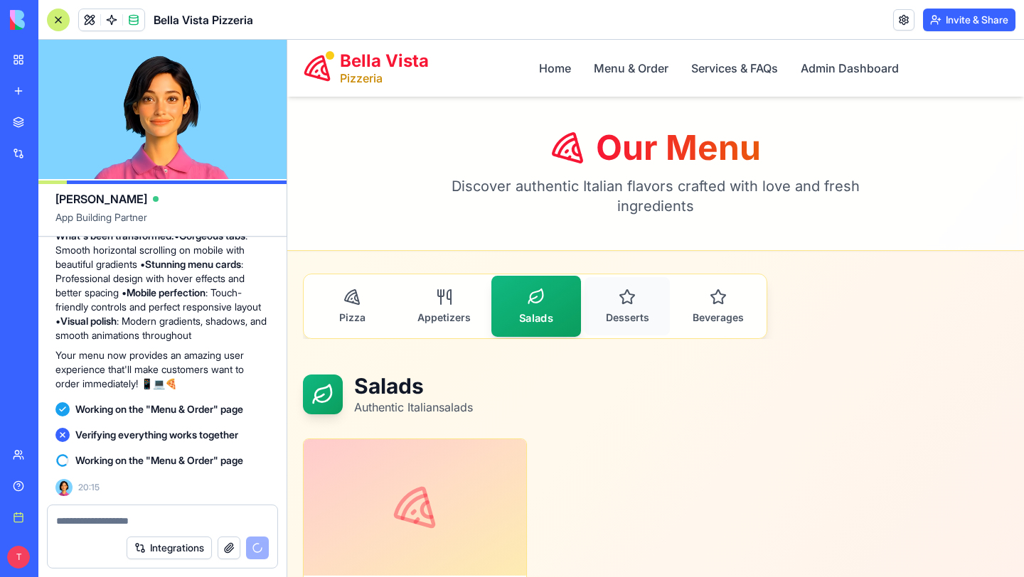
click at [611, 296] on button "Desserts" at bounding box center [626, 306] width 85 height 58
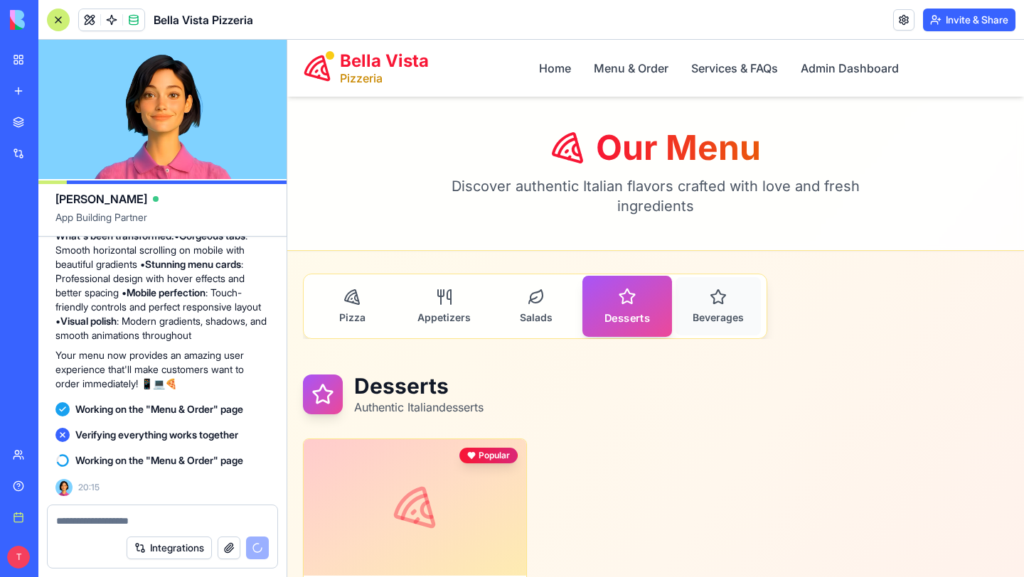
click at [734, 313] on span "Beverages" at bounding box center [717, 317] width 51 height 13
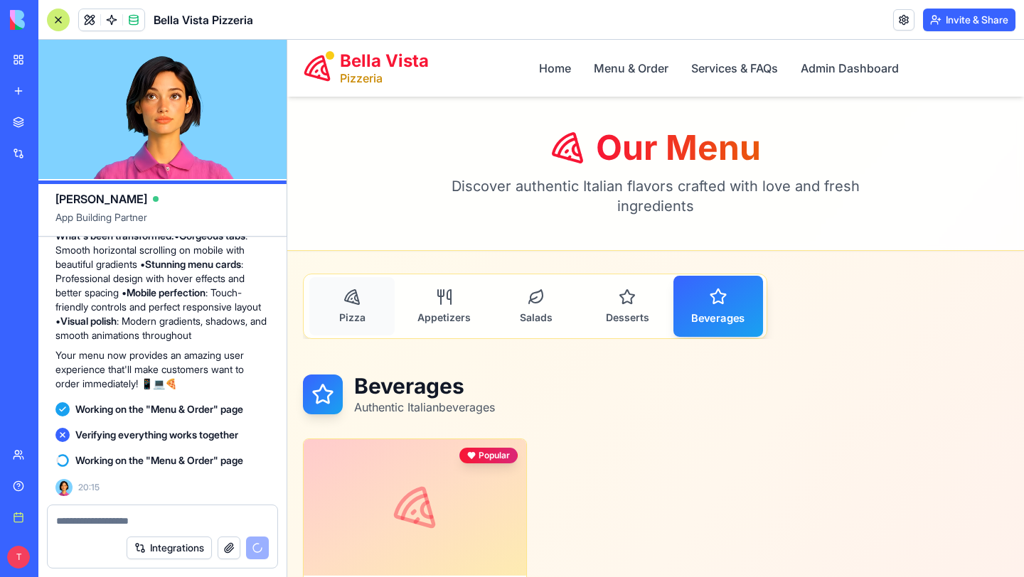
click at [335, 285] on button "Pizza" at bounding box center [351, 306] width 85 height 58
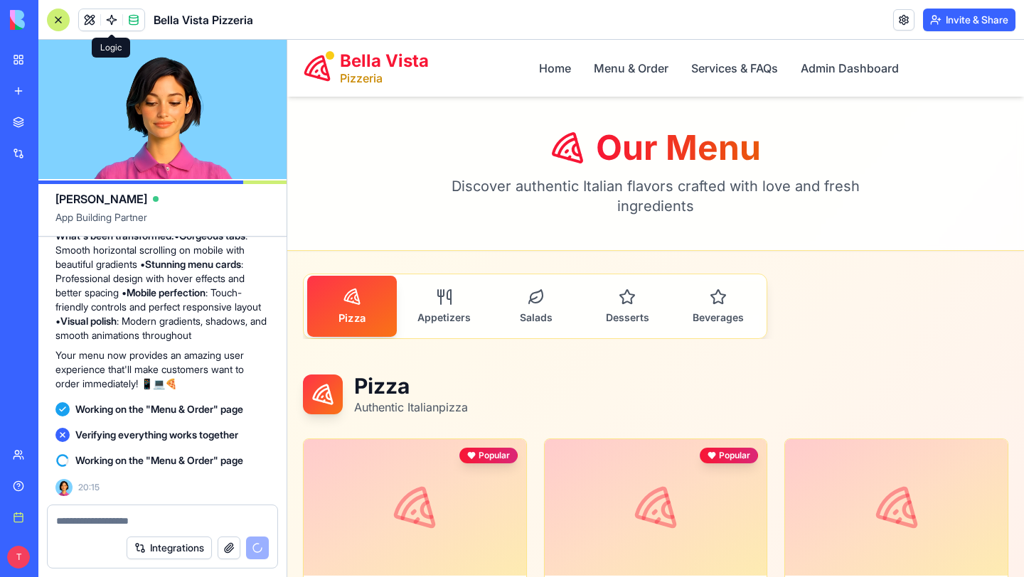
click at [58, 14] on div at bounding box center [58, 20] width 23 height 23
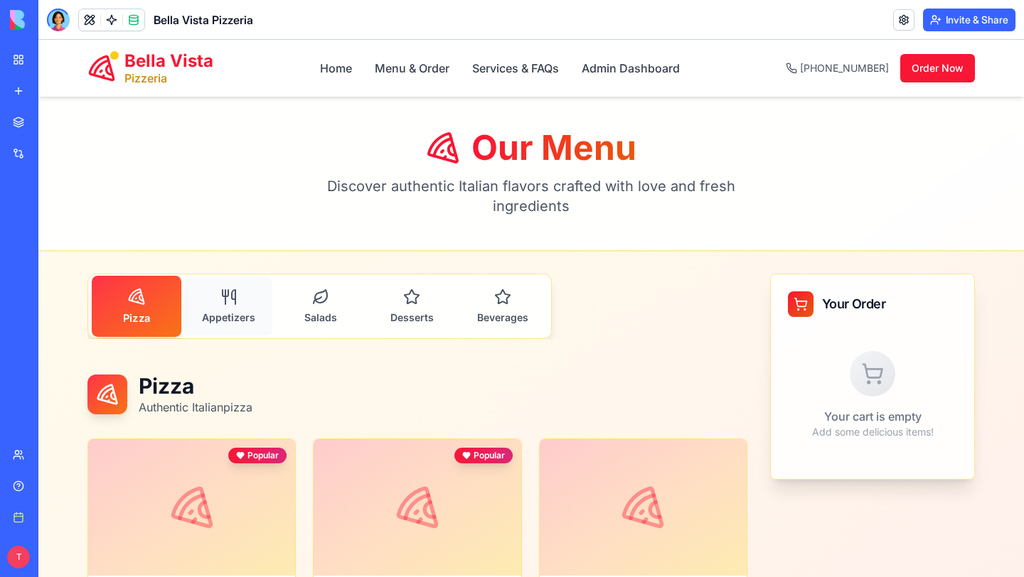
click at [239, 304] on button "Appetizers" at bounding box center [228, 306] width 87 height 58
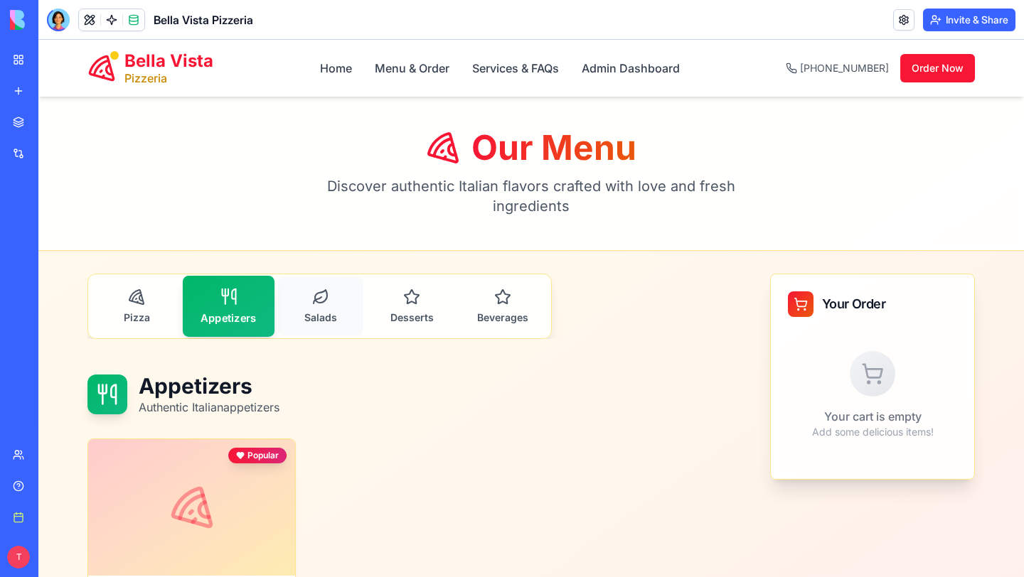
click at [344, 316] on button "Salads" at bounding box center [320, 306] width 85 height 58
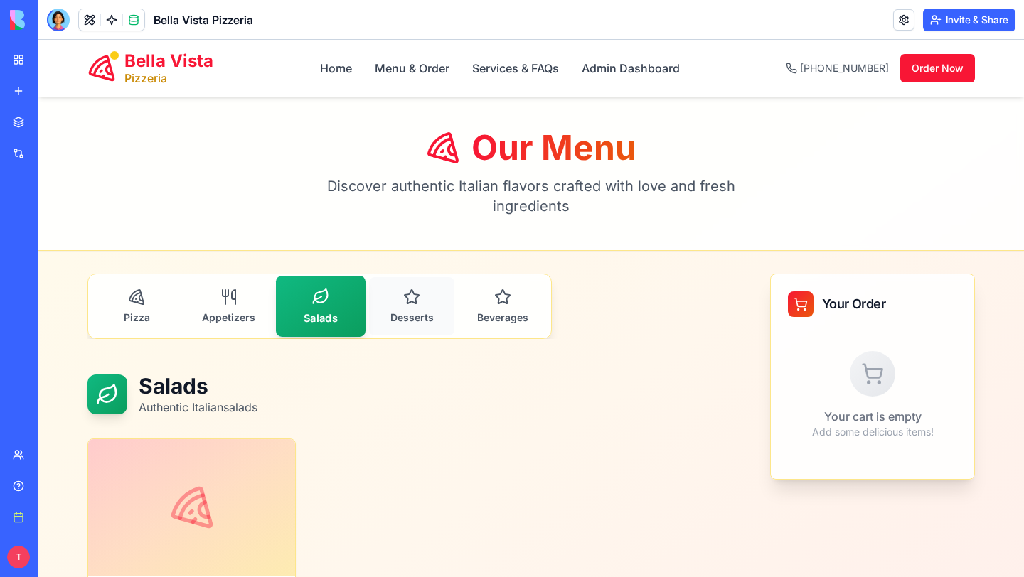
click at [423, 304] on button "Desserts" at bounding box center [411, 306] width 85 height 58
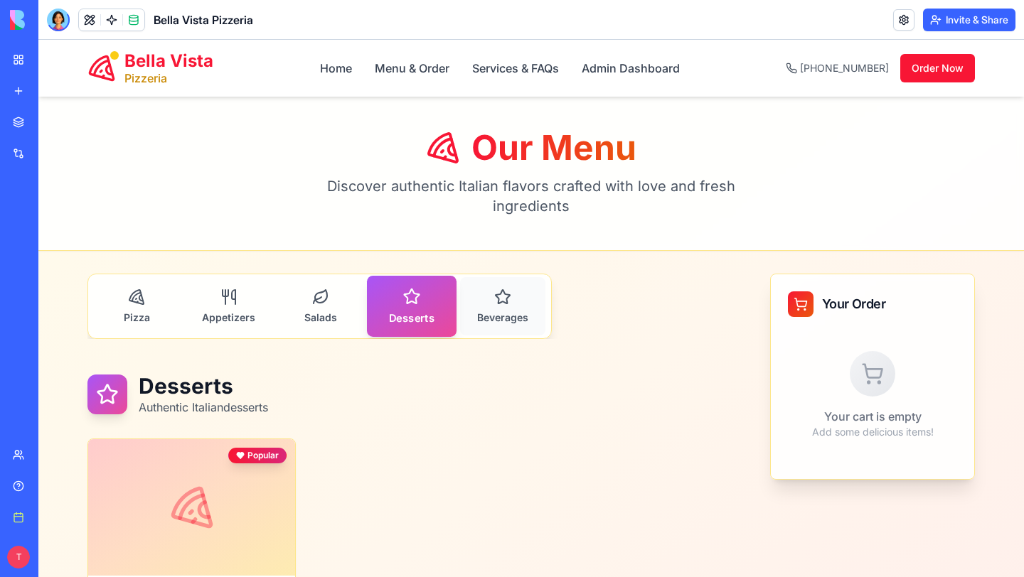
click at [506, 311] on span "Beverages" at bounding box center [502, 317] width 51 height 13
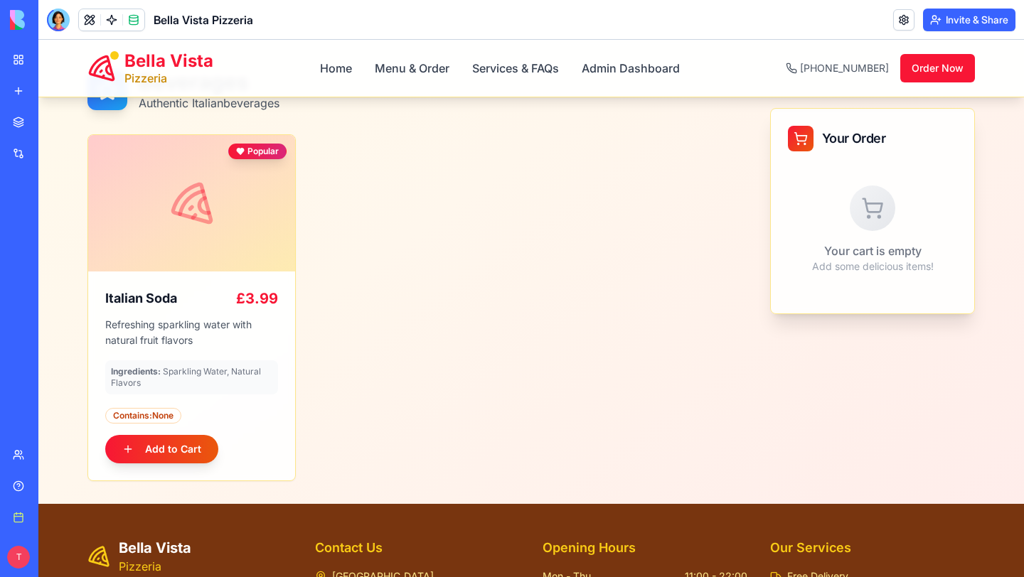
scroll to position [0, 0]
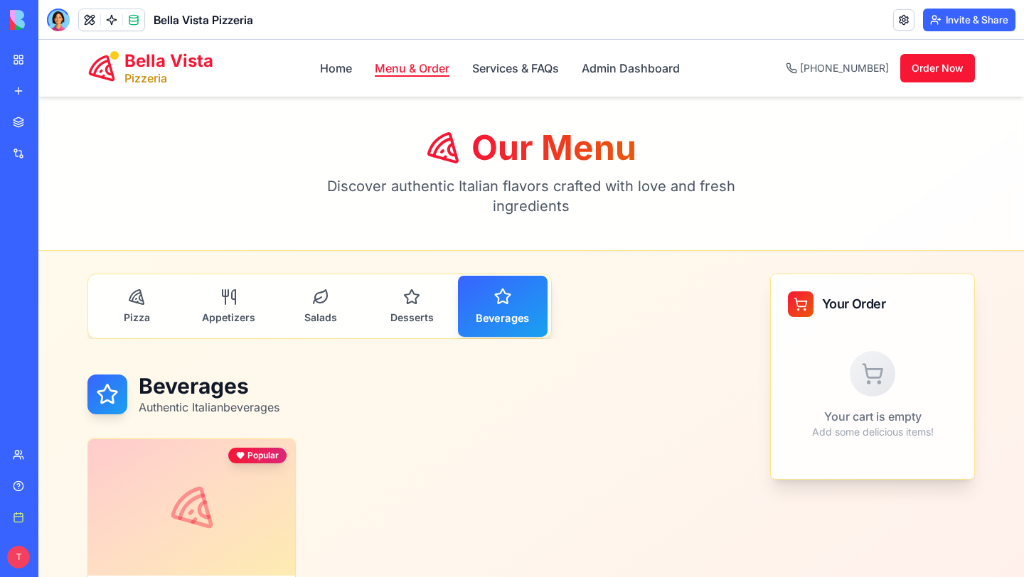
click at [397, 66] on link "Menu & Order" at bounding box center [412, 68] width 75 height 17
click at [397, 67] on link "Menu & Order" at bounding box center [412, 68] width 75 height 17
click at [331, 70] on link "Home" at bounding box center [336, 68] width 32 height 17
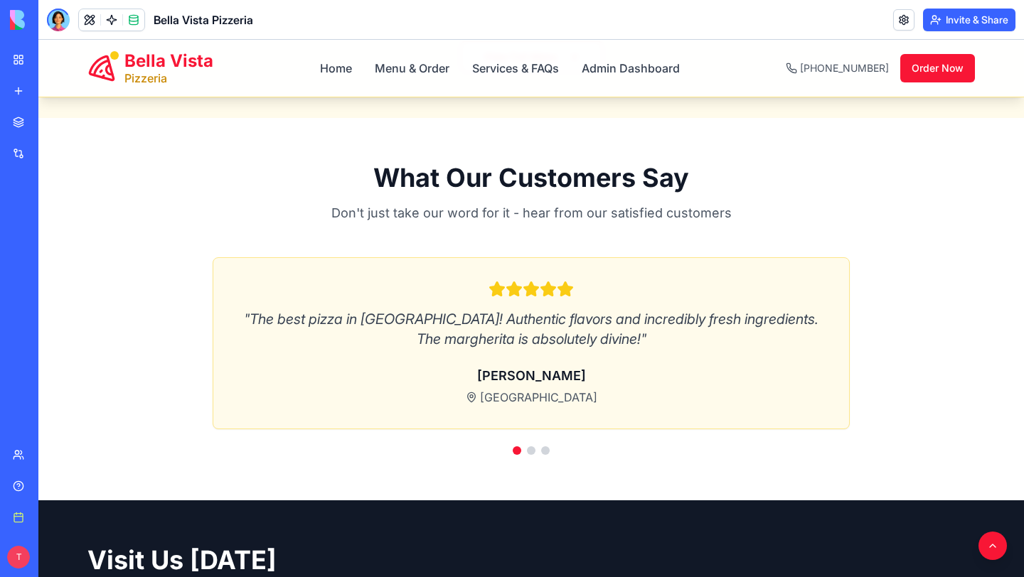
scroll to position [1831, 0]
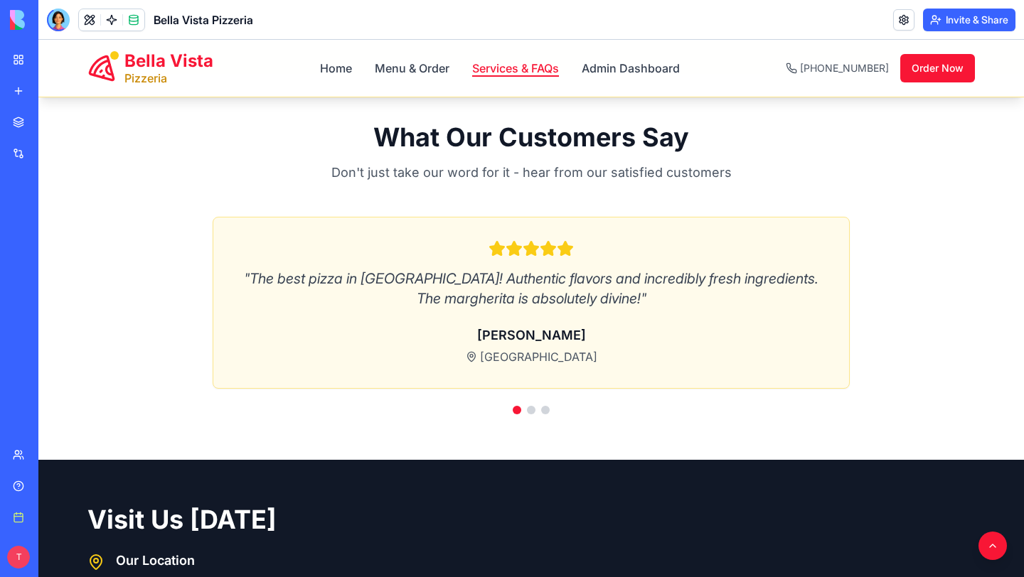
click at [527, 68] on link "Services & FAQs" at bounding box center [515, 68] width 87 height 17
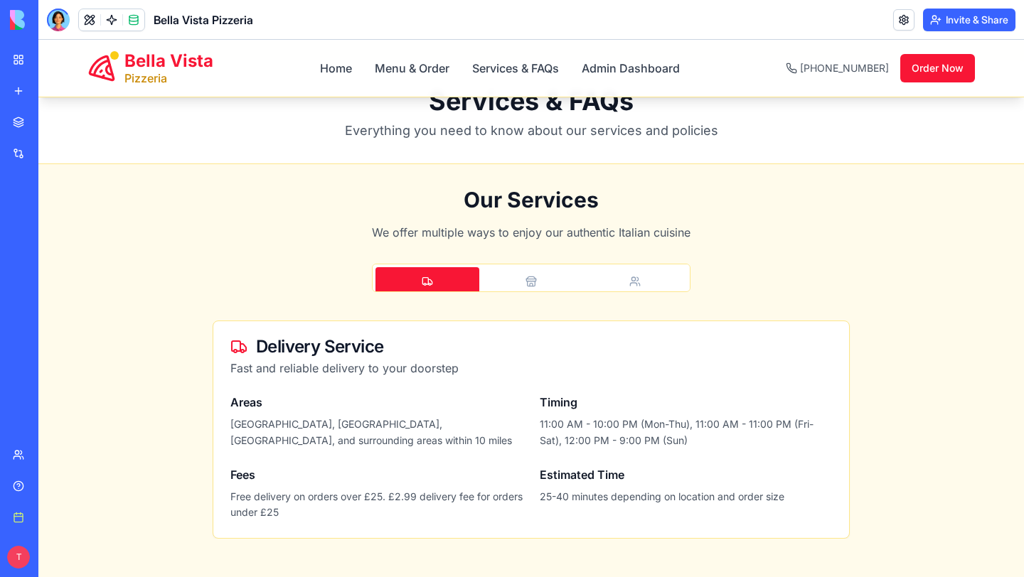
scroll to position [35, 0]
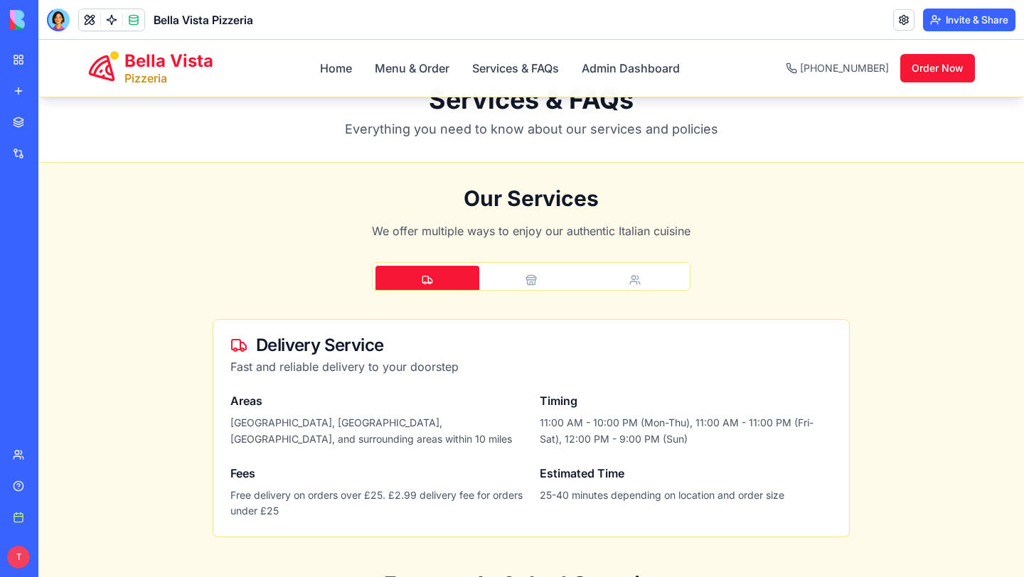
click at [584, 359] on p "Fast and reliable delivery to your doorstep" at bounding box center [530, 366] width 601 height 17
click at [58, 23] on div at bounding box center [58, 20] width 23 height 23
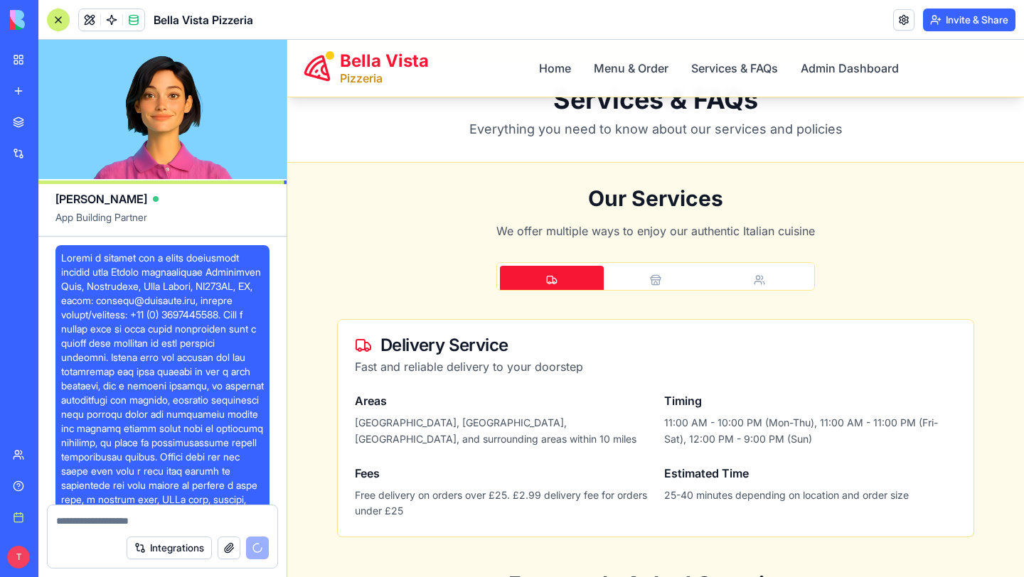
scroll to position [3508, 0]
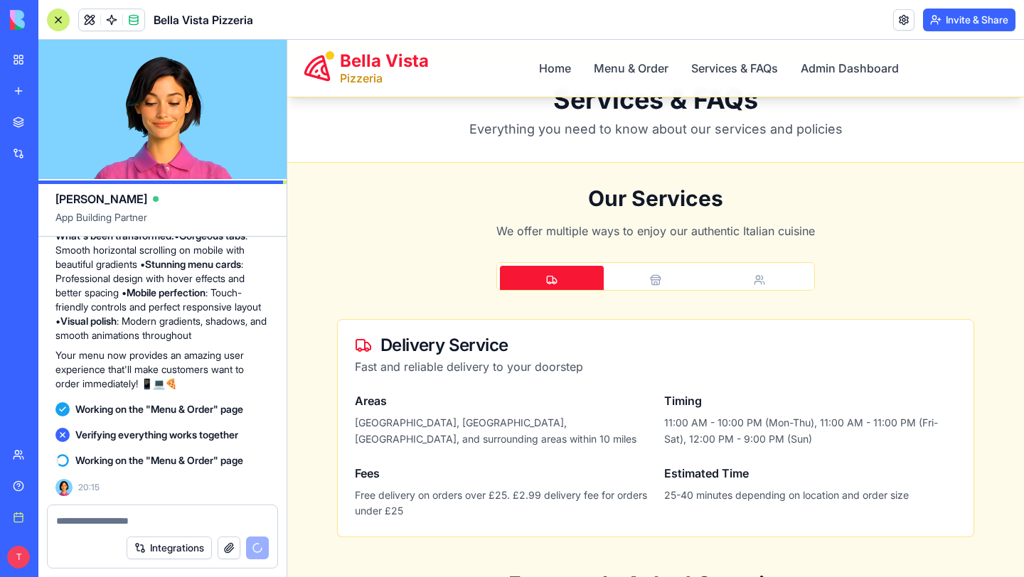
click at [221, 546] on button "button" at bounding box center [229, 548] width 23 height 23
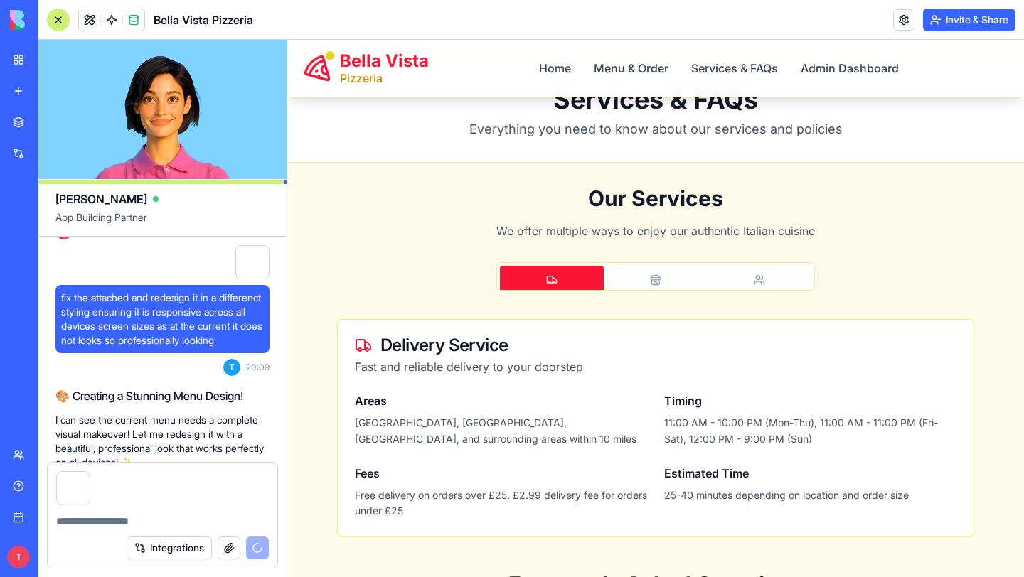
scroll to position [2883, 0]
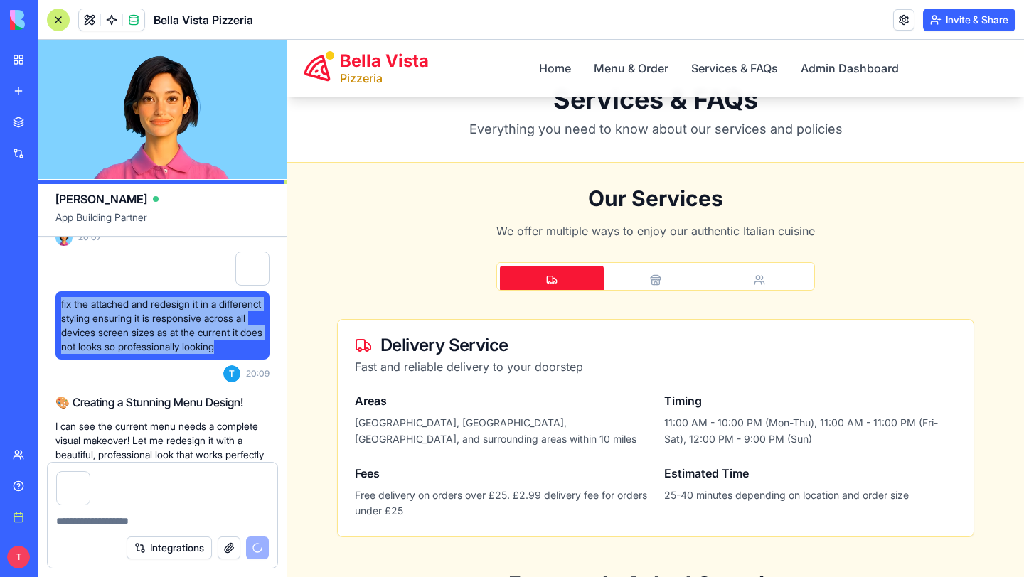
drag, startPoint x: 107, startPoint y: 419, endPoint x: 57, endPoint y: 350, distance: 85.0
click at [57, 350] on div "fix the attached and redesign it in a differenct styling ensuring it is respons…" at bounding box center [162, 325] width 214 height 68
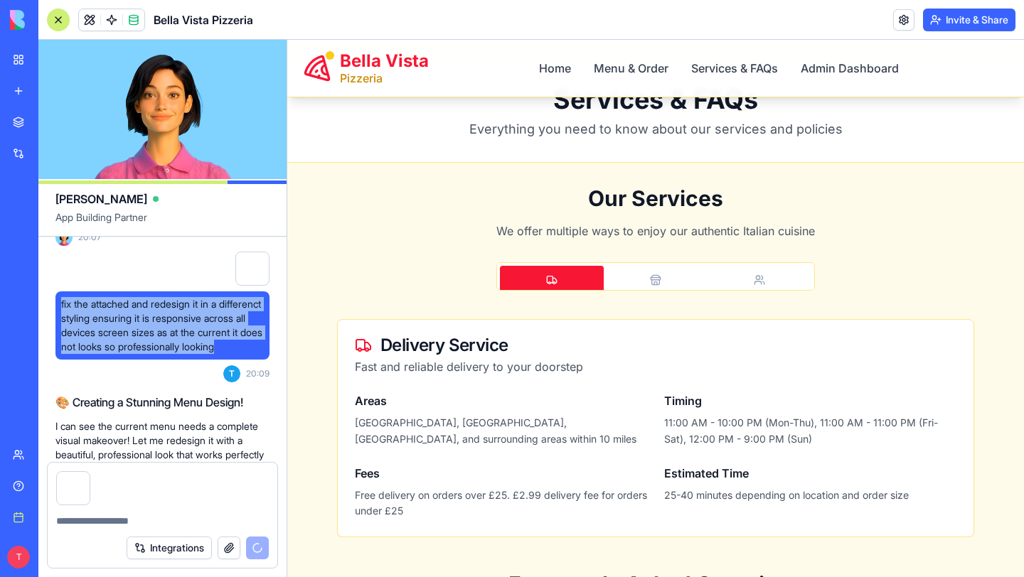
copy span "fix the attached and redesign it in a differenct styling ensuring it is respons…"
click at [95, 522] on textarea at bounding box center [162, 521] width 213 height 14
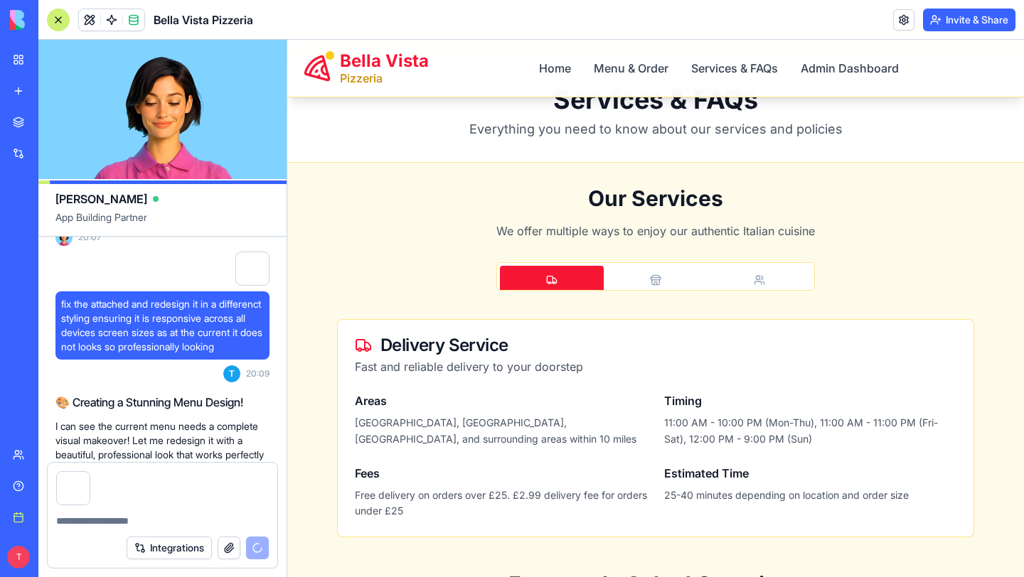
paste textarea "**********"
type textarea "**********"
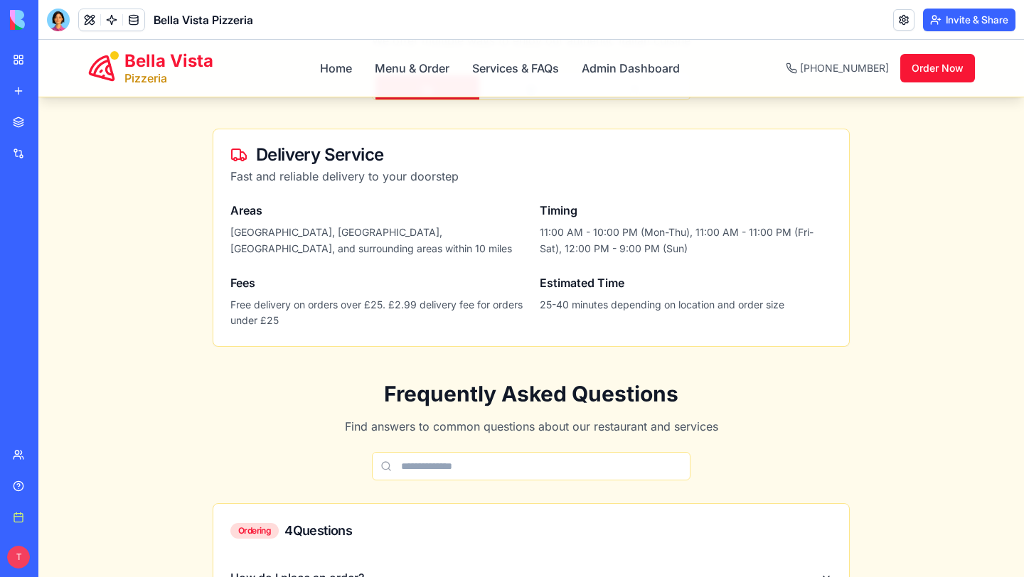
scroll to position [229, 0]
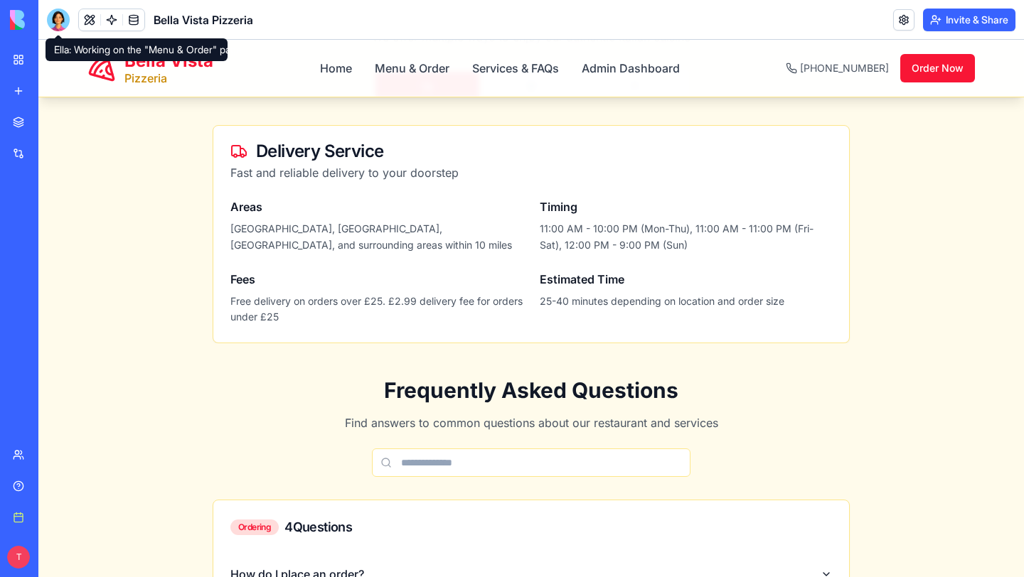
click at [56, 16] on div at bounding box center [58, 20] width 23 height 23
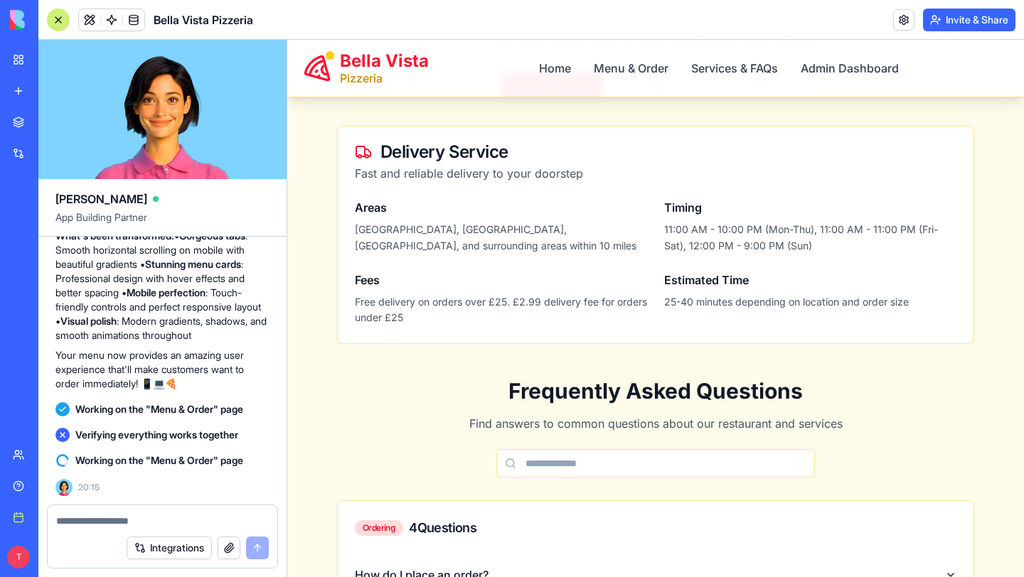
scroll to position [0, 0]
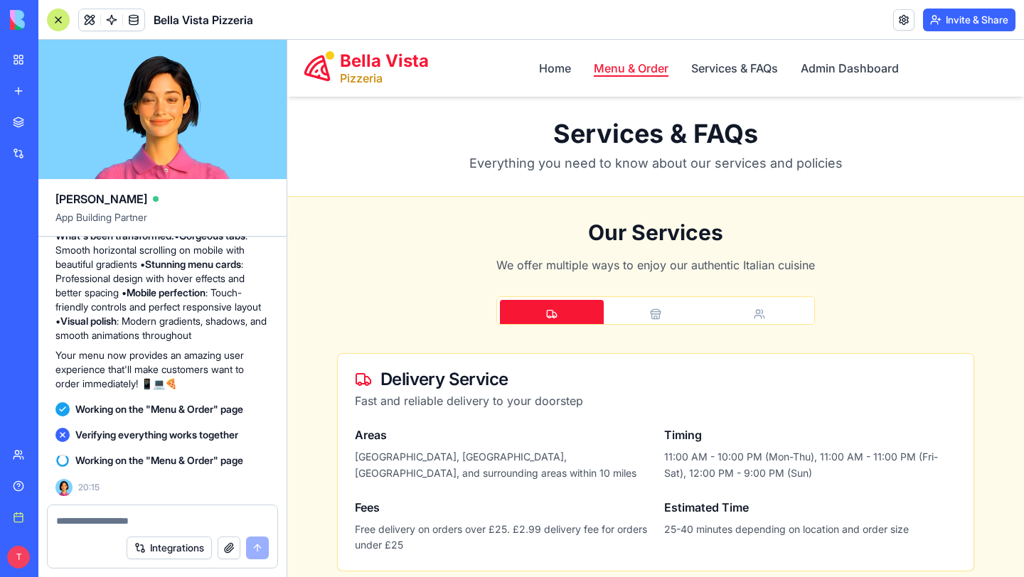
click at [626, 65] on link "Menu & Order" at bounding box center [631, 68] width 75 height 17
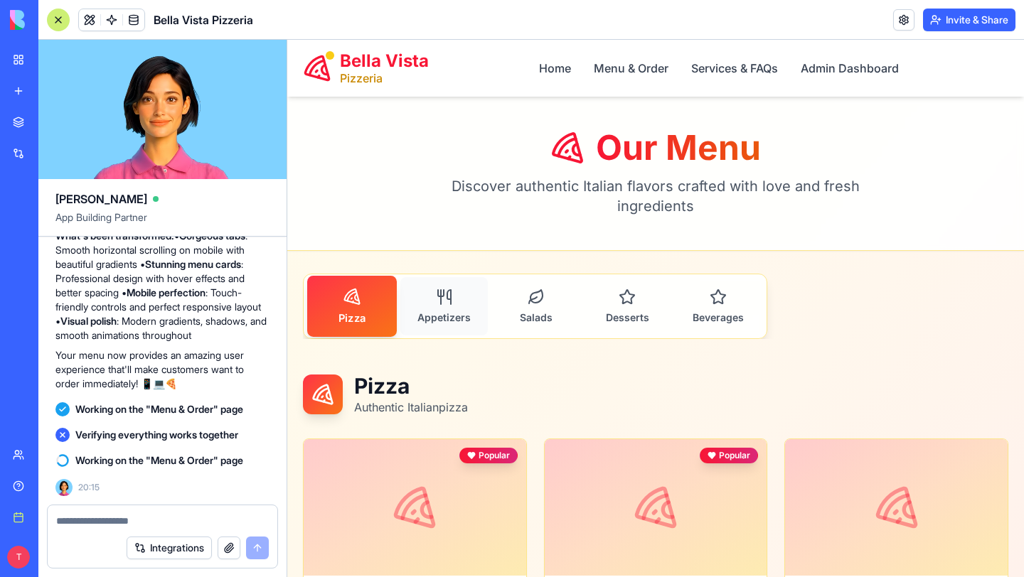
click at [440, 311] on span "Appetizers" at bounding box center [443, 317] width 53 height 13
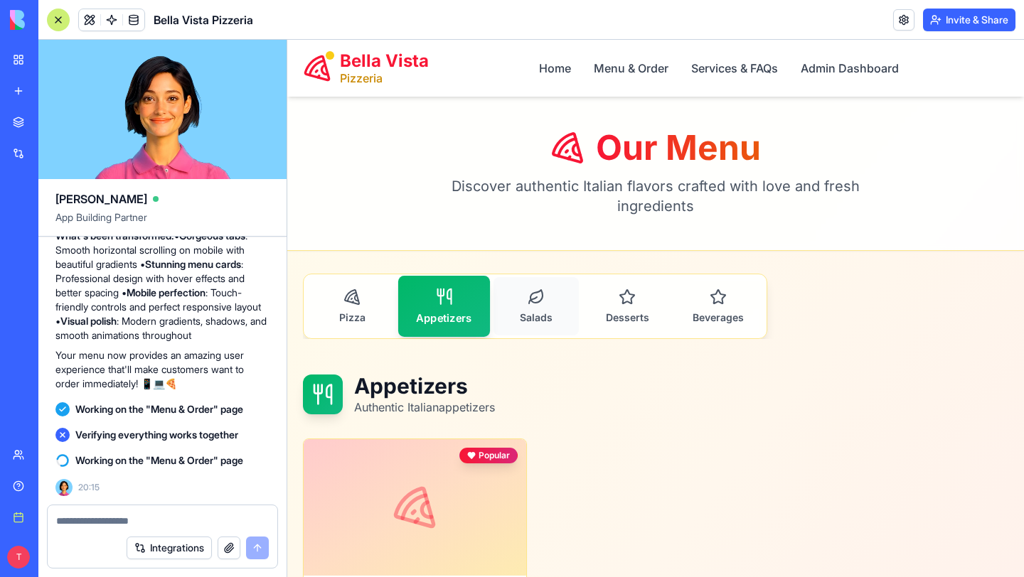
click at [562, 318] on button "Salads" at bounding box center [535, 306] width 85 height 58
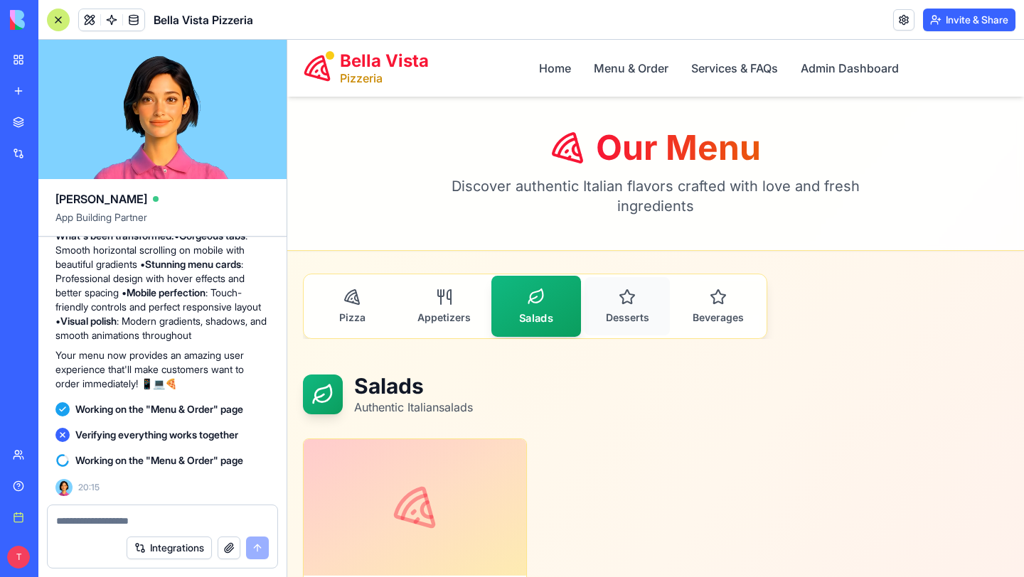
click at [635, 305] on button "Desserts" at bounding box center [626, 306] width 85 height 58
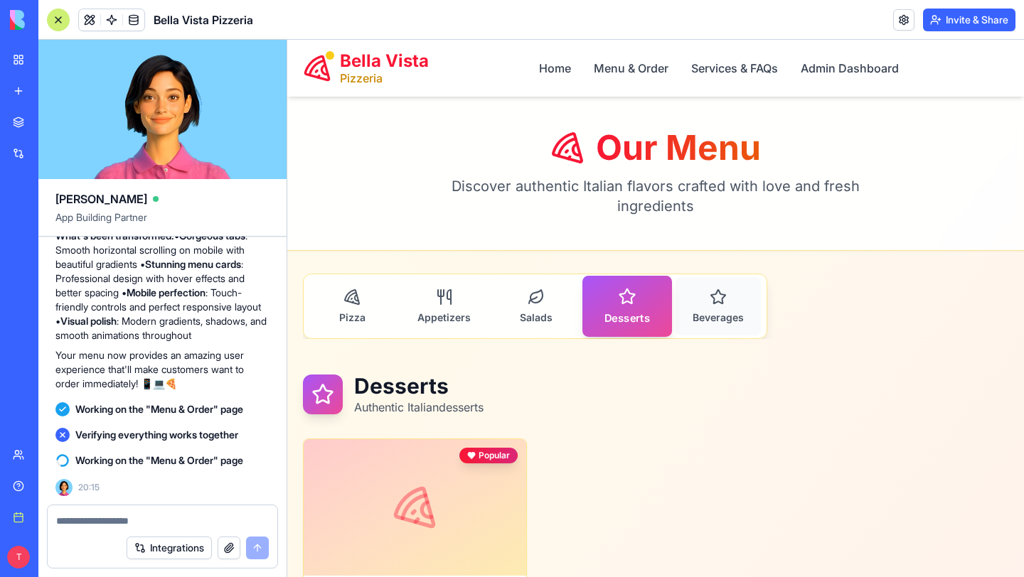
click at [717, 305] on icon "button" at bounding box center [717, 297] width 17 height 17
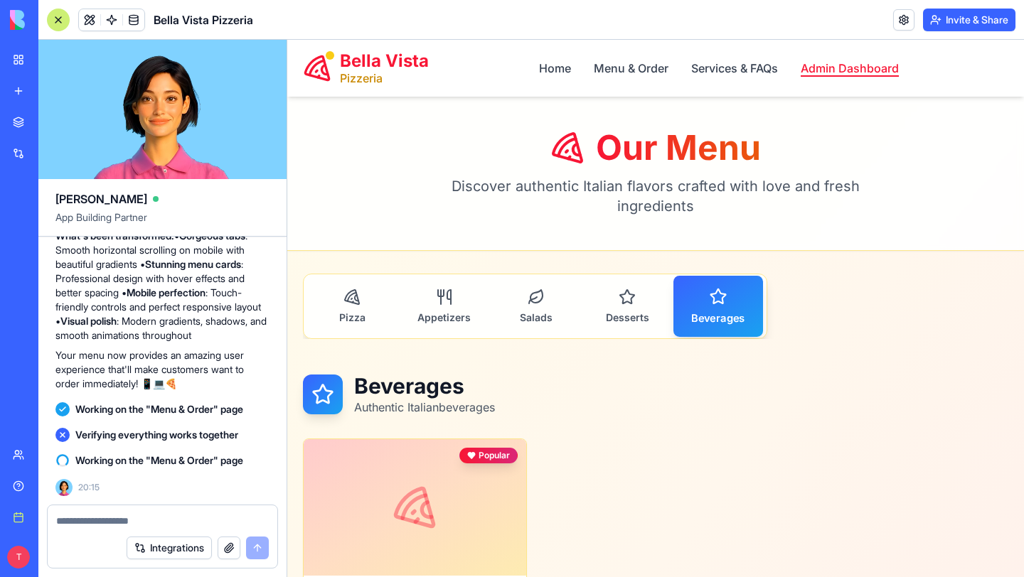
click at [830, 64] on link "Admin Dashboard" at bounding box center [849, 68] width 98 height 17
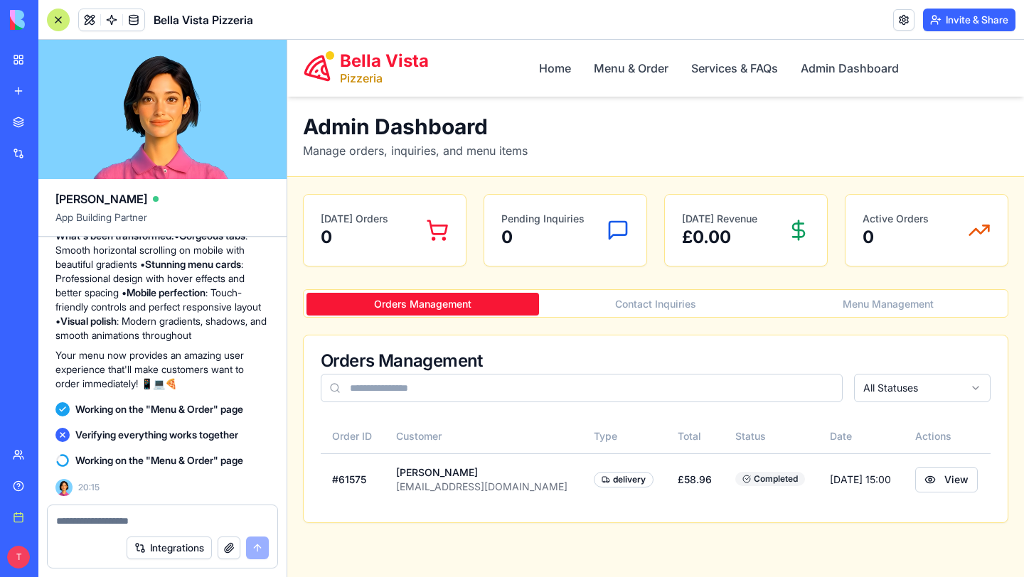
click at [887, 306] on button "Menu Management" at bounding box center [888, 304] width 232 height 23
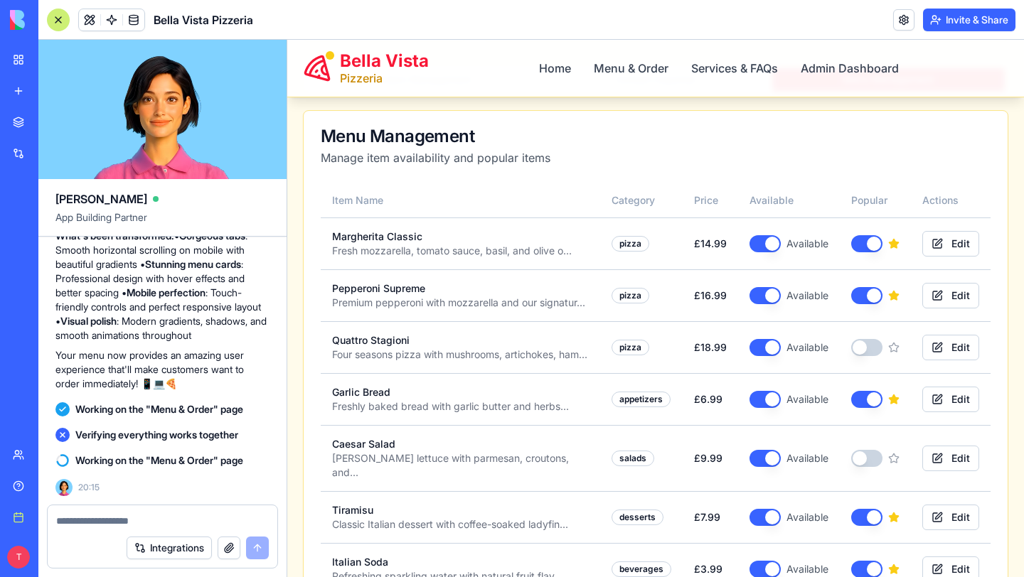
scroll to position [235, 0]
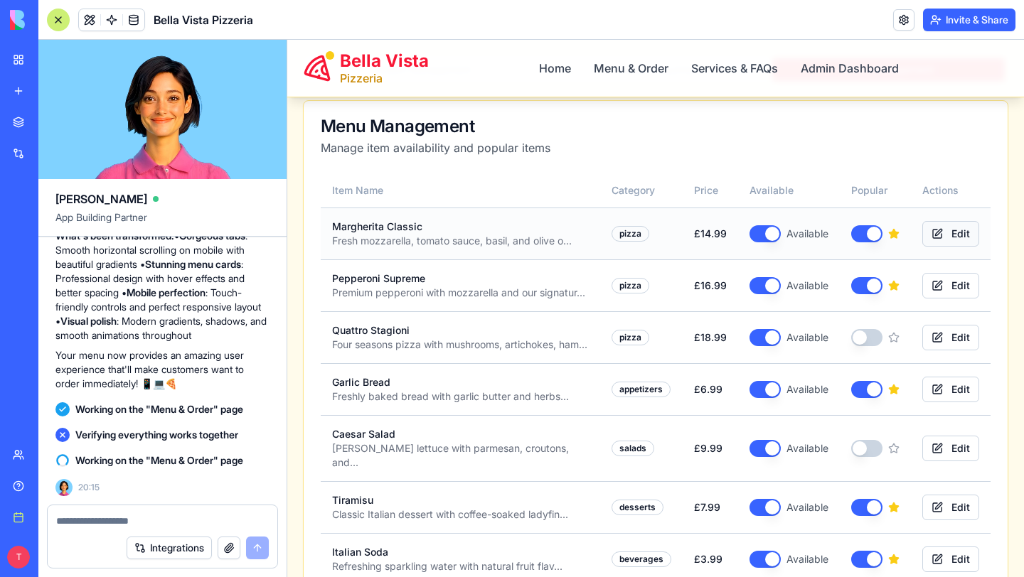
click at [960, 230] on button "Edit" at bounding box center [950, 234] width 57 height 26
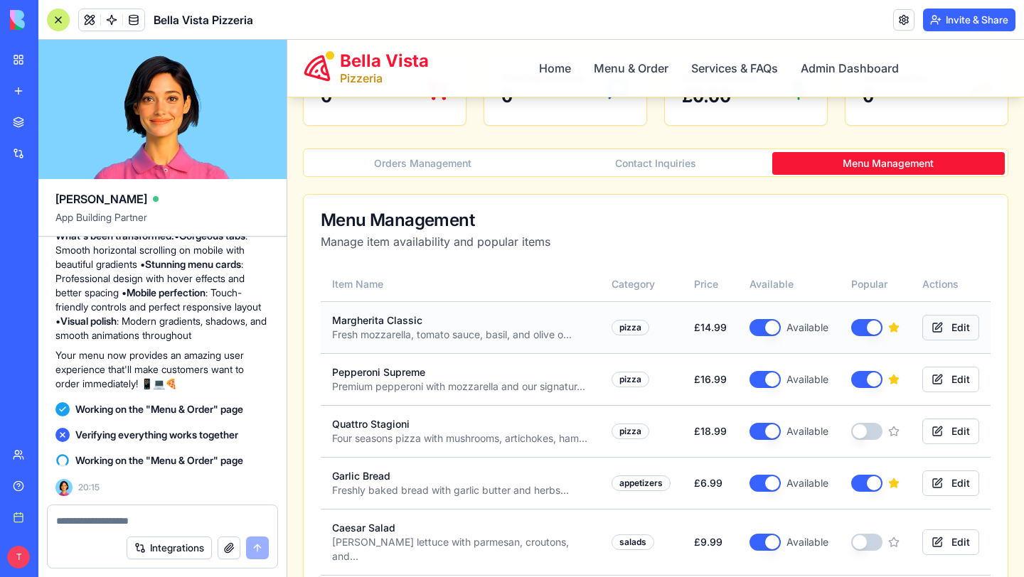
scroll to position [129, 0]
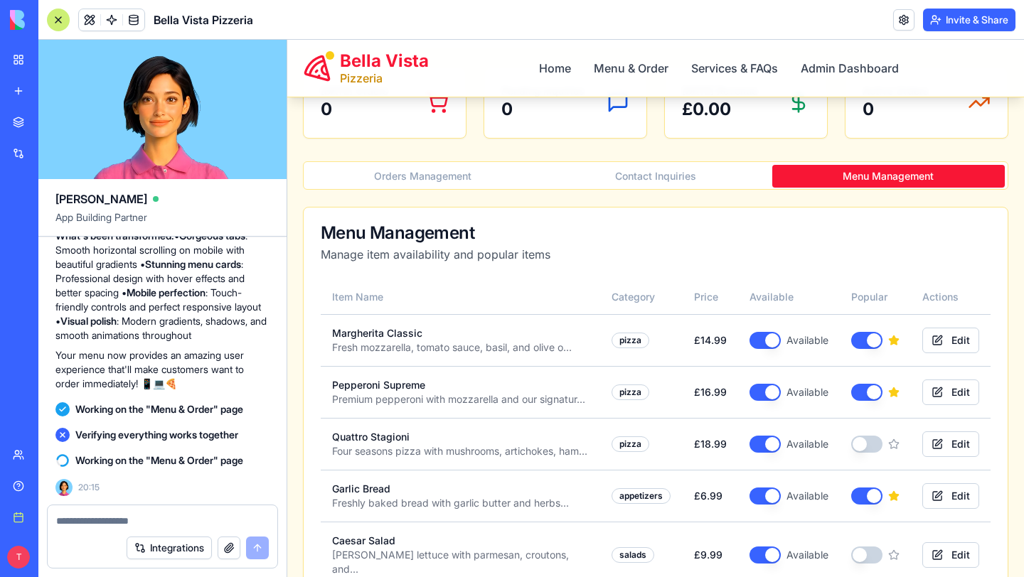
click at [227, 547] on button "button" at bounding box center [229, 548] width 23 height 23
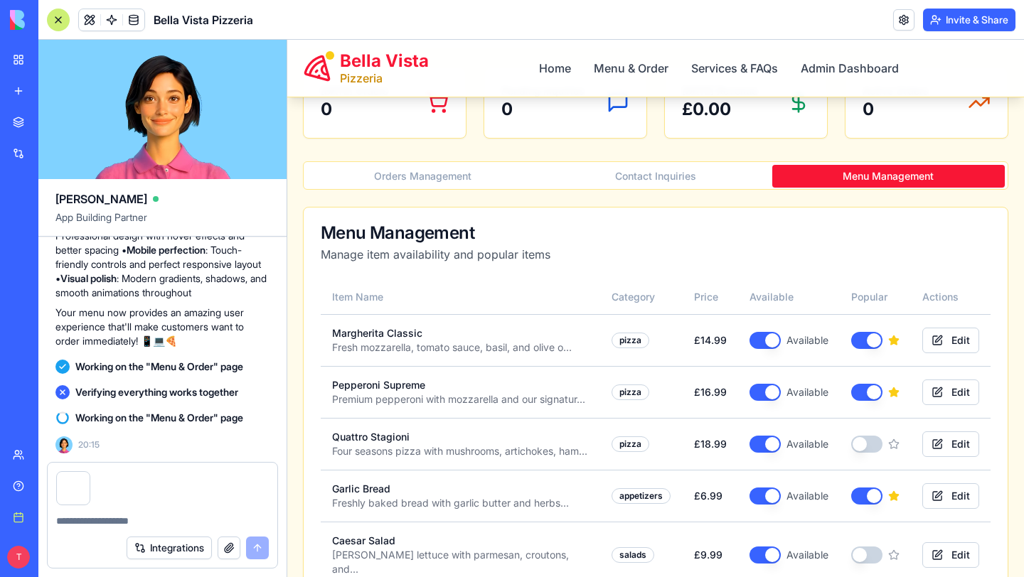
click at [117, 525] on textarea at bounding box center [162, 521] width 213 height 14
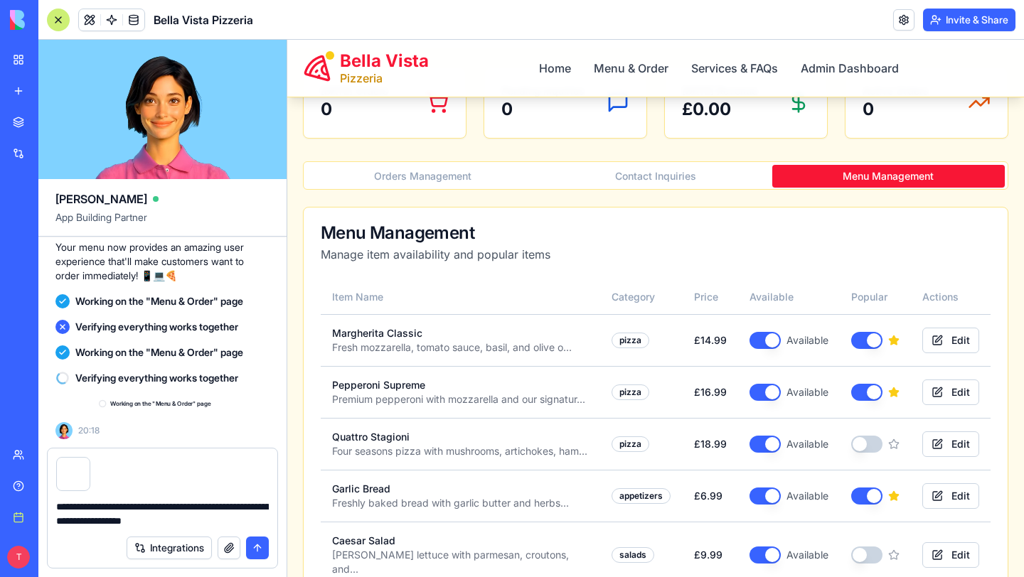
scroll to position [3616, 0]
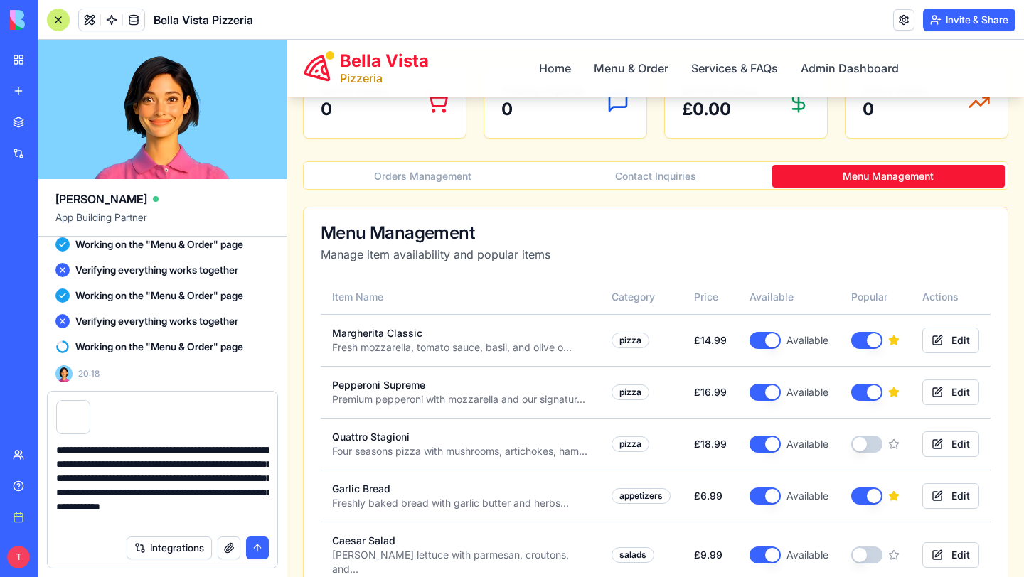
type textarea "**********"
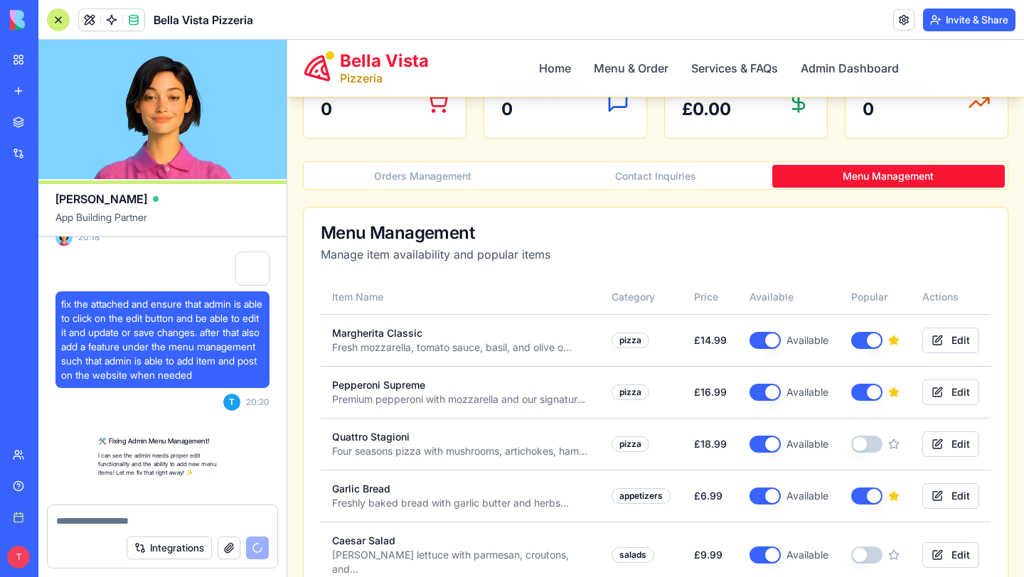
scroll to position [3886, 0]
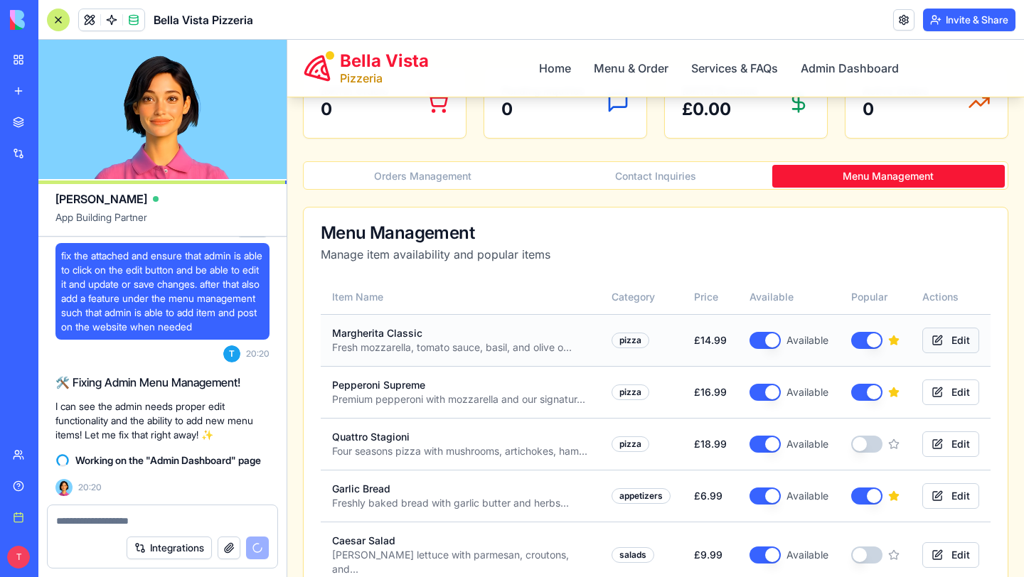
click at [965, 344] on button "Edit" at bounding box center [950, 341] width 57 height 26
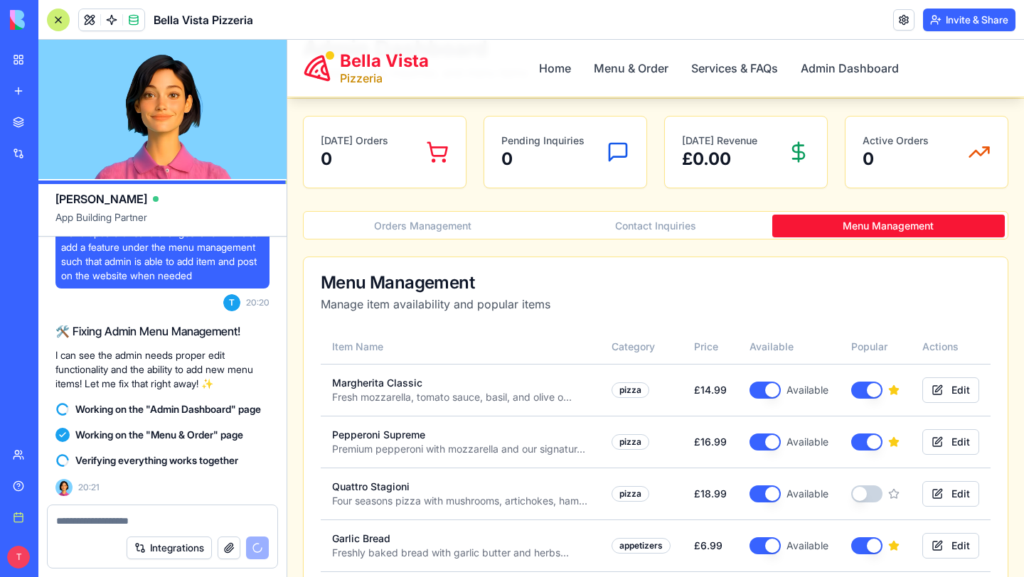
scroll to position [57, 0]
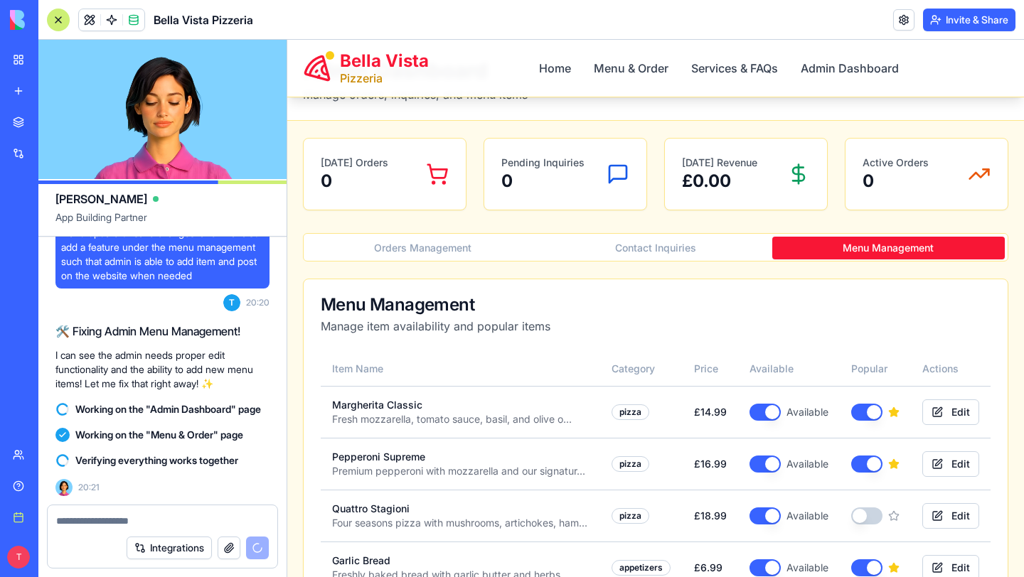
click at [663, 243] on button "Contact Inquiries" at bounding box center [655, 248] width 232 height 23
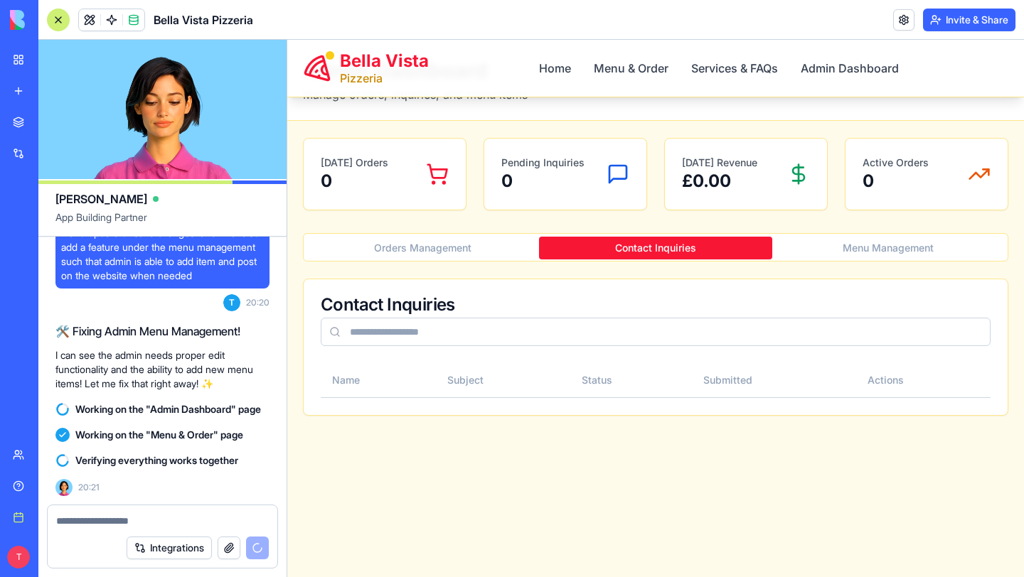
click at [465, 247] on button "Orders Management" at bounding box center [422, 248] width 232 height 23
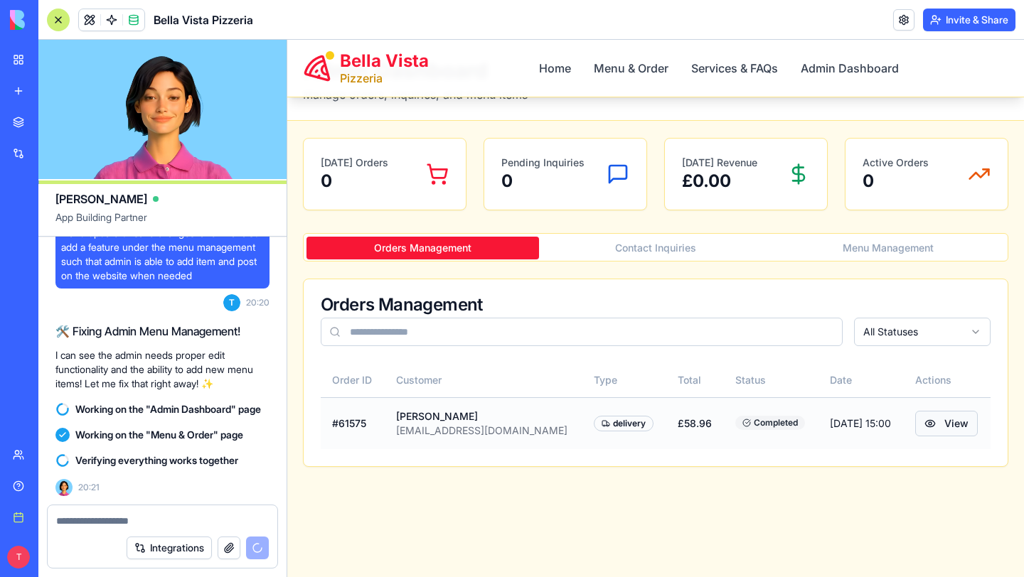
click at [938, 424] on button "View" at bounding box center [946, 424] width 63 height 26
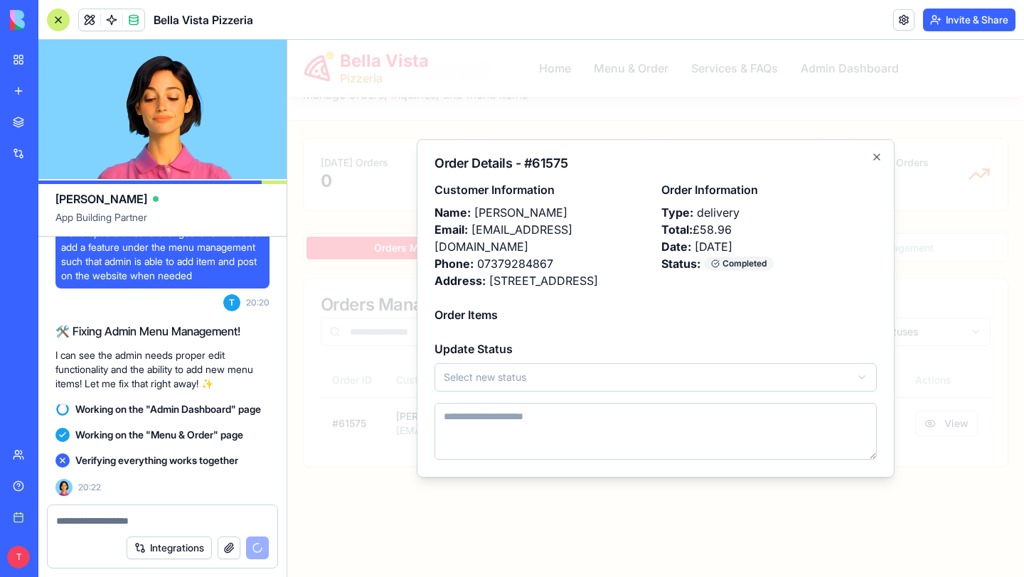
click at [761, 368] on body "Bella Vista Pizzeria Home Menu & Order Services & FAQs Admin Dashboard +44 (0) …" at bounding box center [655, 428] width 736 height 891
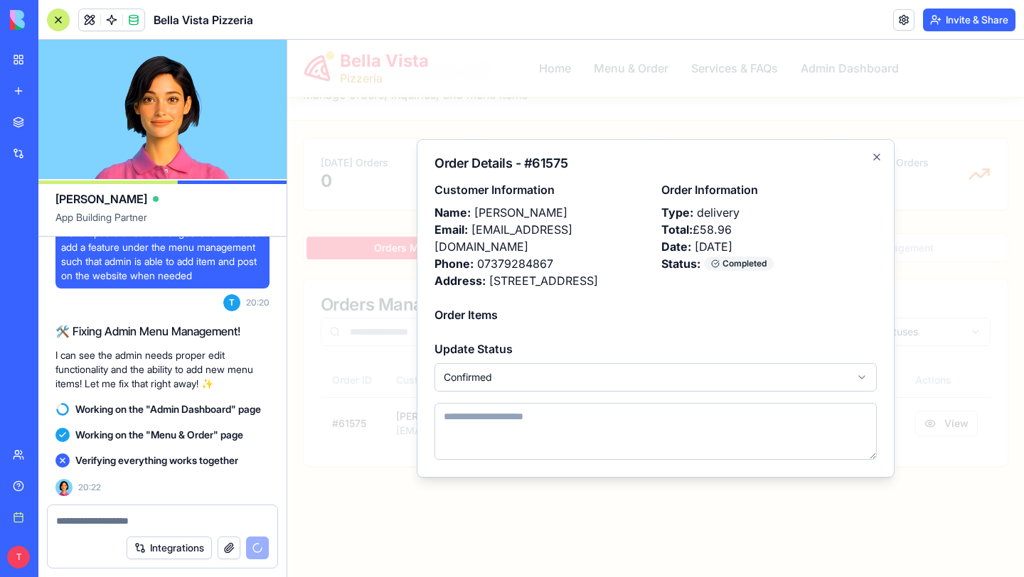
click at [717, 361] on body "Bella Vista Pizzeria Home Menu & Order Services & FAQs Admin Dashboard +44 (0) …" at bounding box center [655, 428] width 736 height 891
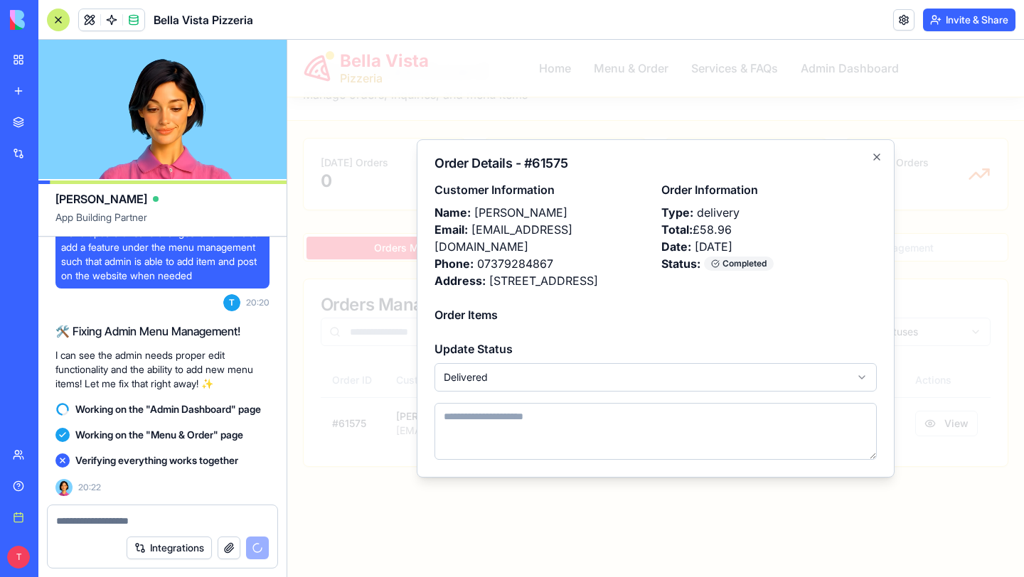
click at [700, 431] on textarea at bounding box center [655, 431] width 442 height 57
type textarea "**********"
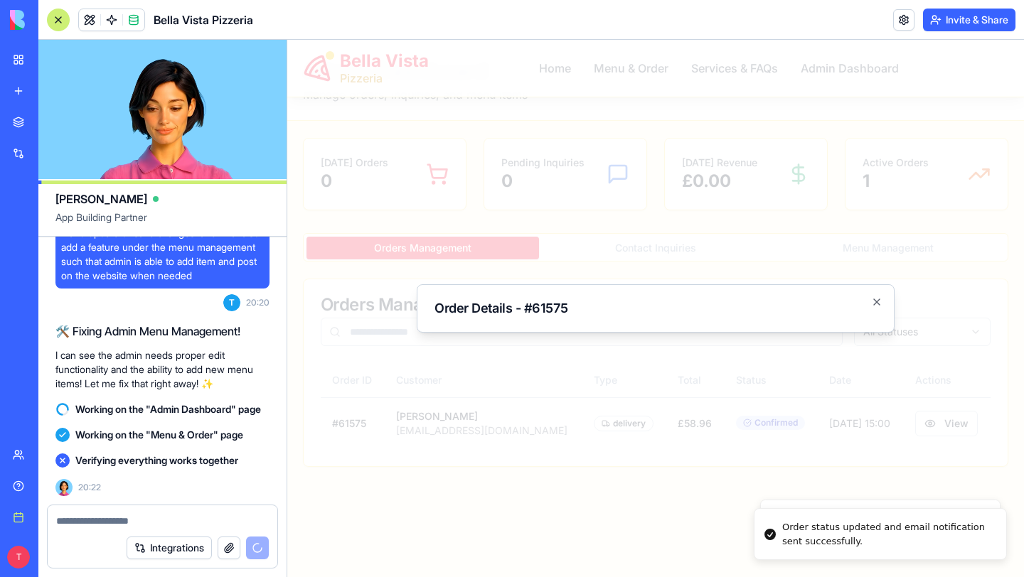
click at [539, 441] on div at bounding box center [655, 308] width 736 height 537
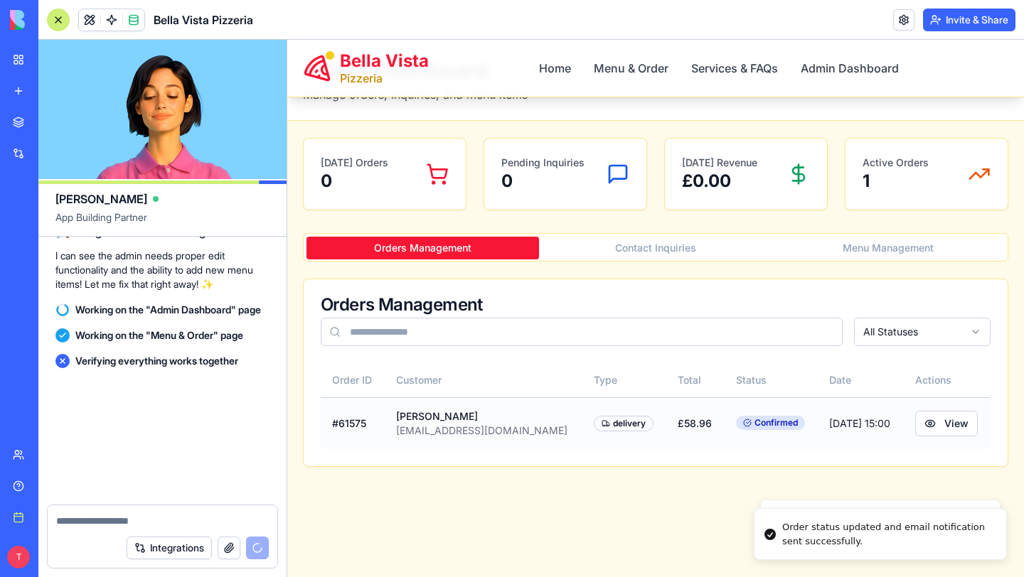
scroll to position [4222, 0]
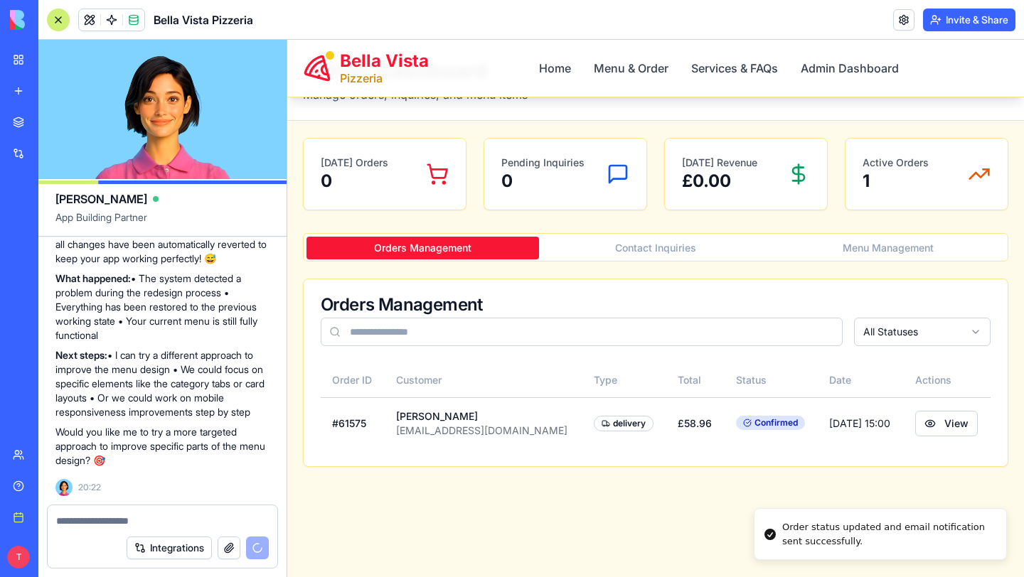
click at [623, 471] on div "Today's Orders 0 Pending Inquiries 0 Today's Revenue £ 0.00 Active Orders 1 Ord…" at bounding box center [655, 302] width 728 height 363
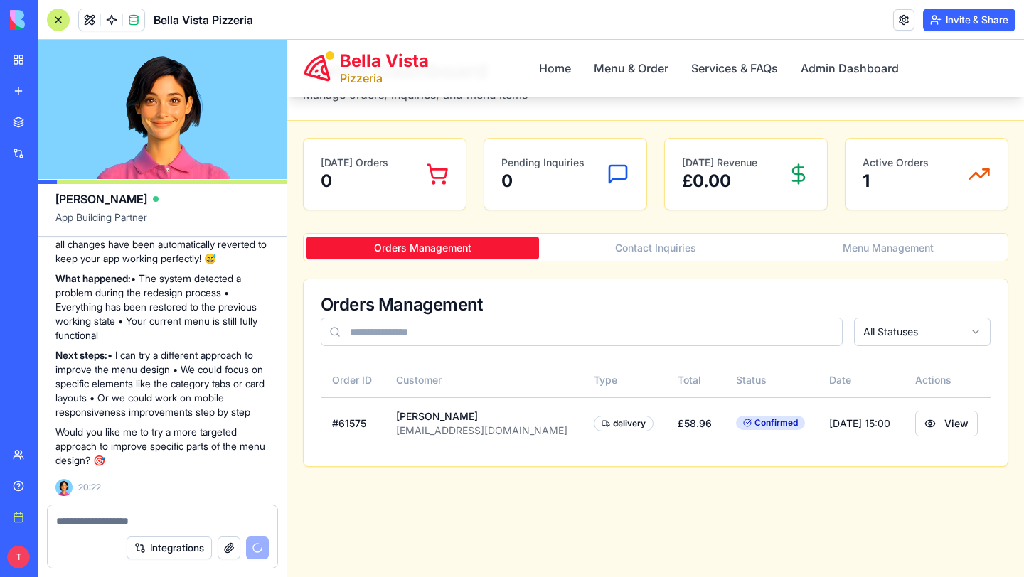
click at [902, 249] on button "Menu Management" at bounding box center [888, 248] width 232 height 23
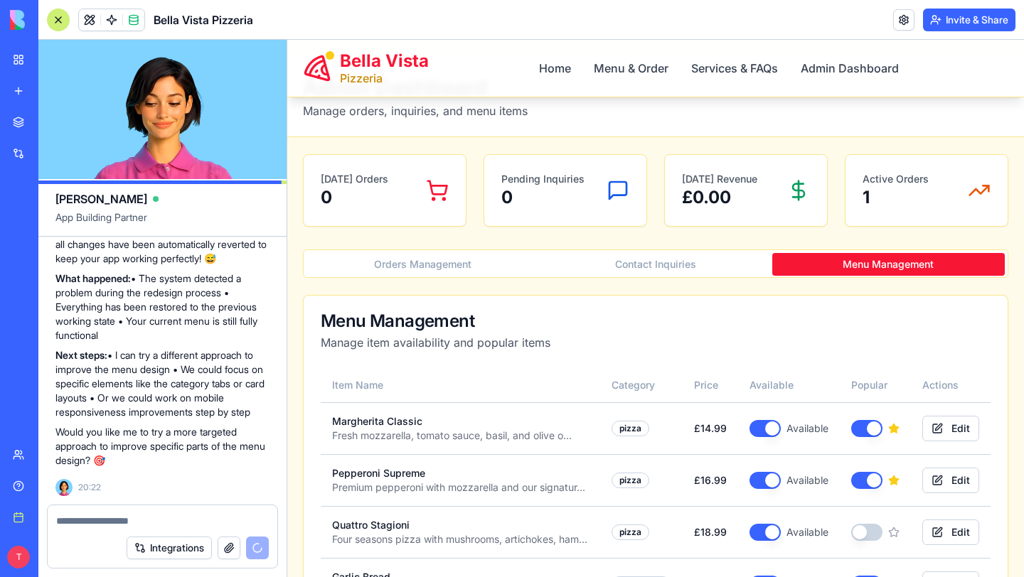
scroll to position [0, 0]
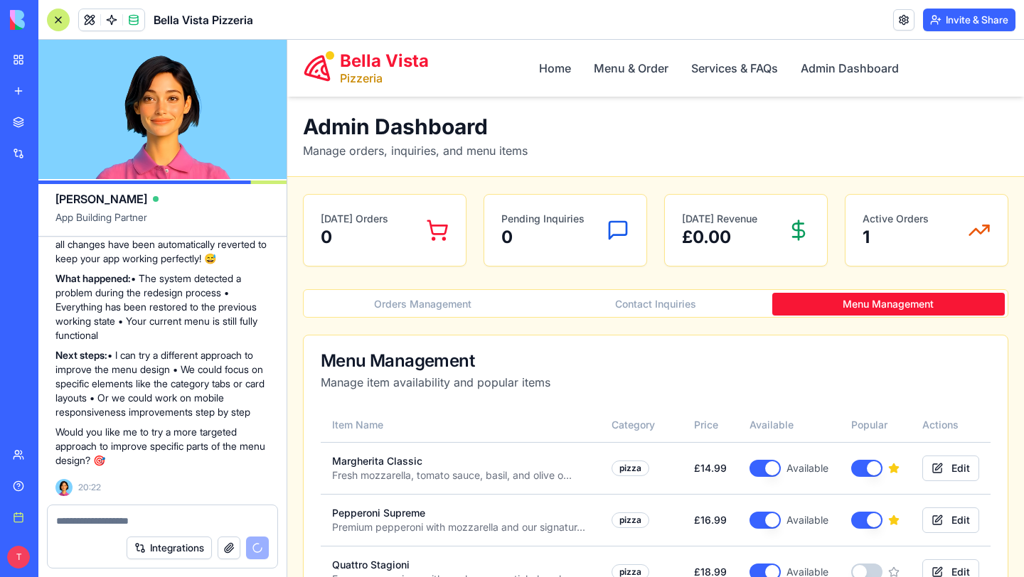
click at [58, 18] on div at bounding box center [58, 20] width 23 height 23
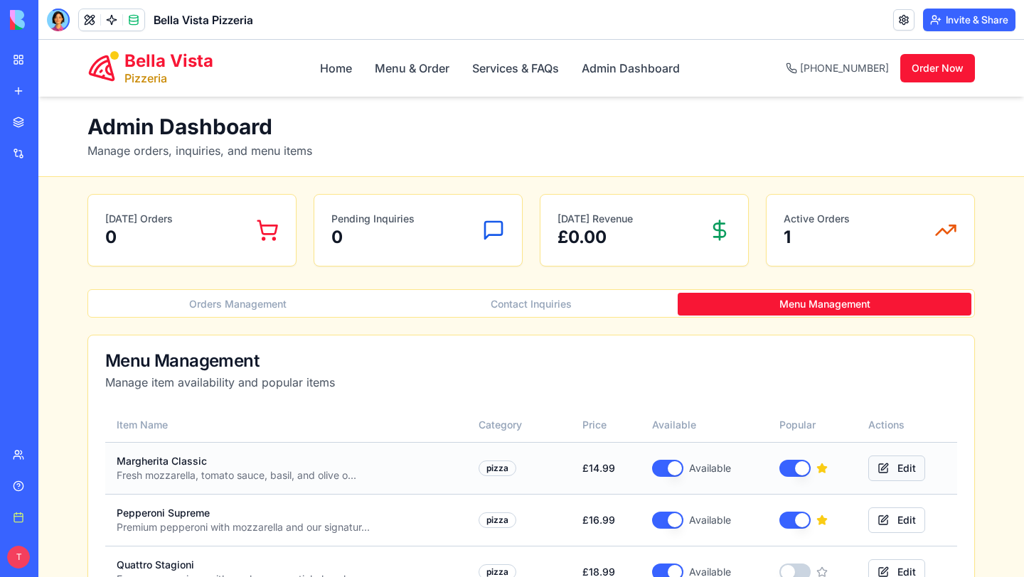
click at [879, 476] on button "Edit" at bounding box center [896, 469] width 57 height 26
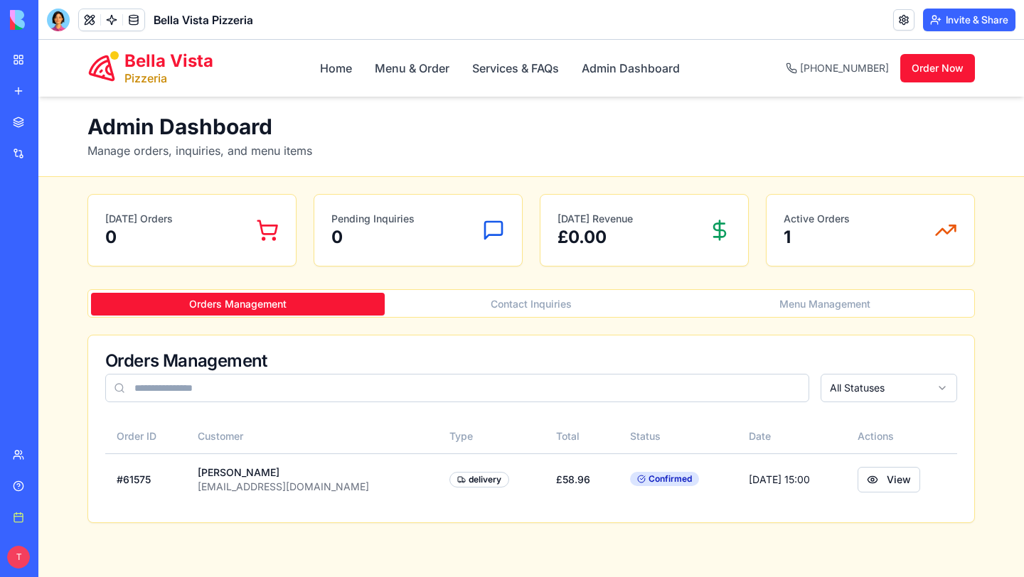
click at [864, 309] on button "Menu Management" at bounding box center [824, 304] width 294 height 23
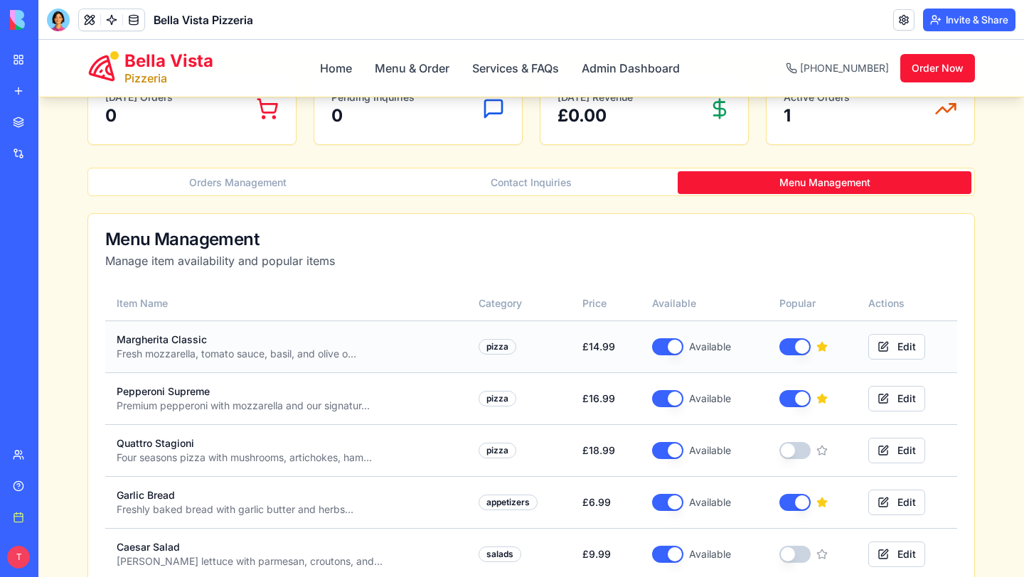
scroll to position [127, 0]
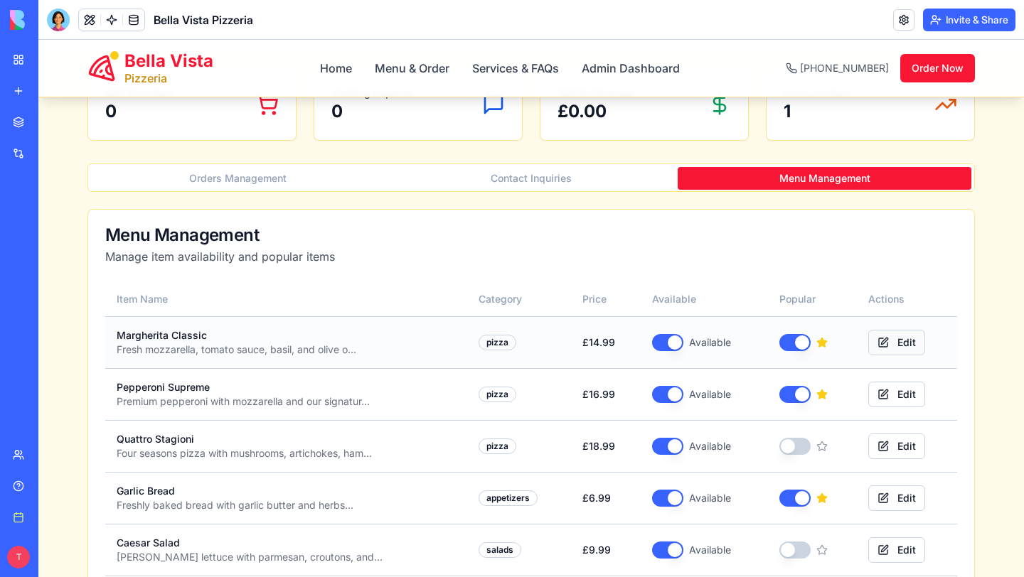
click at [884, 339] on button "Edit" at bounding box center [896, 343] width 57 height 26
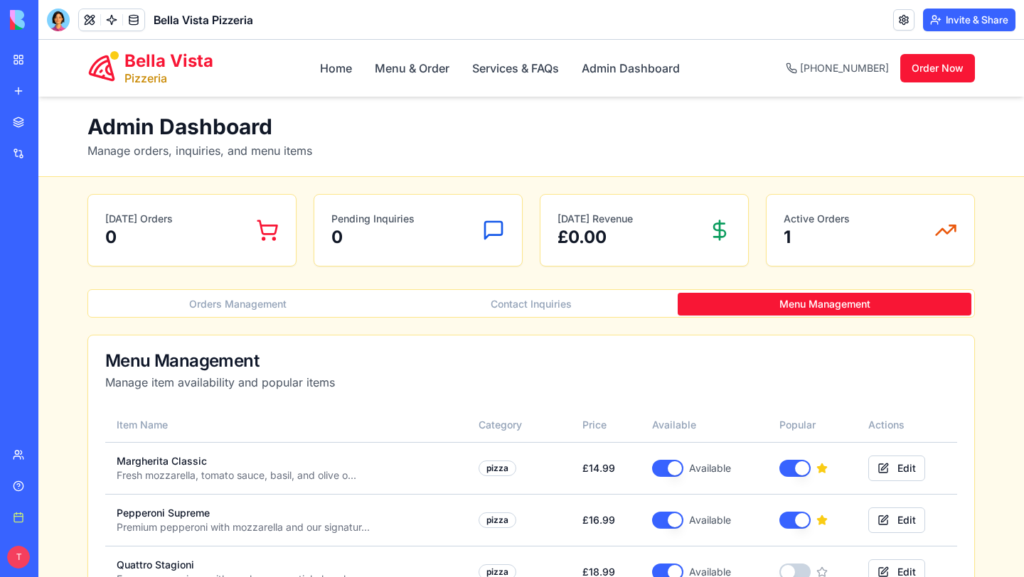
click at [528, 299] on button "Contact Inquiries" at bounding box center [532, 304] width 294 height 23
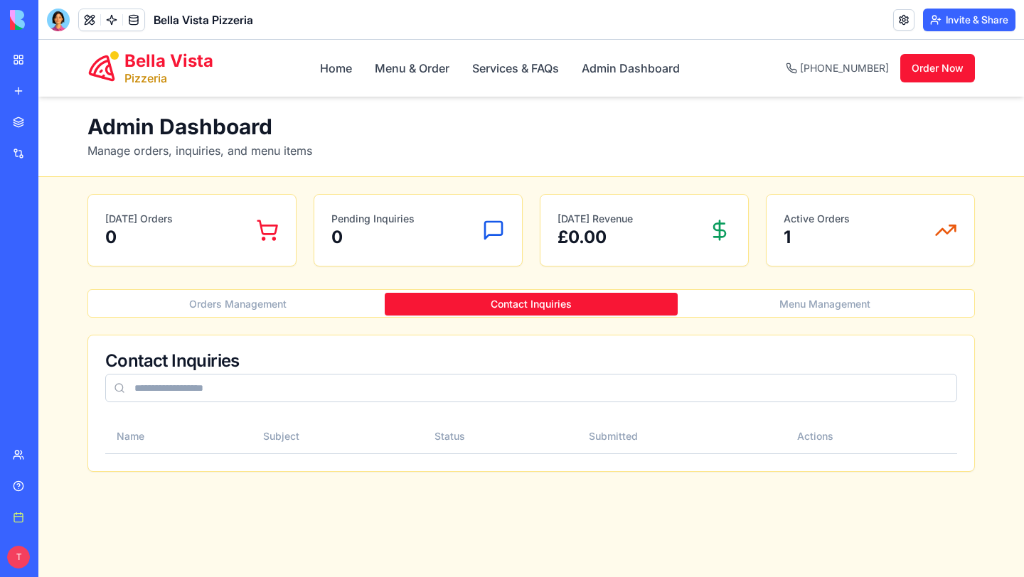
click at [291, 287] on div "[DATE] Orders 0 Pending Inquiries 0 [DATE] Revenue £ 0.00 Active Orders 1 Order…" at bounding box center [531, 333] width 910 height 312
click at [286, 303] on button "Orders Management" at bounding box center [238, 304] width 294 height 23
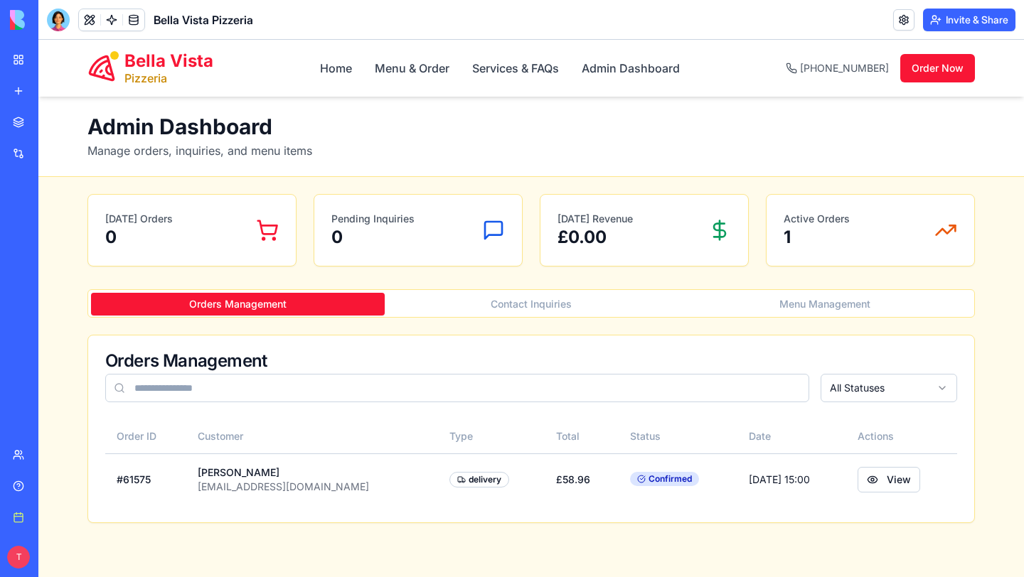
click at [809, 301] on button "Menu Management" at bounding box center [824, 304] width 294 height 23
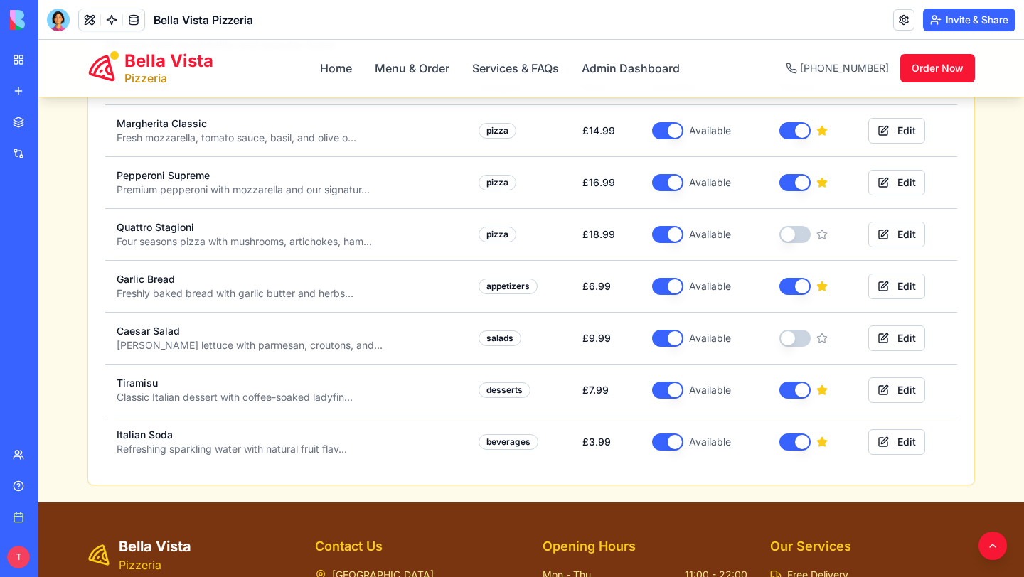
scroll to position [349, 0]
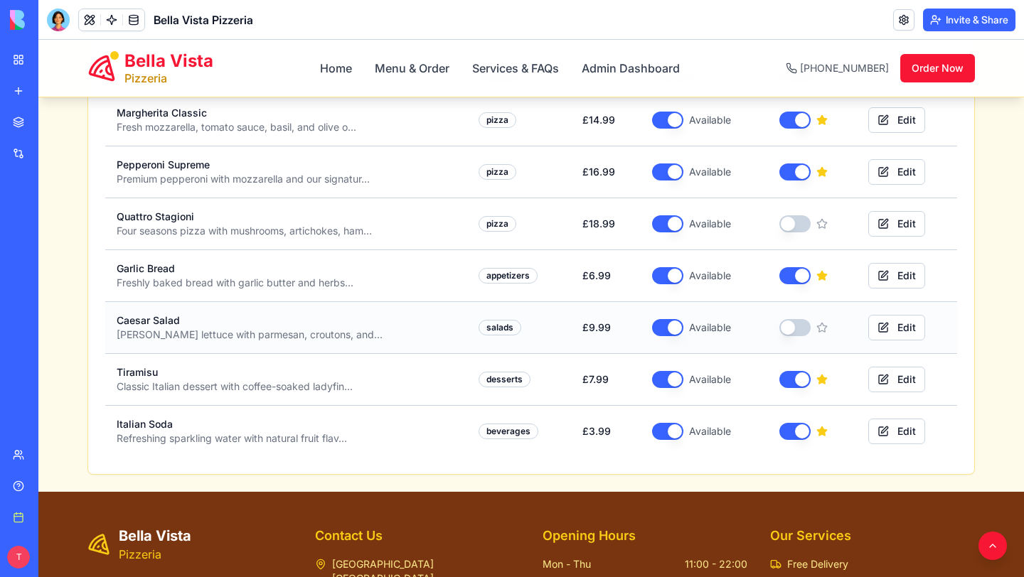
click at [798, 319] on div at bounding box center [812, 327] width 66 height 17
click at [798, 323] on button "button" at bounding box center [794, 327] width 31 height 17
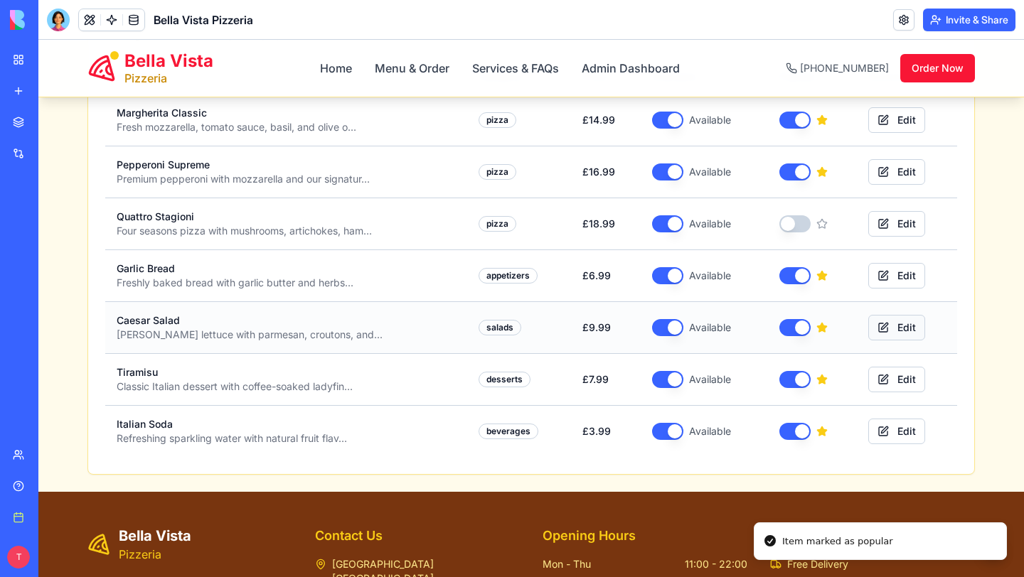
click at [897, 328] on button "Edit" at bounding box center [896, 328] width 57 height 26
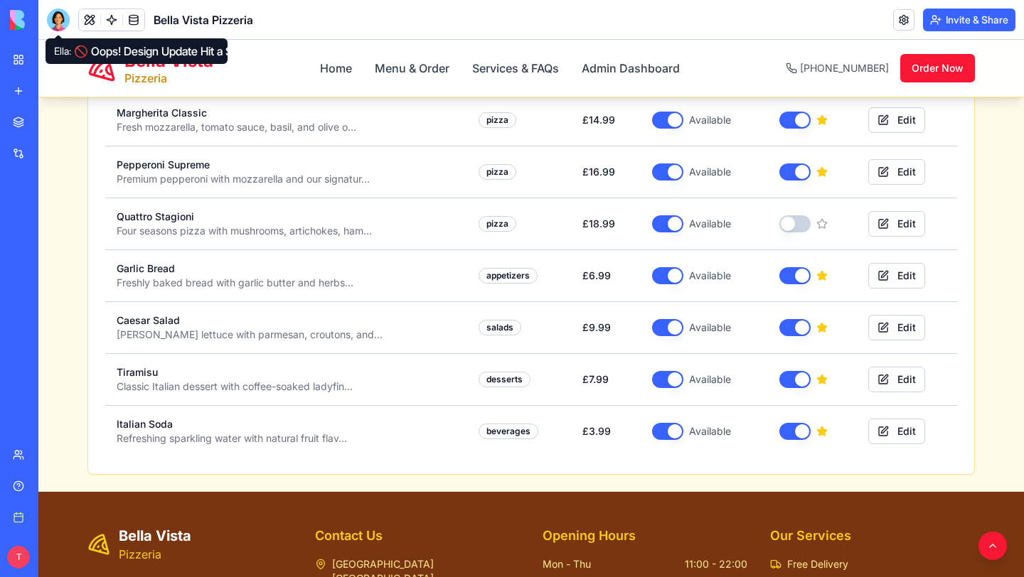
click at [58, 17] on div at bounding box center [58, 20] width 23 height 23
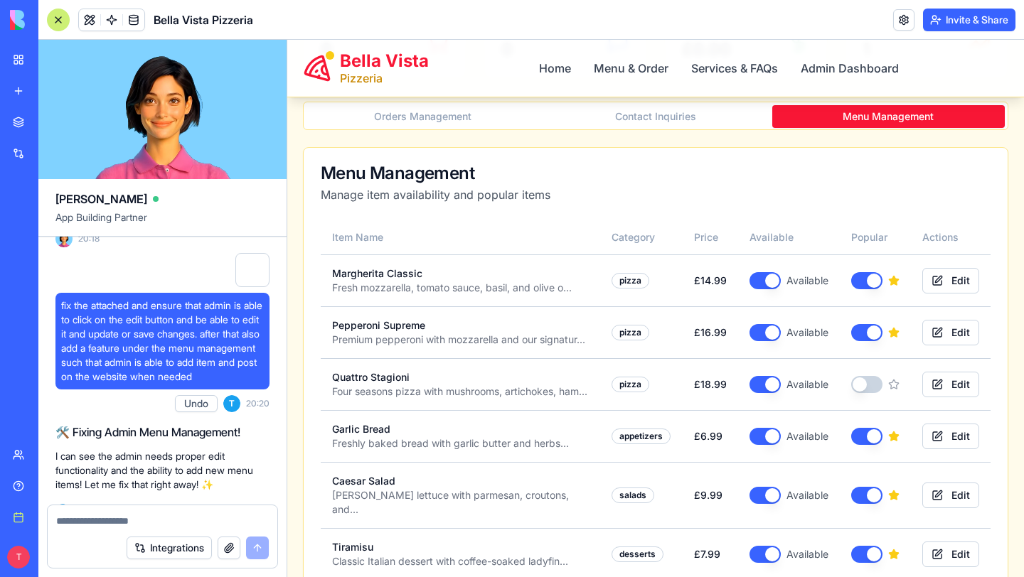
scroll to position [188, 0]
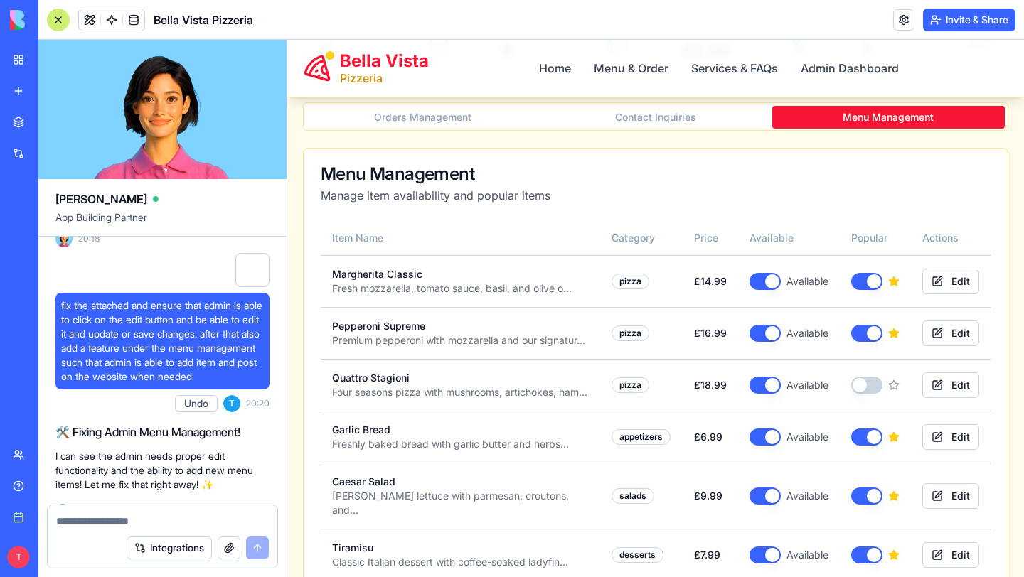
click at [225, 557] on button "button" at bounding box center [229, 548] width 23 height 23
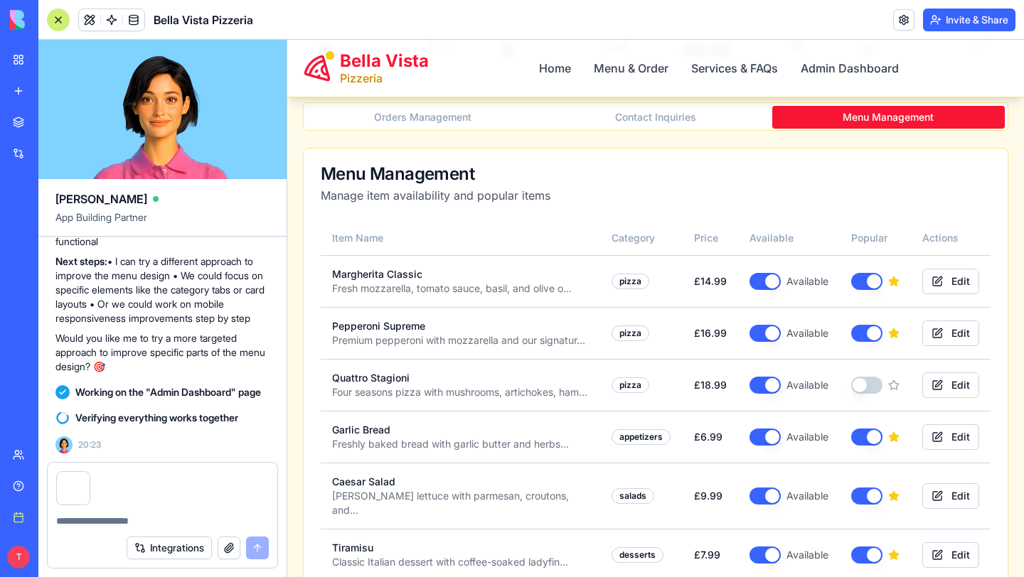
click at [95, 520] on textarea at bounding box center [162, 521] width 213 height 14
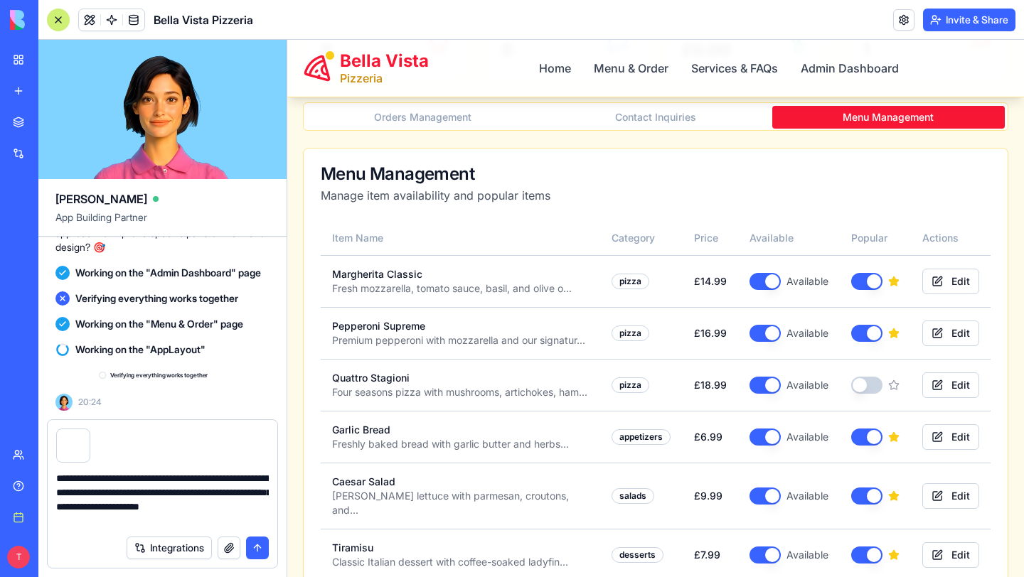
scroll to position [4410, 0]
type textarea "**********"
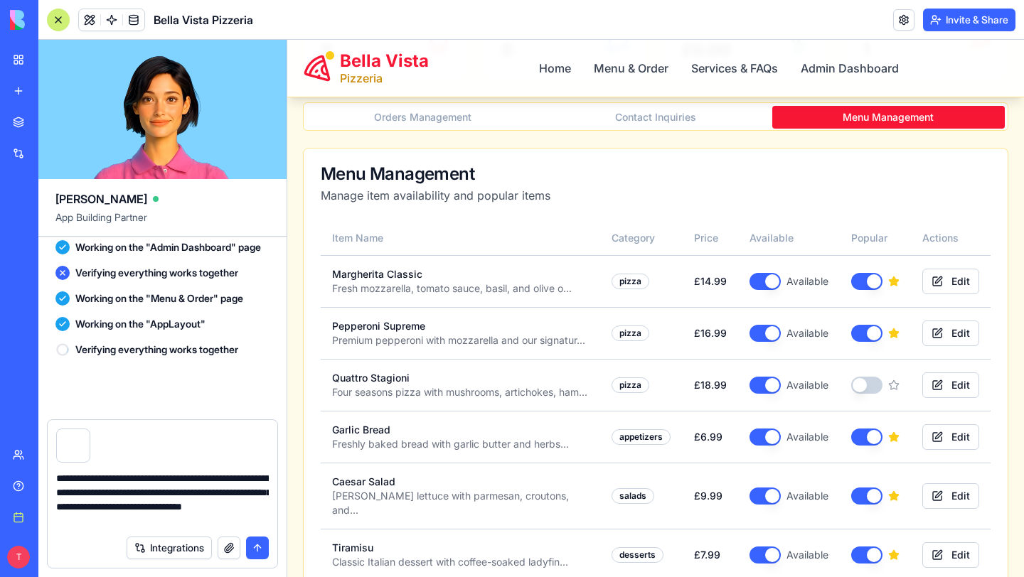
scroll to position [4435, 0]
drag, startPoint x: 189, startPoint y: 525, endPoint x: 65, endPoint y: 478, distance: 132.7
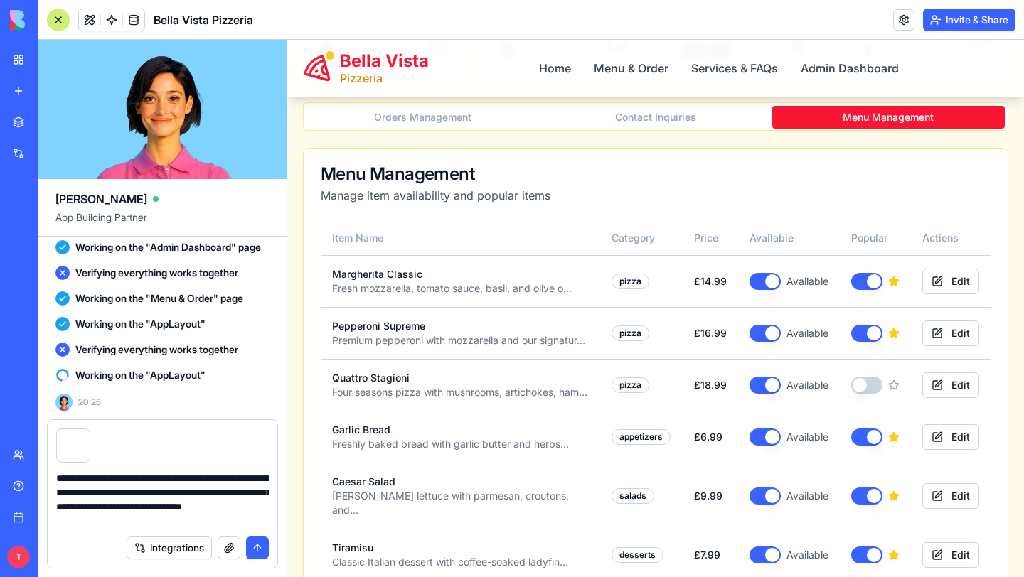
click at [65, 478] on textarea "**********" at bounding box center [162, 499] width 213 height 57
click at [58, 476] on textarea "**********" at bounding box center [162, 499] width 213 height 57
drag, startPoint x: 58, startPoint y: 476, endPoint x: 213, endPoint y: 527, distance: 162.5
click at [213, 527] on form "**********" at bounding box center [162, 493] width 231 height 149
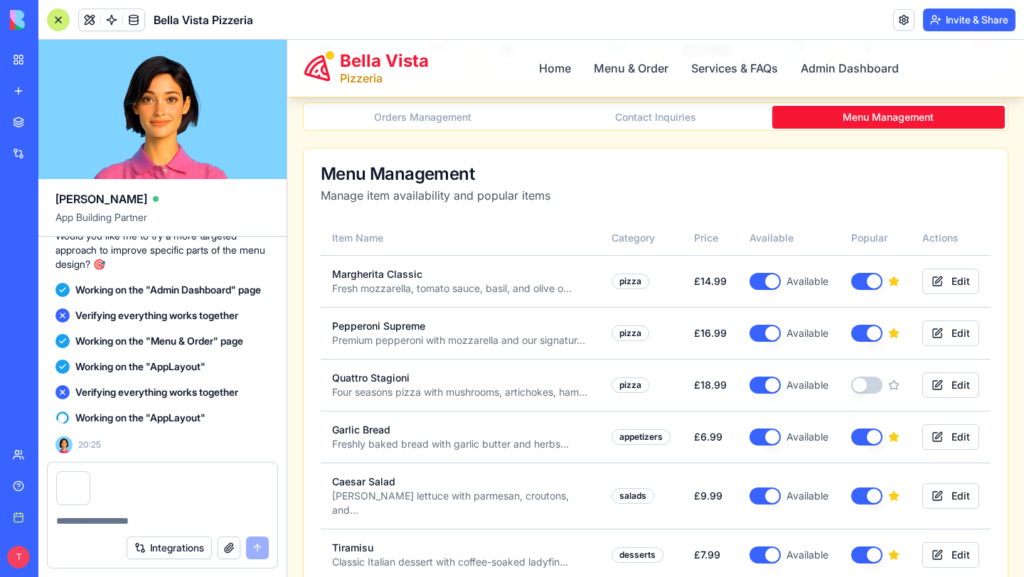
scroll to position [4393, 0]
click at [552, 63] on link "Home" at bounding box center [555, 68] width 32 height 17
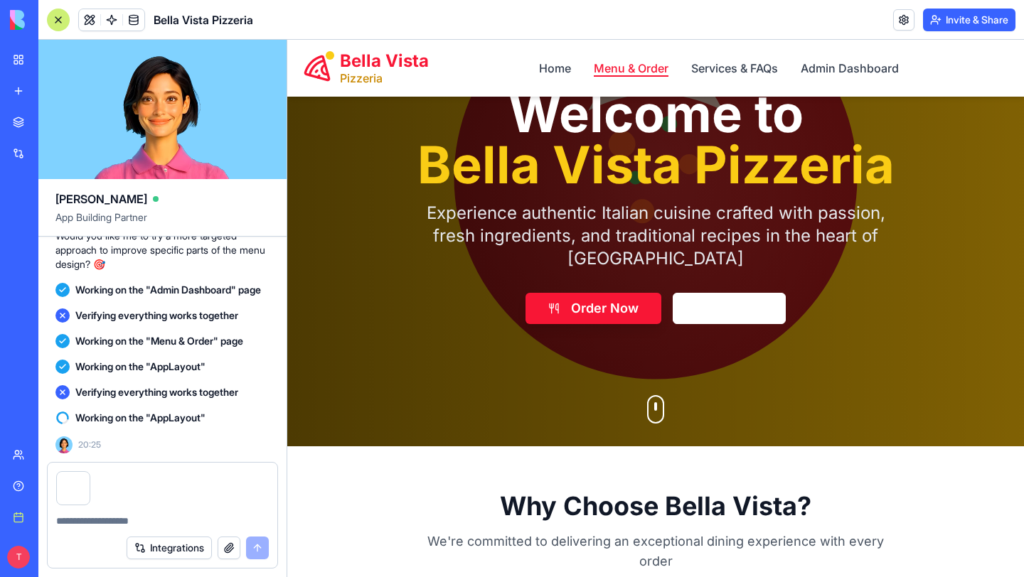
click at [594, 72] on link "Menu & Order" at bounding box center [631, 68] width 75 height 17
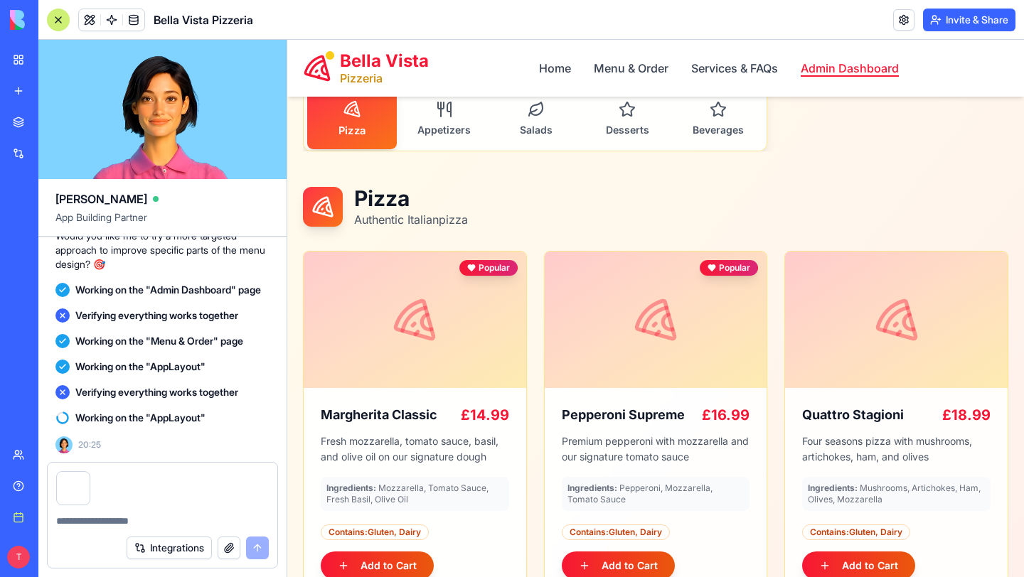
click at [825, 67] on link "Admin Dashboard" at bounding box center [849, 68] width 98 height 17
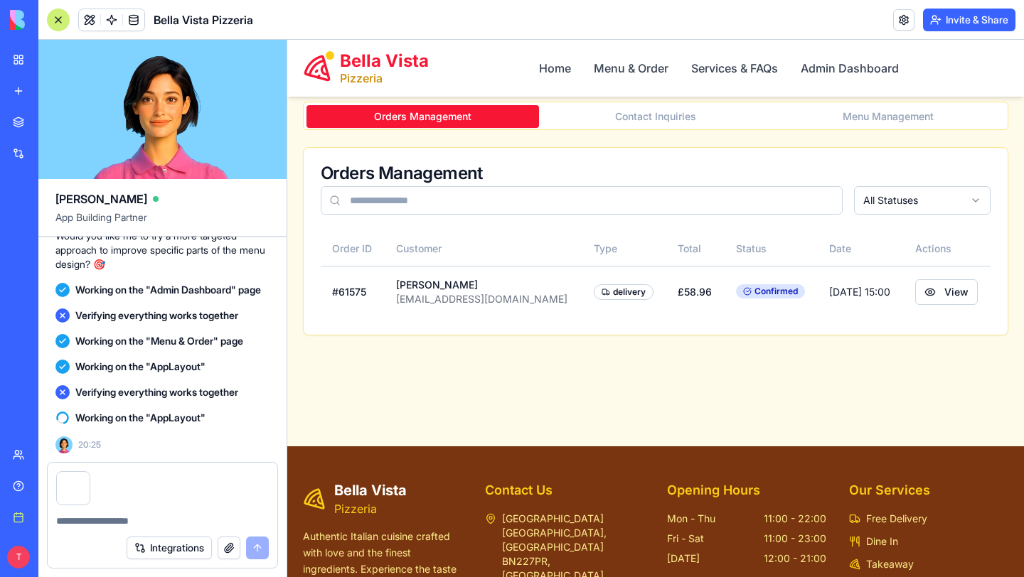
click at [839, 116] on button "Menu Management" at bounding box center [888, 116] width 232 height 23
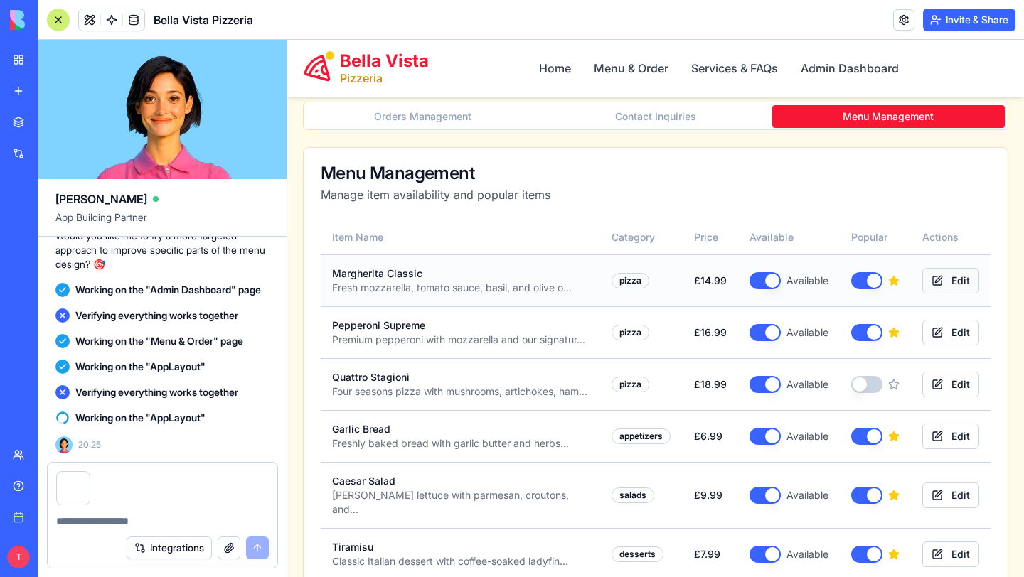
click at [947, 283] on button "Edit" at bounding box center [950, 281] width 57 height 26
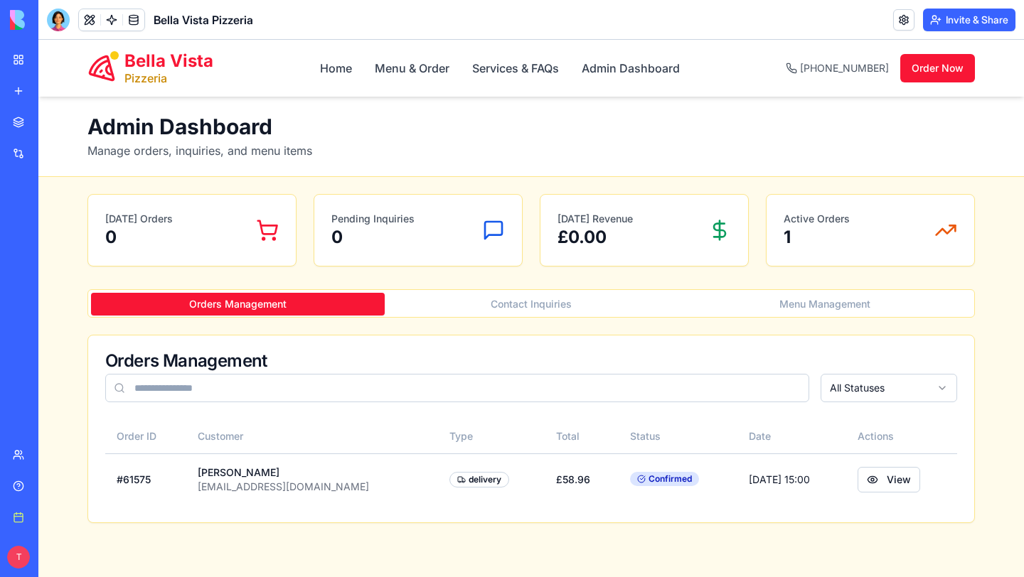
click at [854, 310] on button "Menu Management" at bounding box center [824, 304] width 294 height 23
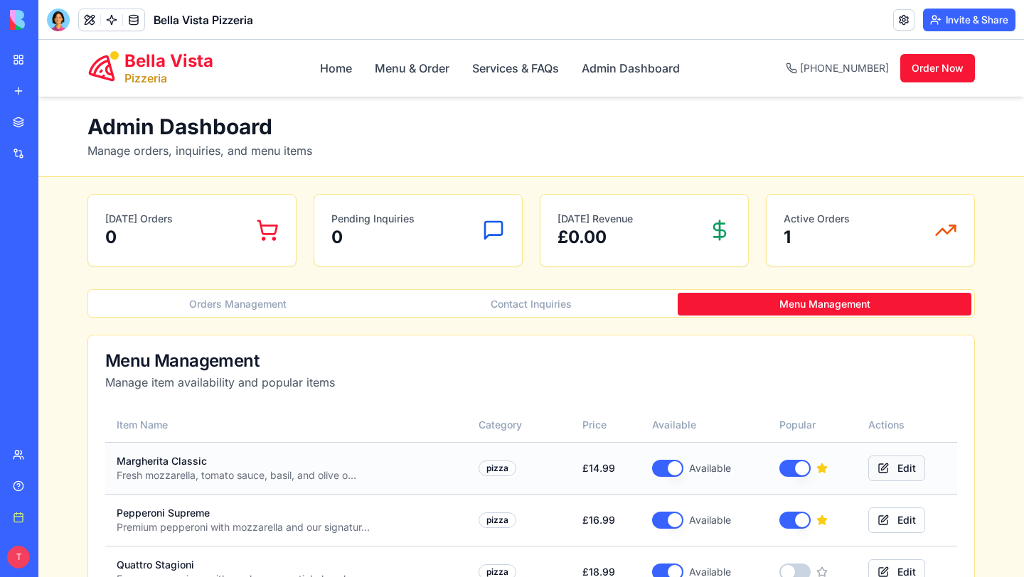
click at [894, 473] on button "Edit" at bounding box center [896, 469] width 57 height 26
click at [51, 21] on div at bounding box center [58, 20] width 23 height 23
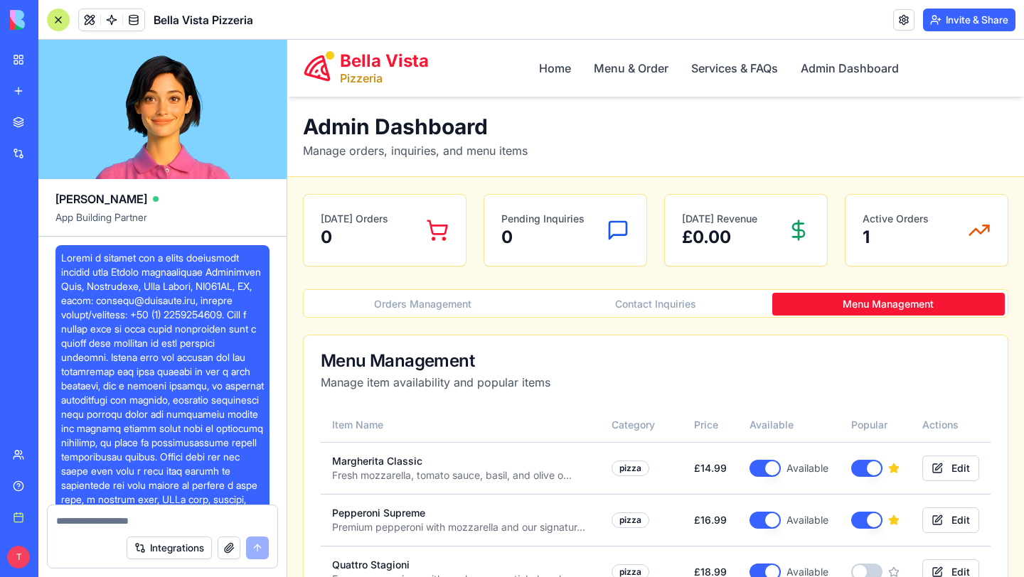
scroll to position [4350, 0]
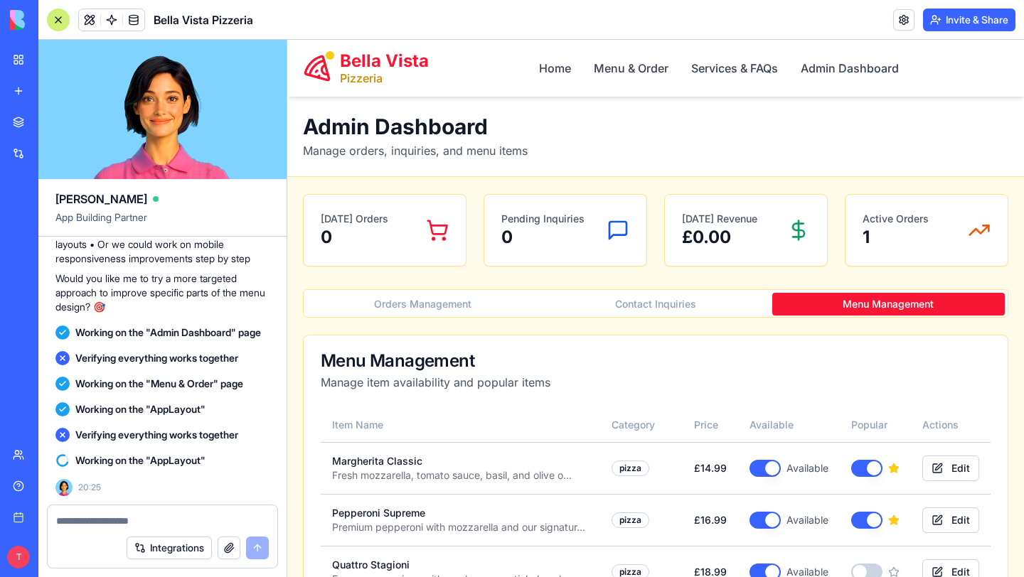
click at [126, 524] on textarea at bounding box center [162, 521] width 213 height 14
paste textarea "**********"
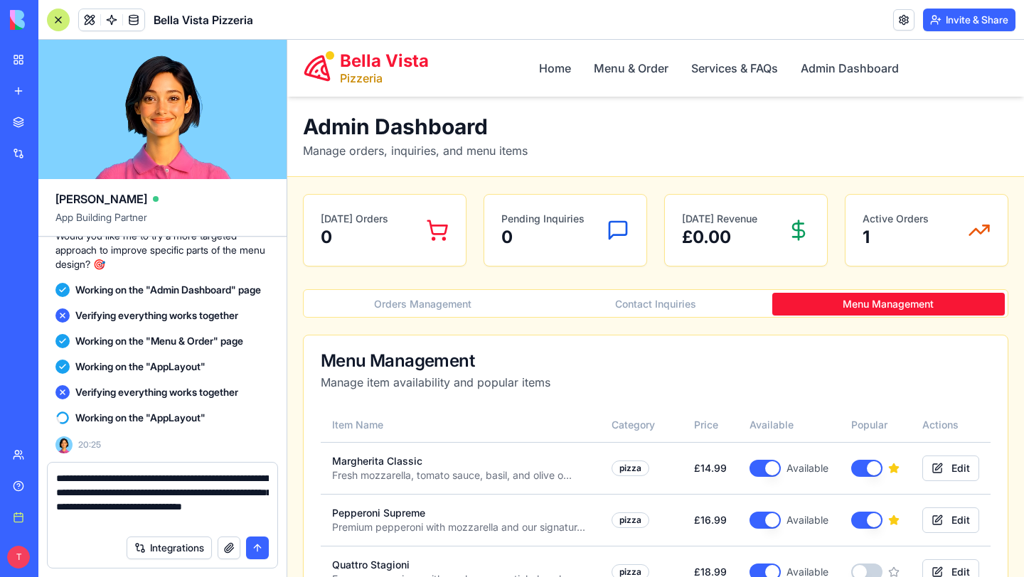
type textarea "**********"
click at [226, 547] on button "button" at bounding box center [229, 548] width 23 height 23
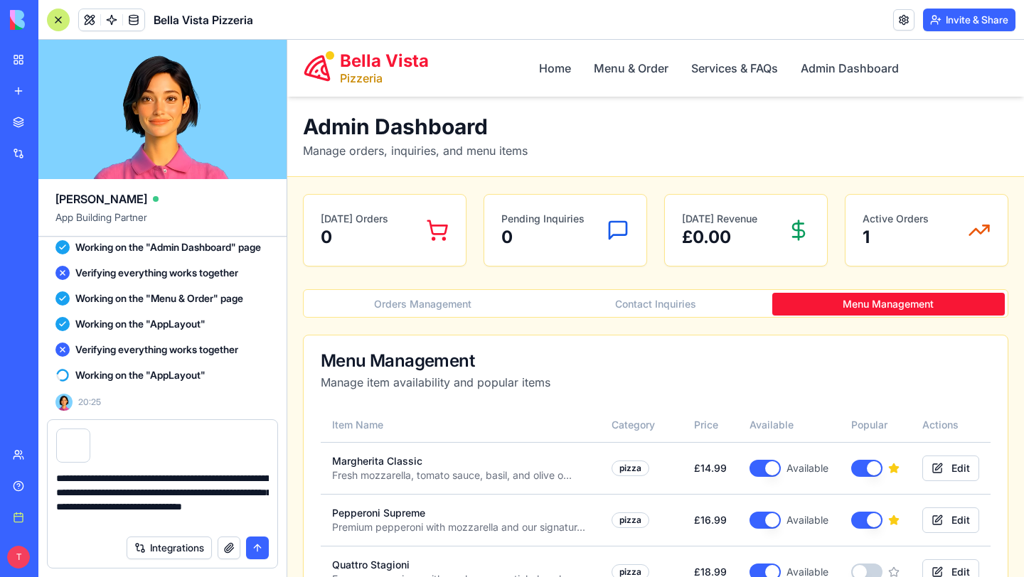
click at [262, 547] on button "submit" at bounding box center [257, 548] width 23 height 23
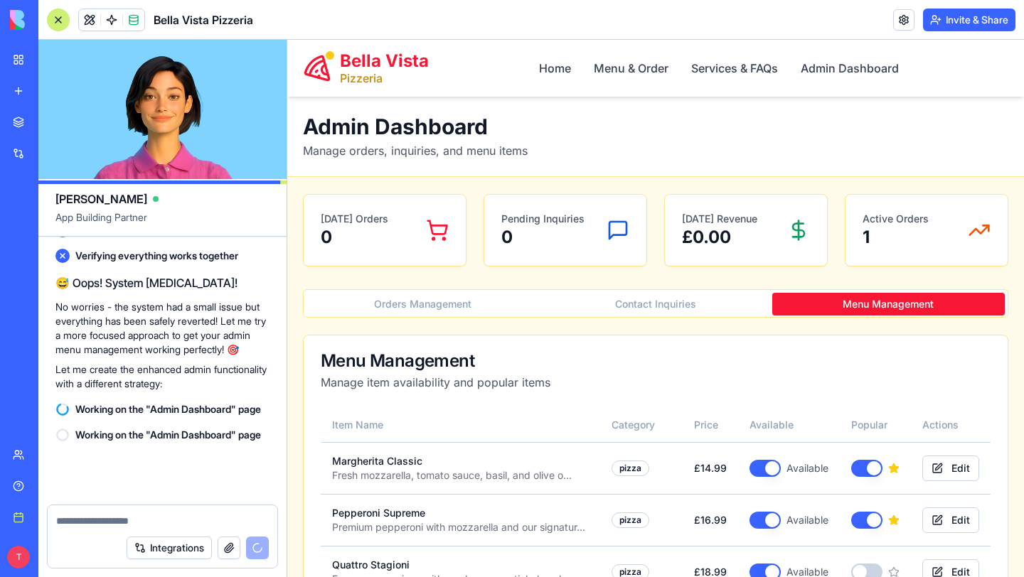
scroll to position [4828, 0]
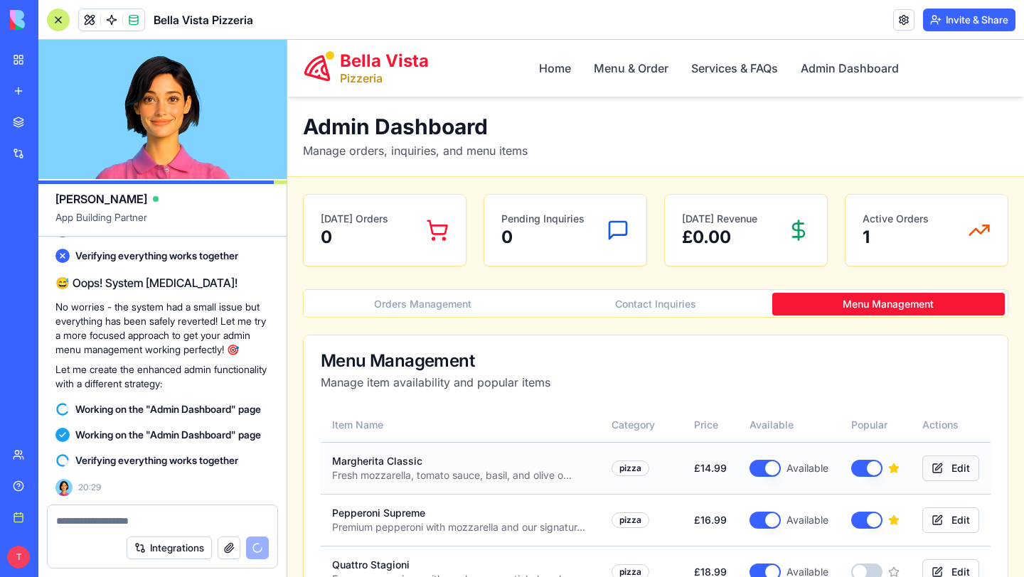
click at [953, 472] on button "Edit" at bounding box center [950, 469] width 57 height 26
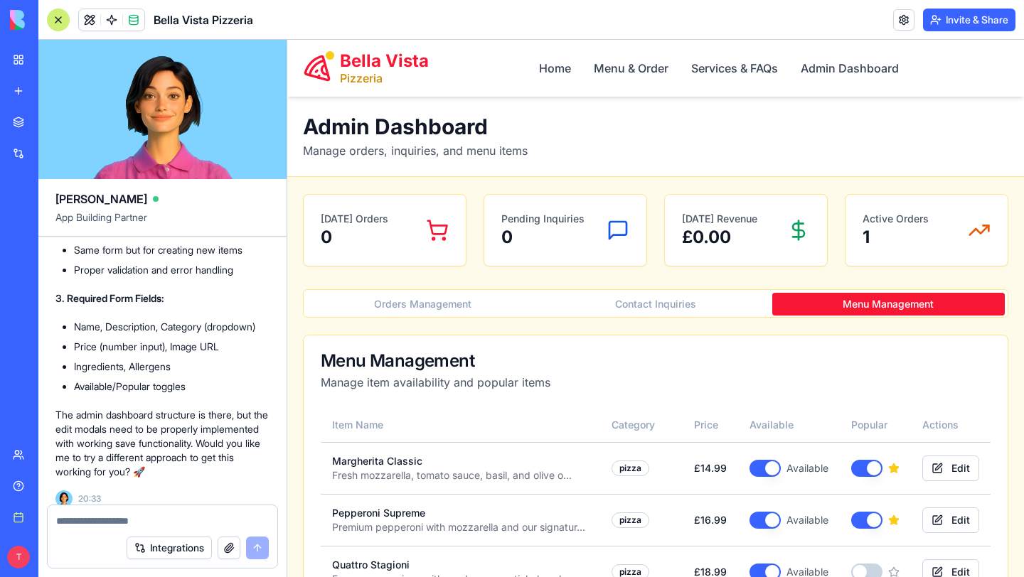
scroll to position [5801, 0]
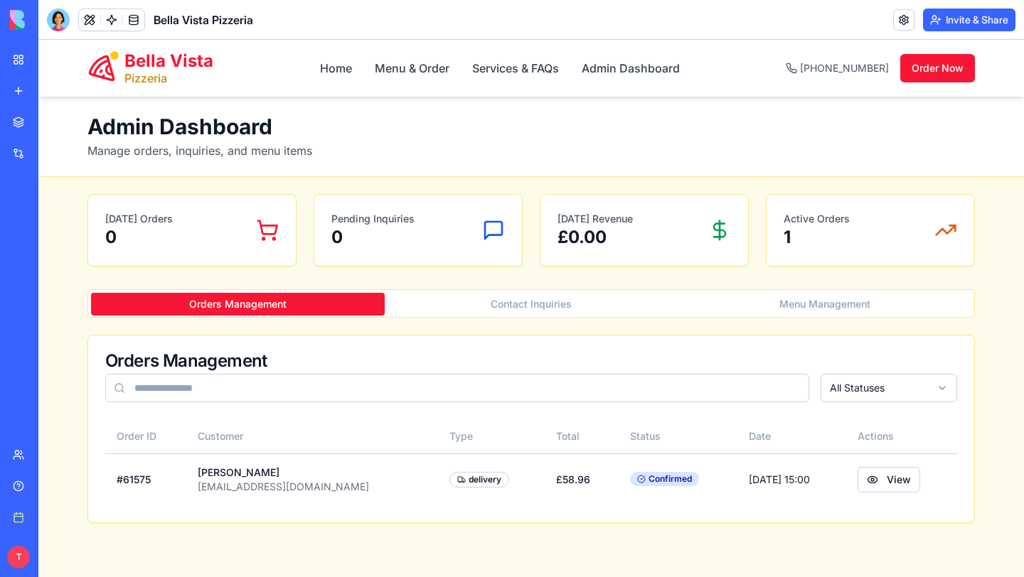
click at [821, 309] on button "Menu Management" at bounding box center [824, 304] width 294 height 23
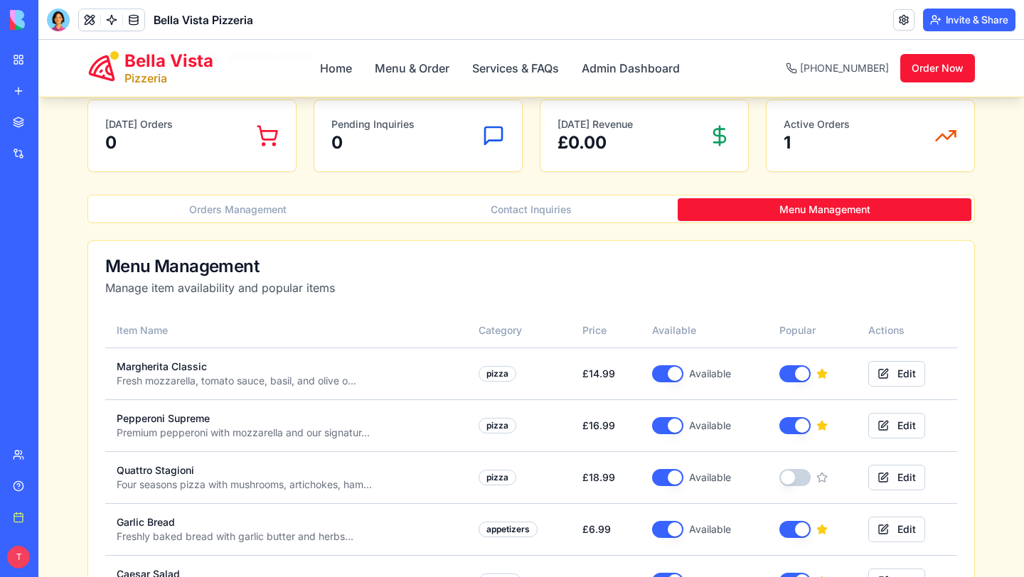
scroll to position [77, 0]
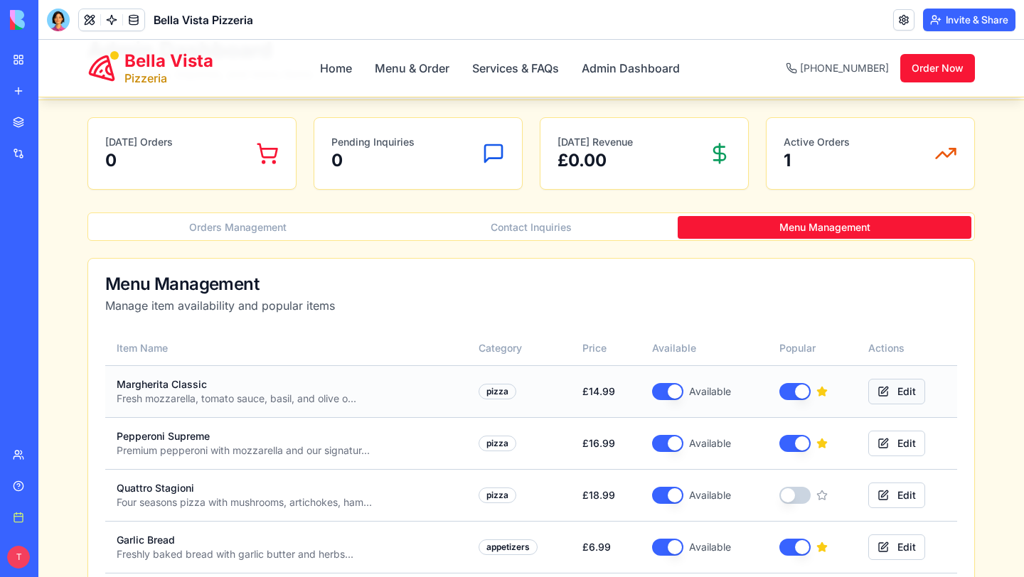
click at [884, 395] on button "Edit" at bounding box center [896, 392] width 57 height 26
click at [554, 230] on button "Contact Inquiries" at bounding box center [532, 227] width 294 height 23
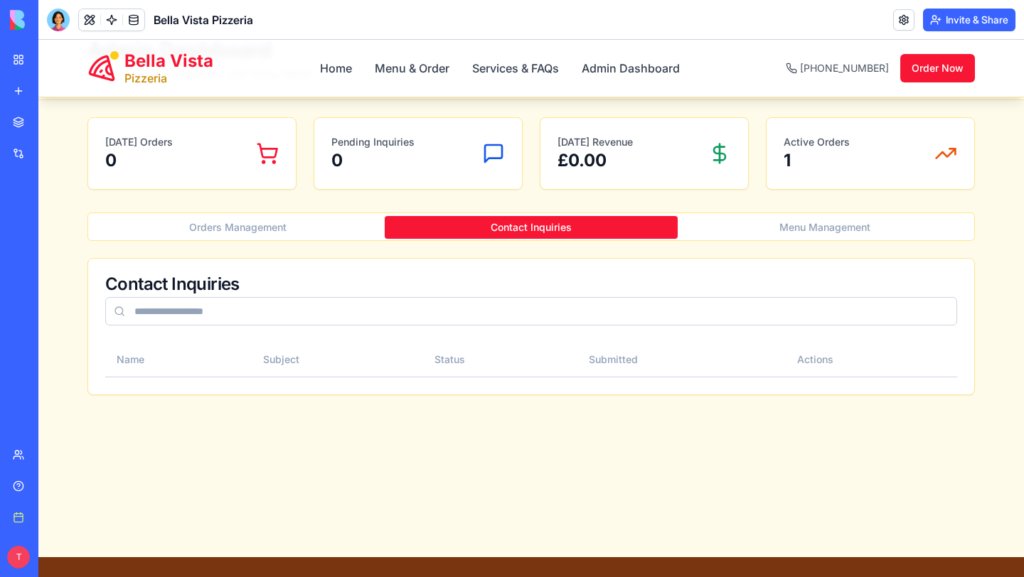
click at [309, 225] on button "Orders Management" at bounding box center [238, 227] width 294 height 23
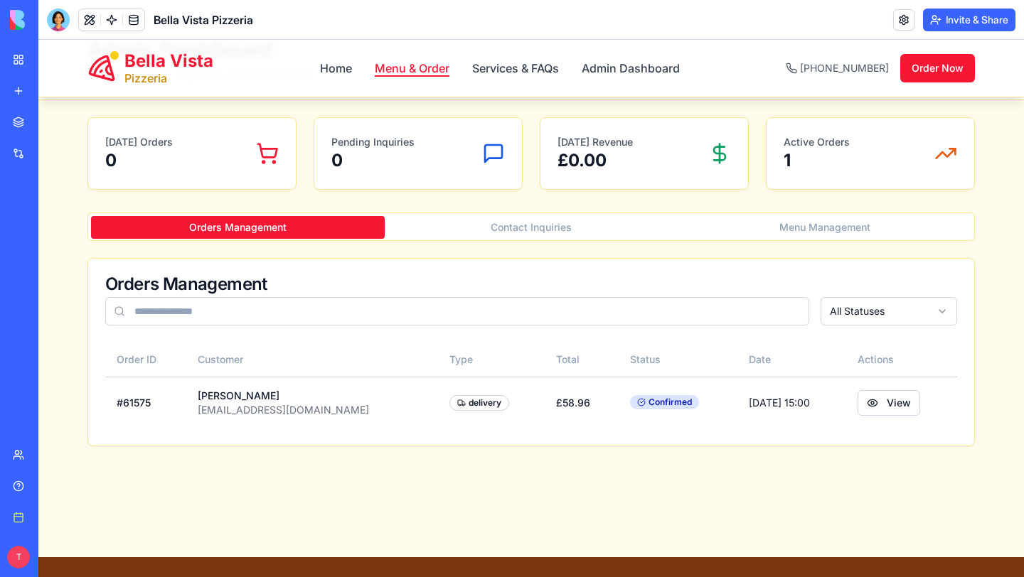
click at [397, 69] on link "Menu & Order" at bounding box center [412, 68] width 75 height 17
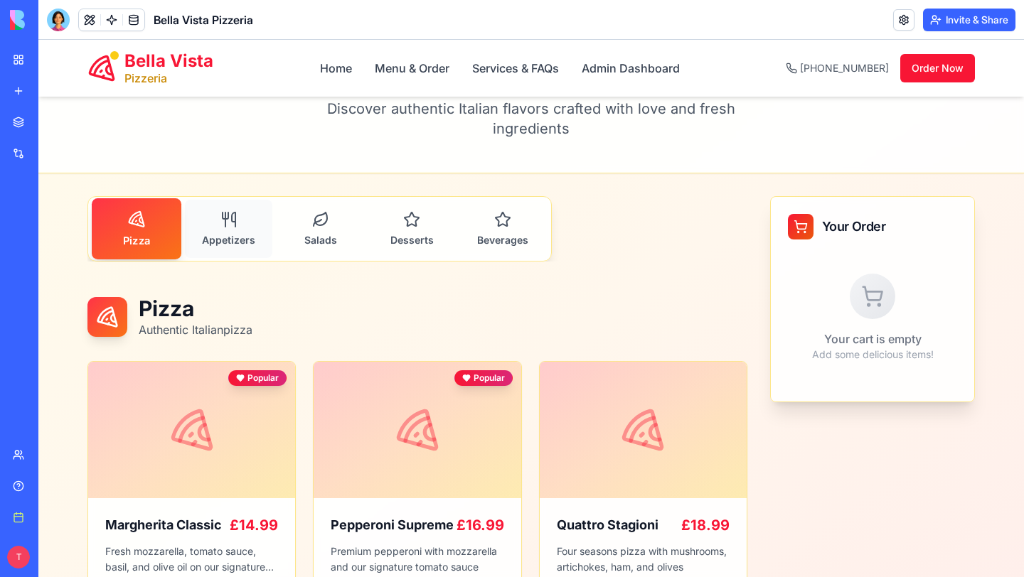
click at [240, 227] on button "Appetizers" at bounding box center [228, 229] width 87 height 58
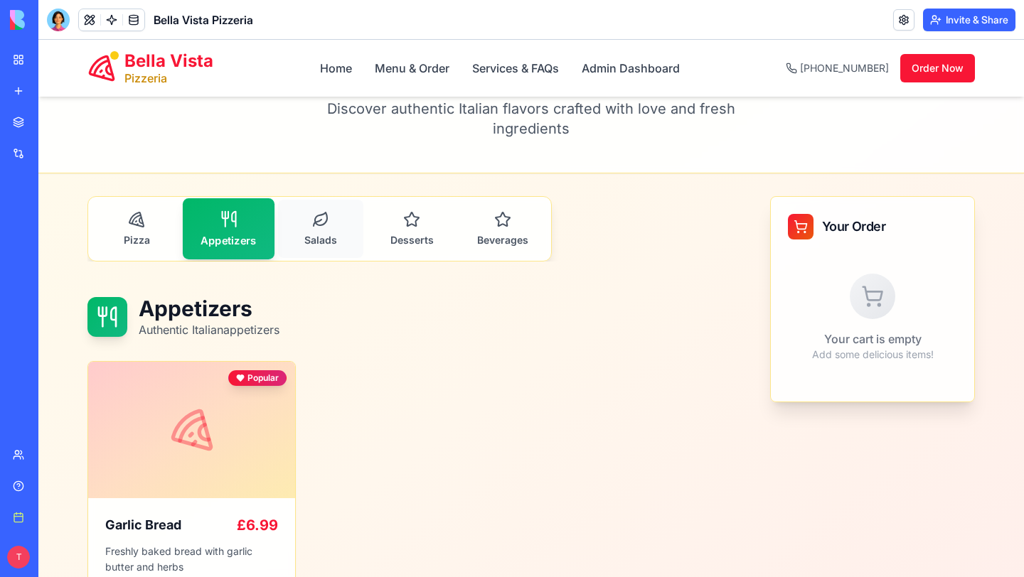
click at [336, 233] on button "Salads" at bounding box center [320, 229] width 85 height 58
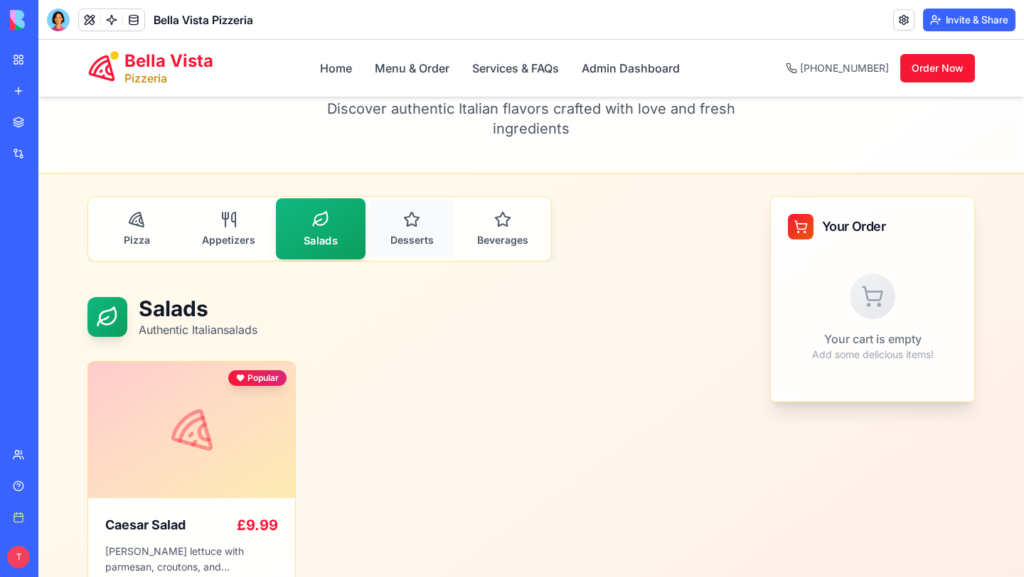
click at [404, 237] on span "Desserts" at bounding box center [411, 240] width 43 height 13
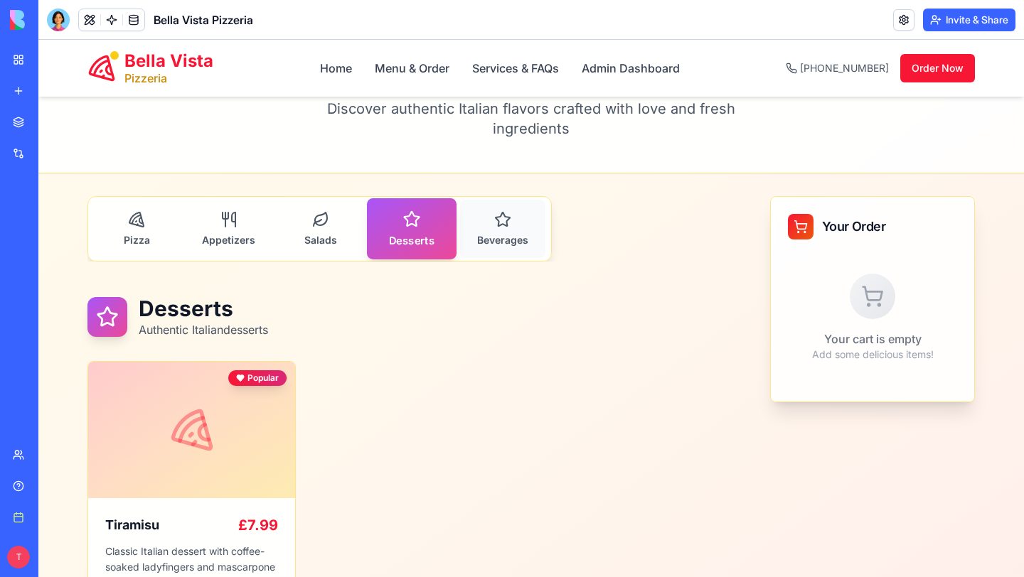
click at [493, 231] on button "Beverages" at bounding box center [502, 229] width 85 height 58
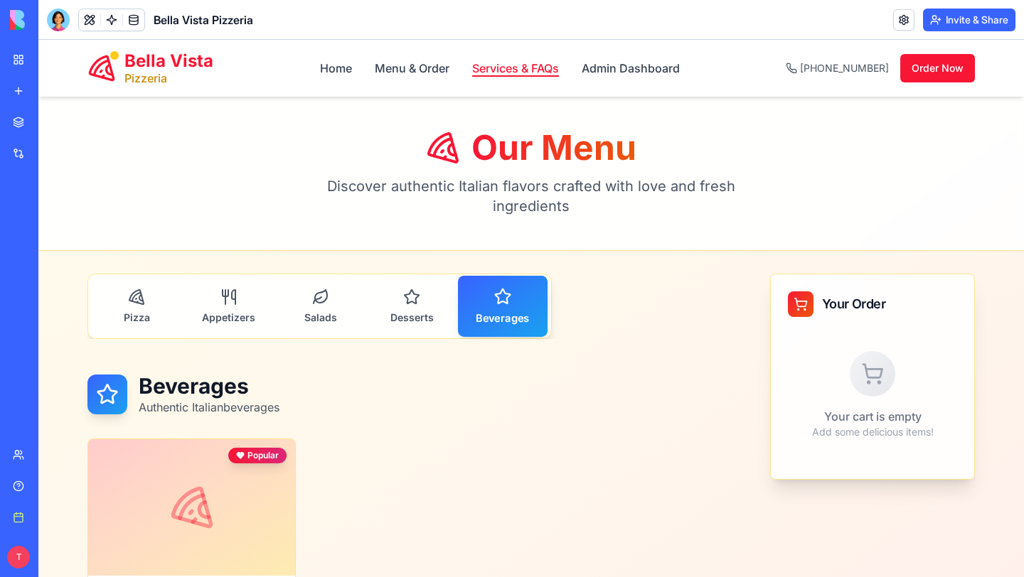
click at [503, 66] on link "Services & FAQs" at bounding box center [515, 68] width 87 height 17
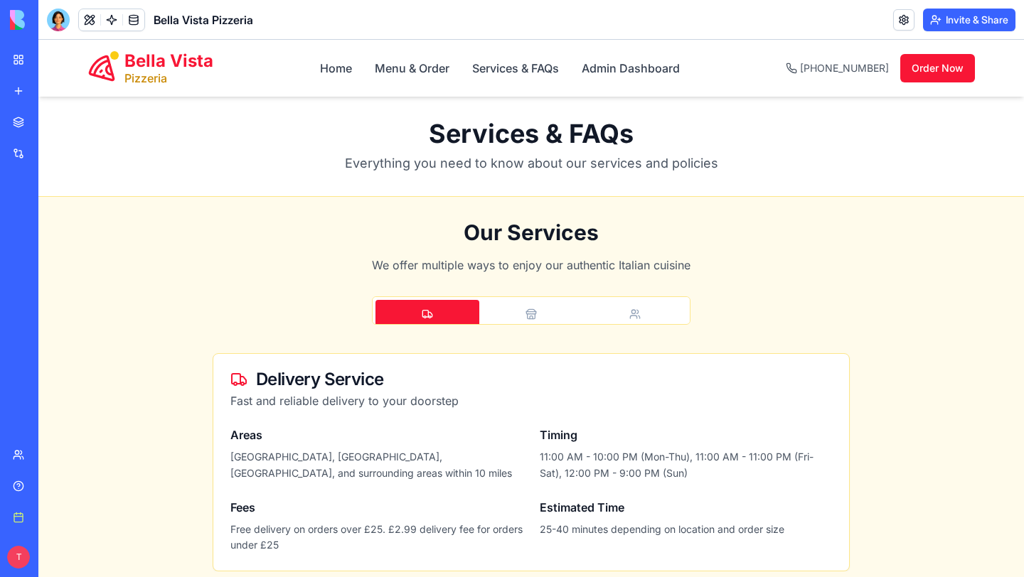
click at [520, 303] on button "Pickup" at bounding box center [531, 321] width 104 height 43
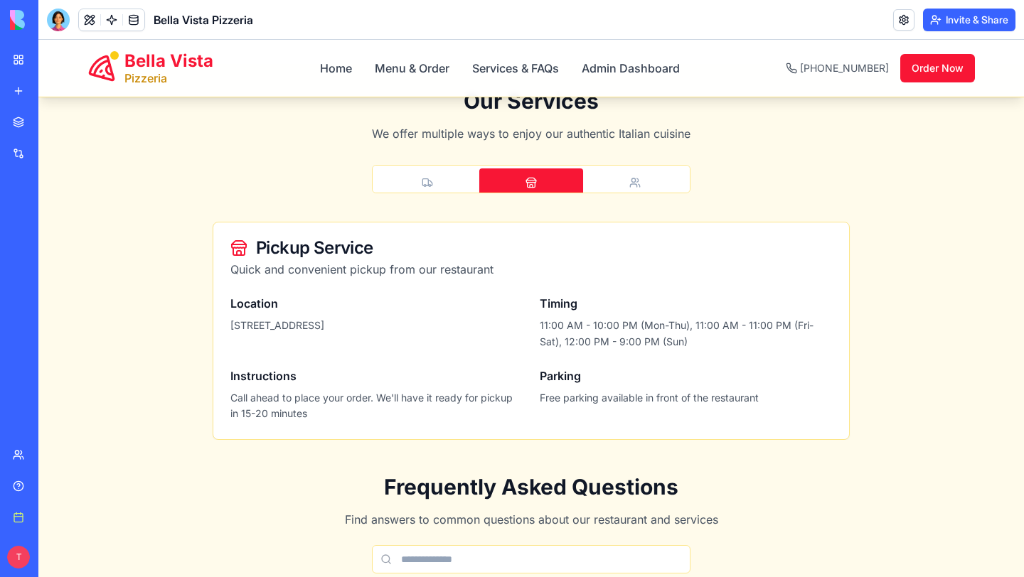
scroll to position [112, 0]
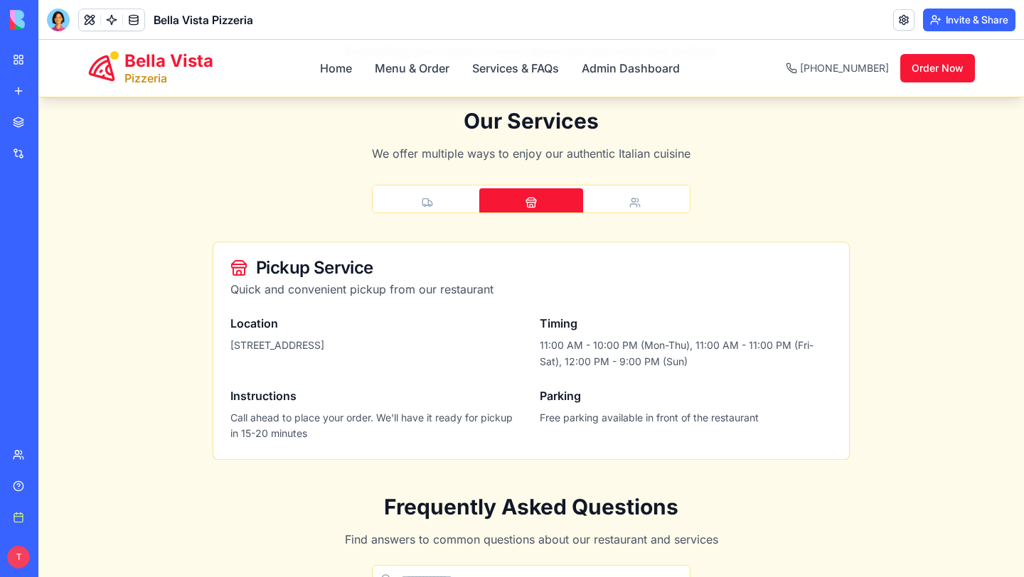
click at [430, 197] on icon "button" at bounding box center [427, 202] width 11 height 11
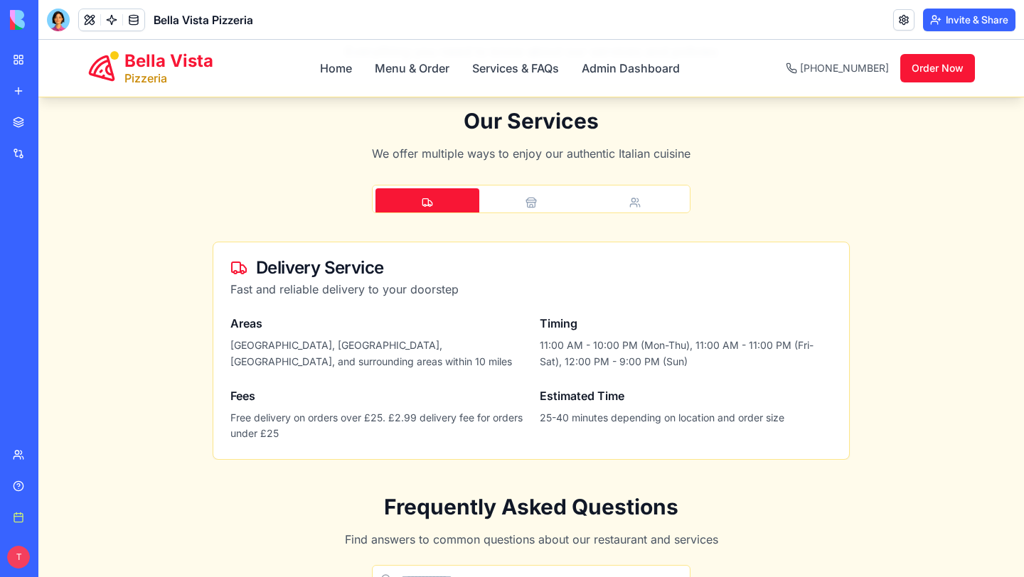
click at [611, 203] on button "Catering" at bounding box center [635, 209] width 104 height 43
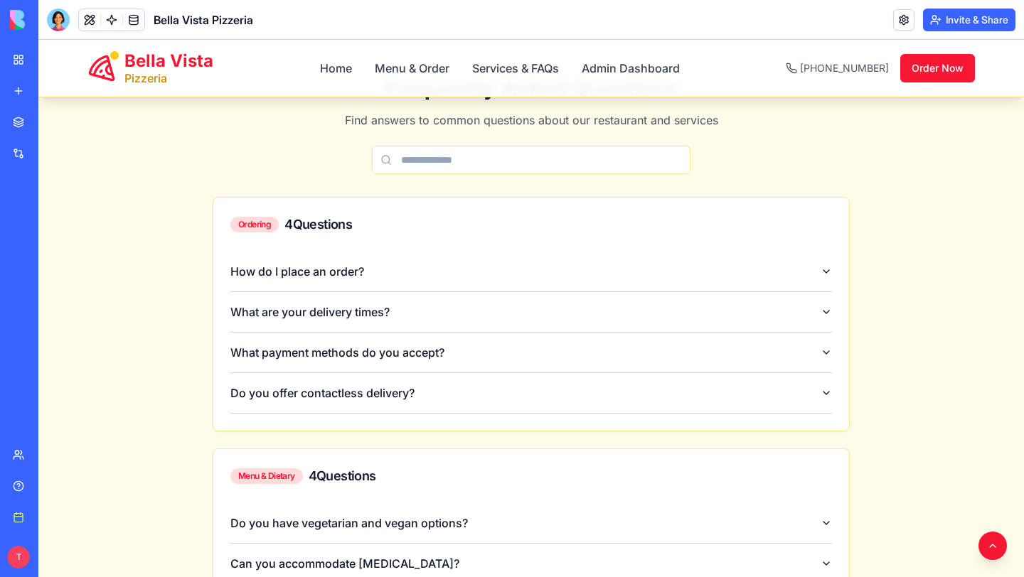
scroll to position [534, 0]
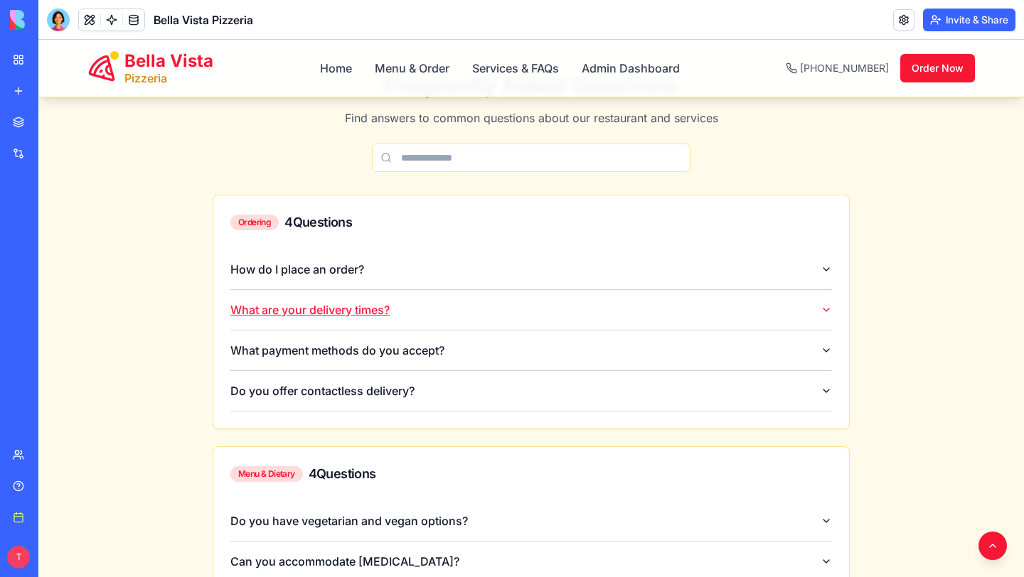
click at [559, 291] on button "What are your delivery times?" at bounding box center [530, 310] width 601 height 40
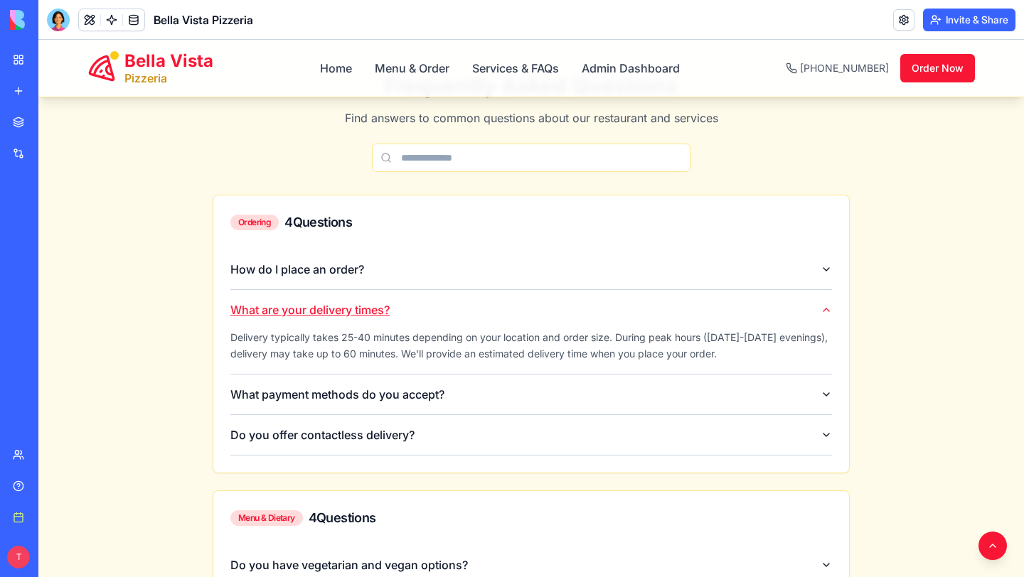
click at [559, 291] on button "What are your delivery times?" at bounding box center [530, 310] width 601 height 40
